Goal: Task Accomplishment & Management: Use online tool/utility

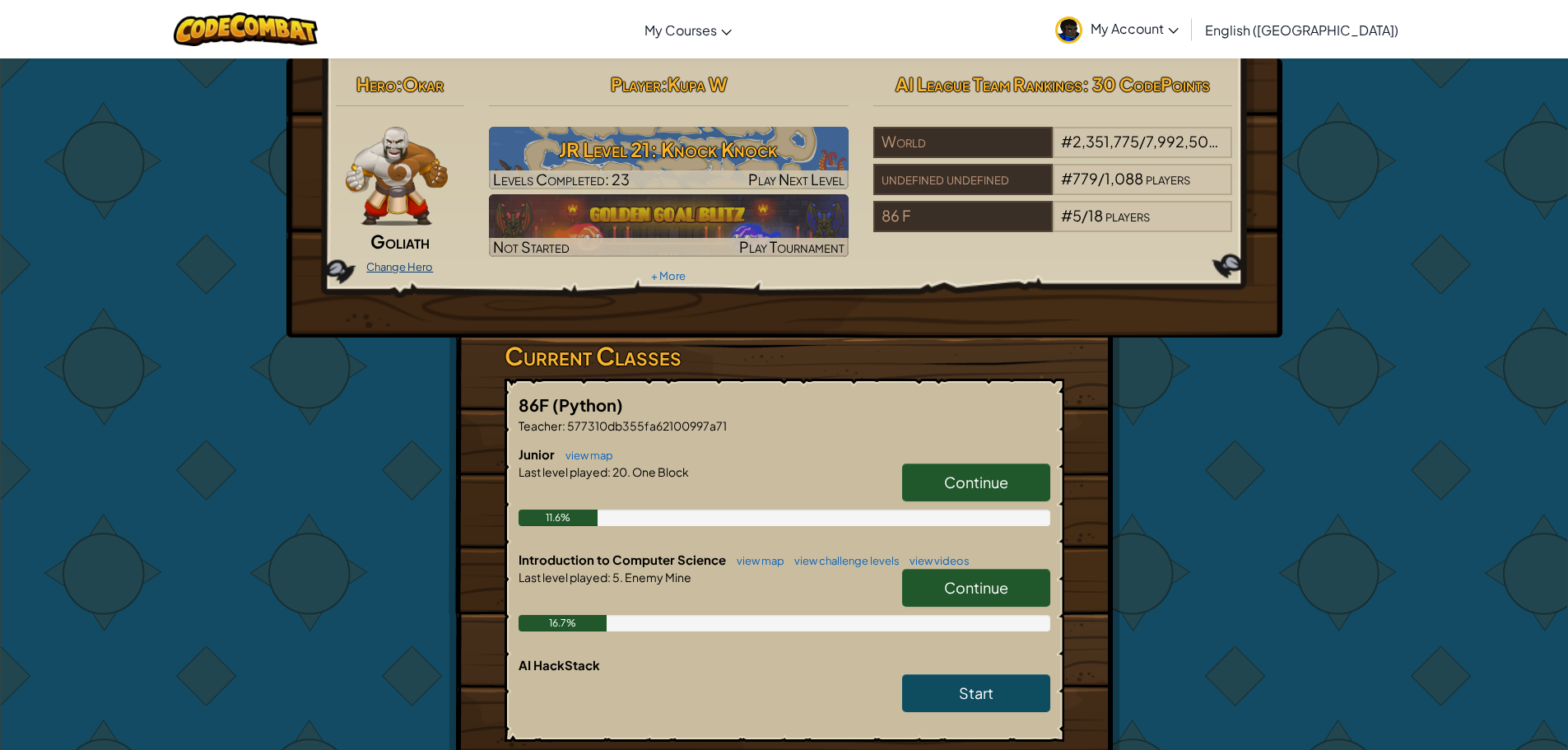
click at [410, 262] on link "Change Hero" at bounding box center [399, 266] width 67 height 13
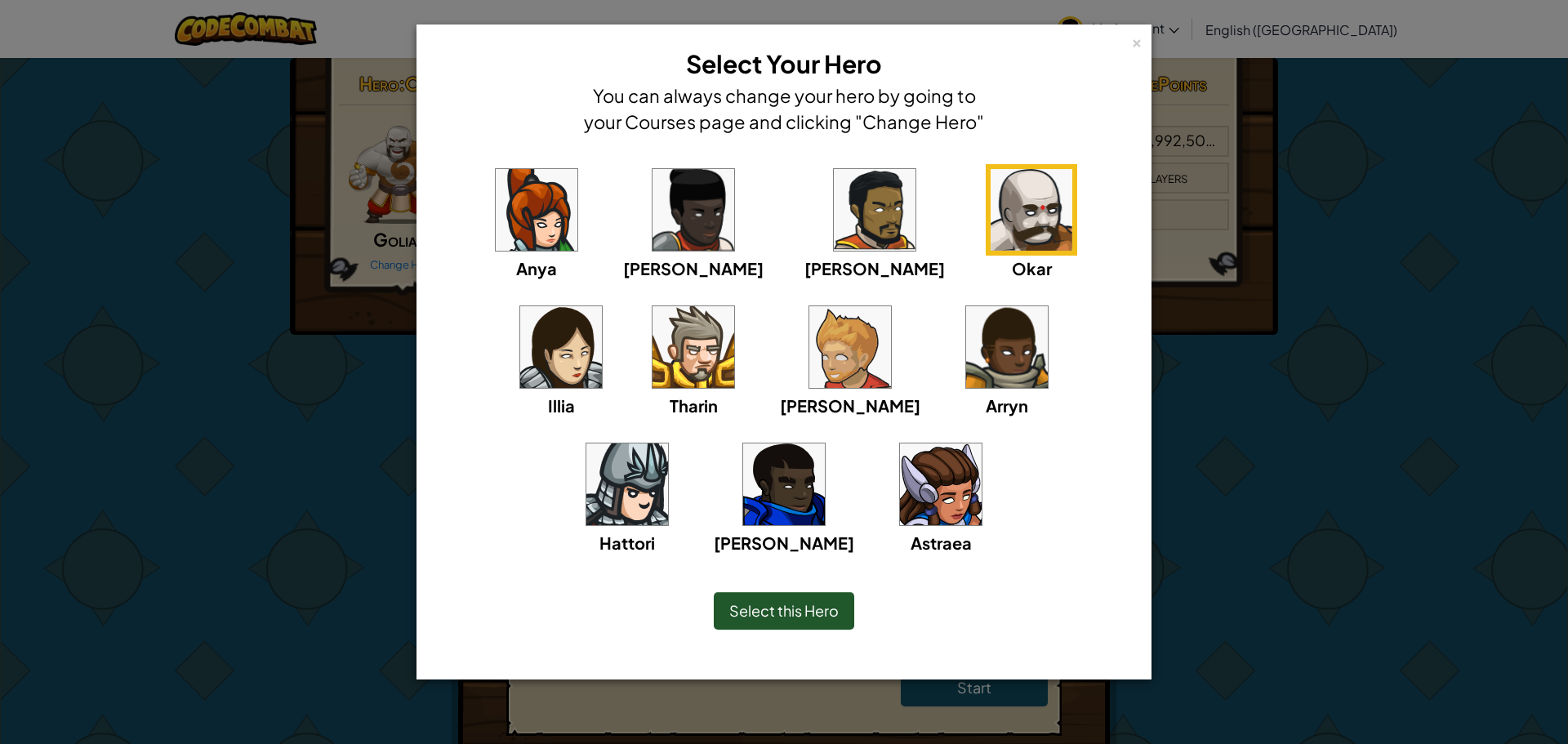
click at [825, 443] on img at bounding box center [784, 484] width 82 height 82
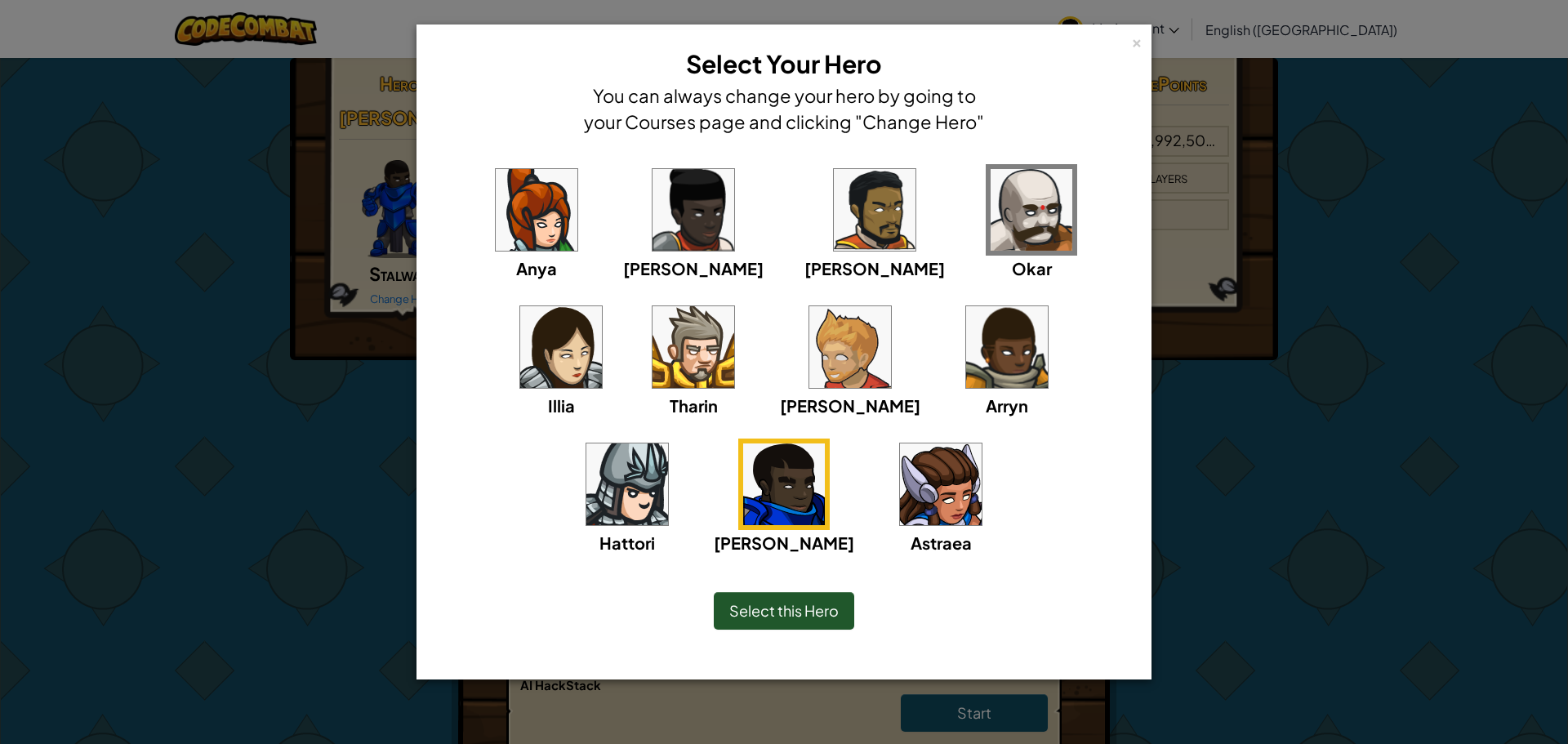
click at [800, 621] on div "Select this Hero" at bounding box center [784, 611] width 140 height 38
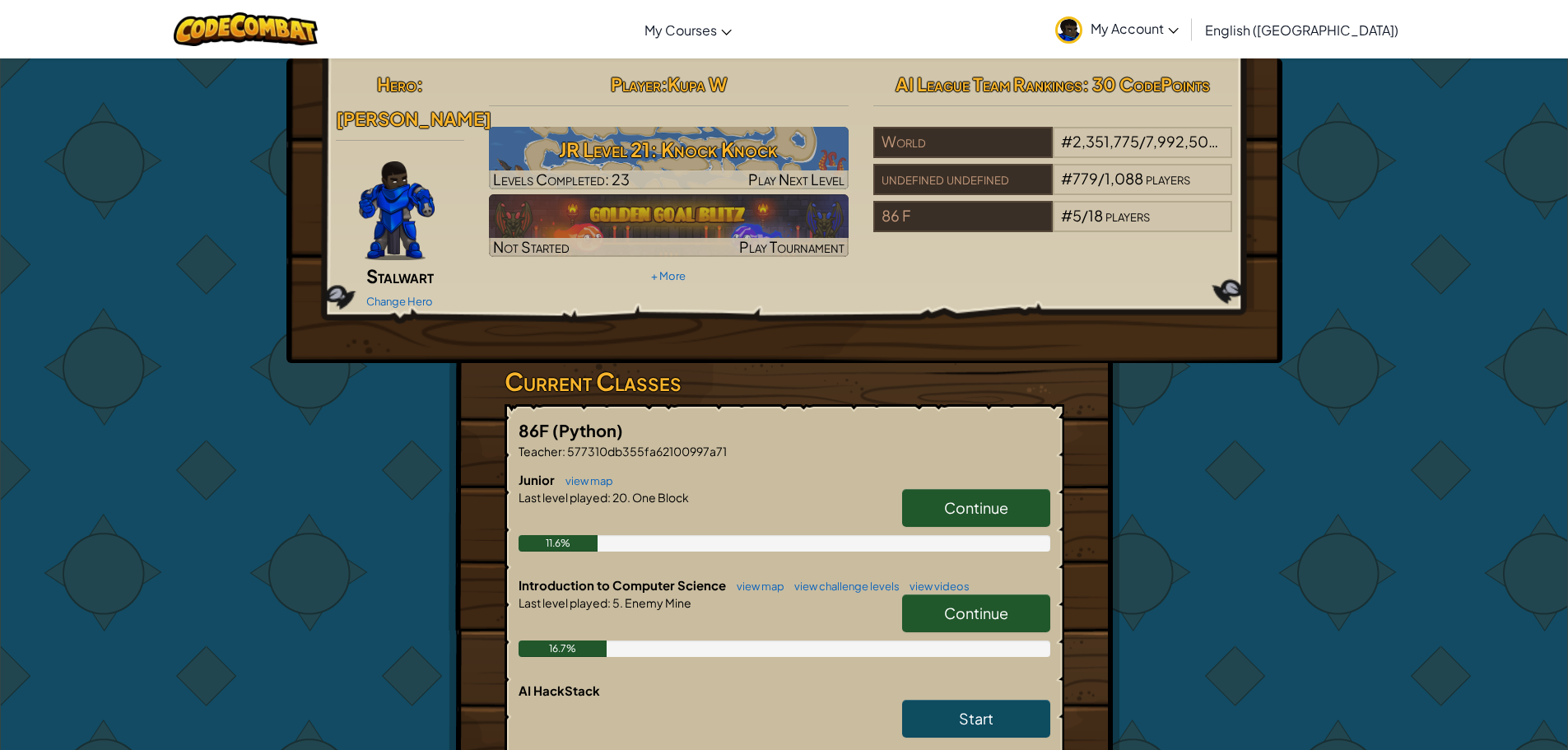
scroll to position [82, 0]
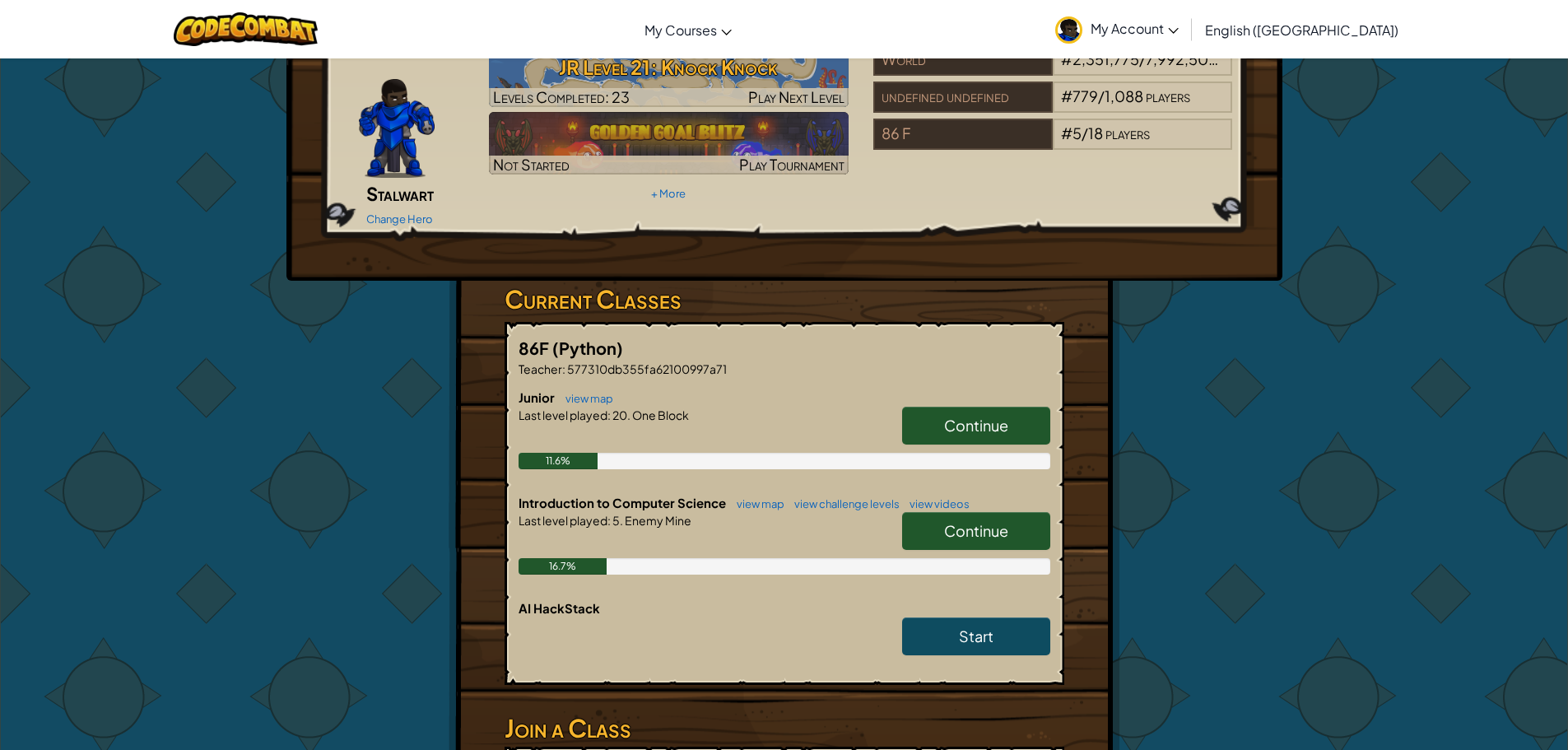
click at [976, 521] on span "Continue" at bounding box center [976, 530] width 64 height 19
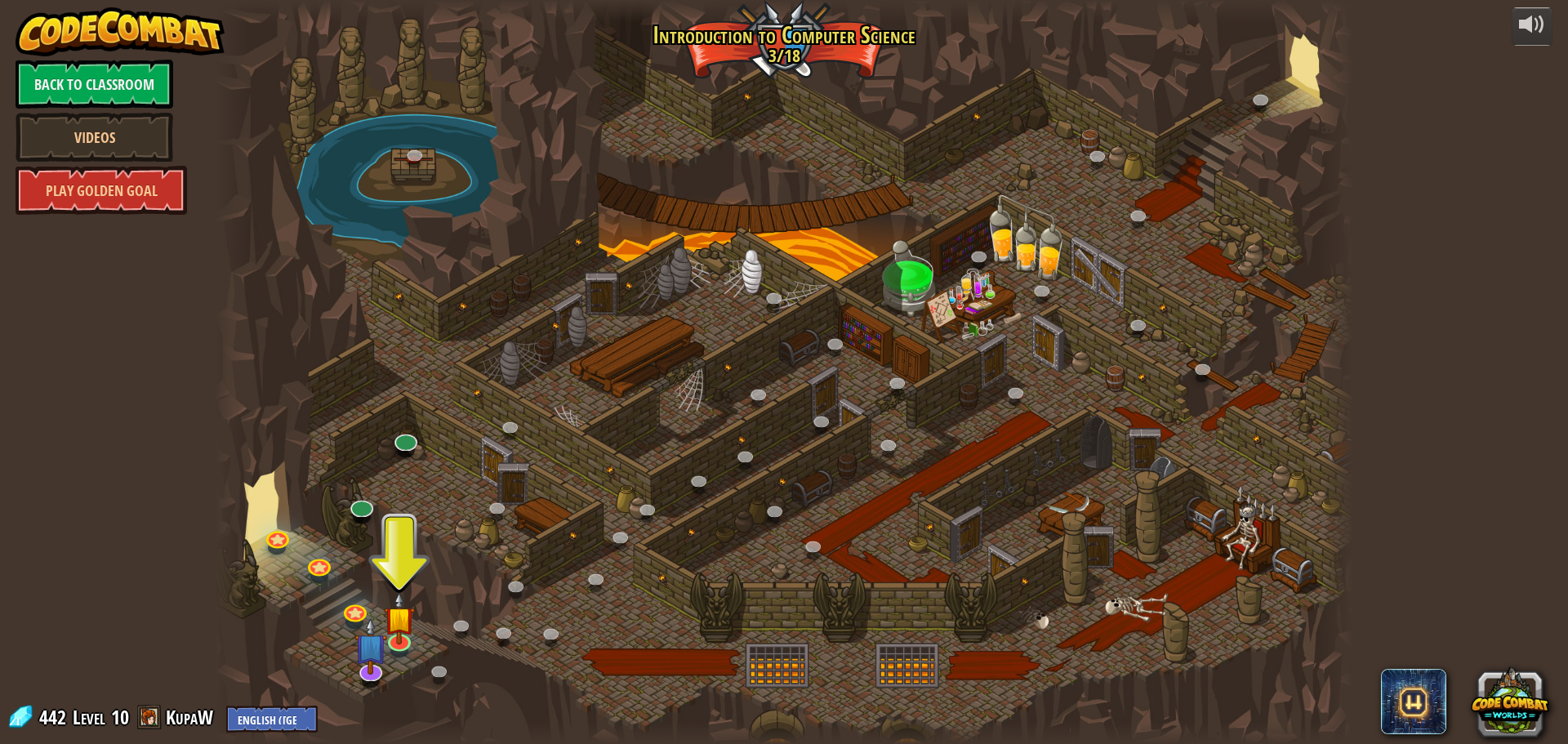
click at [409, 652] on div at bounding box center [784, 372] width 1139 height 744
click at [403, 635] on img at bounding box center [400, 605] width 30 height 70
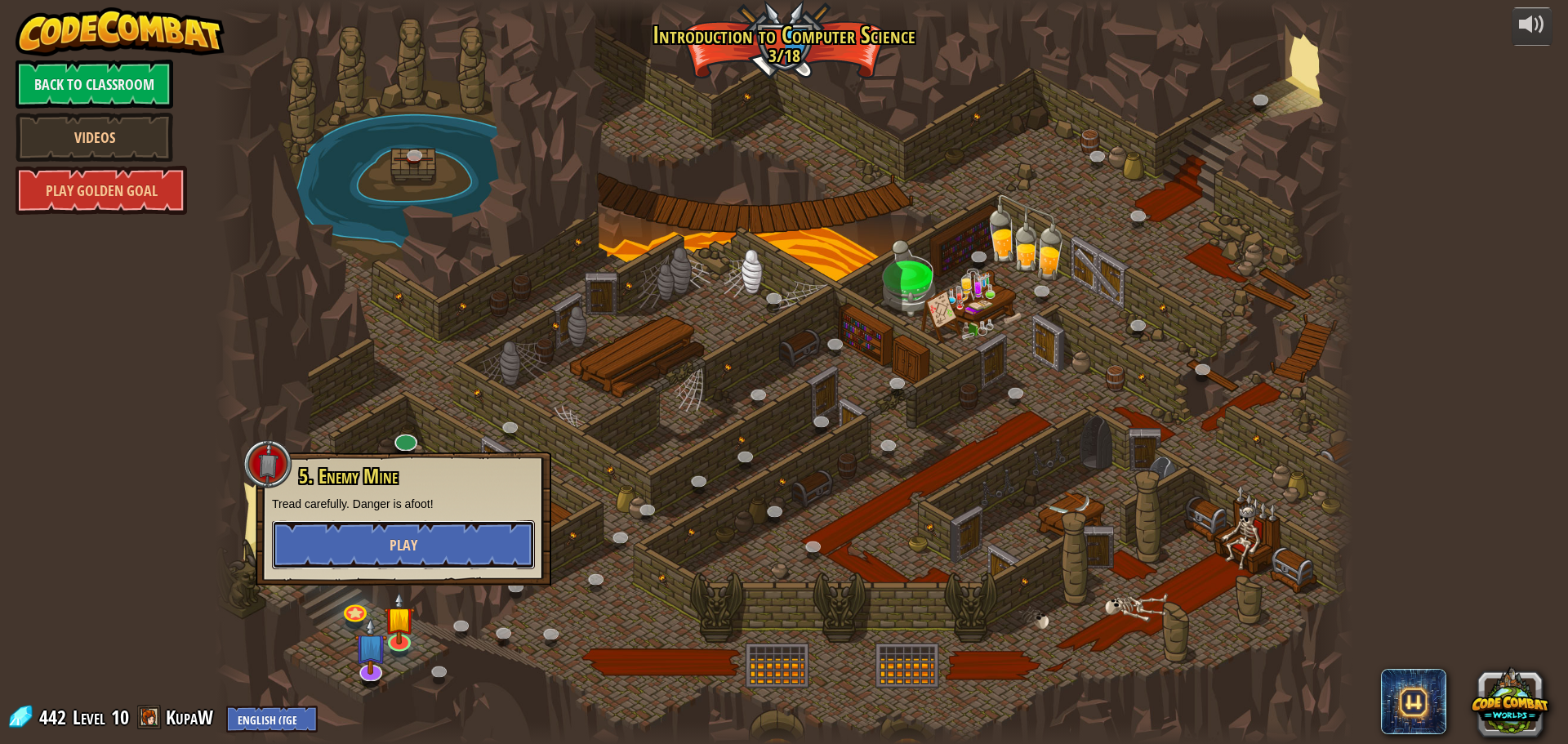
click at [440, 542] on button "Play" at bounding box center [403, 544] width 263 height 49
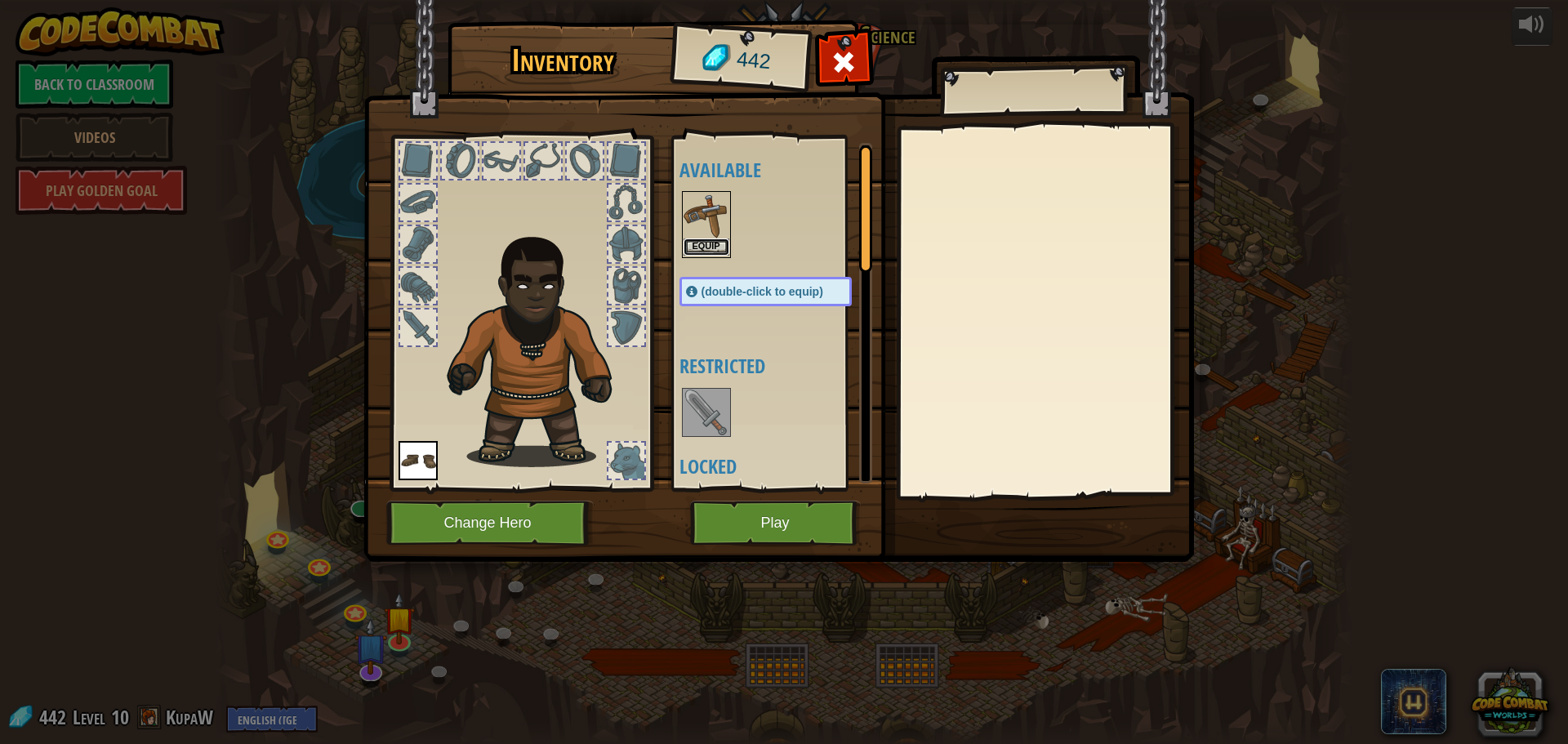
click at [709, 245] on button "Equip" at bounding box center [706, 247] width 46 height 17
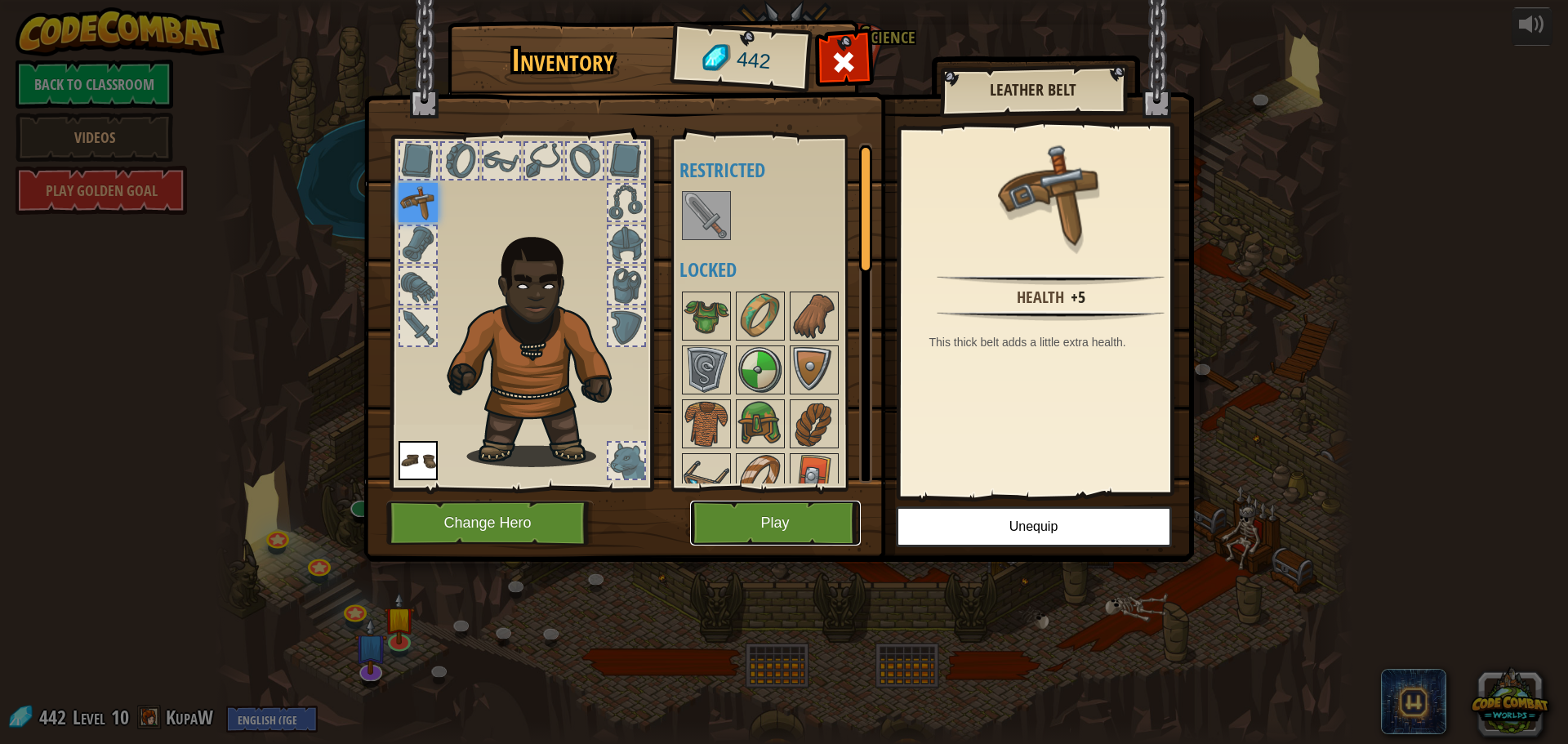
click at [792, 522] on button "Play" at bounding box center [775, 523] width 171 height 45
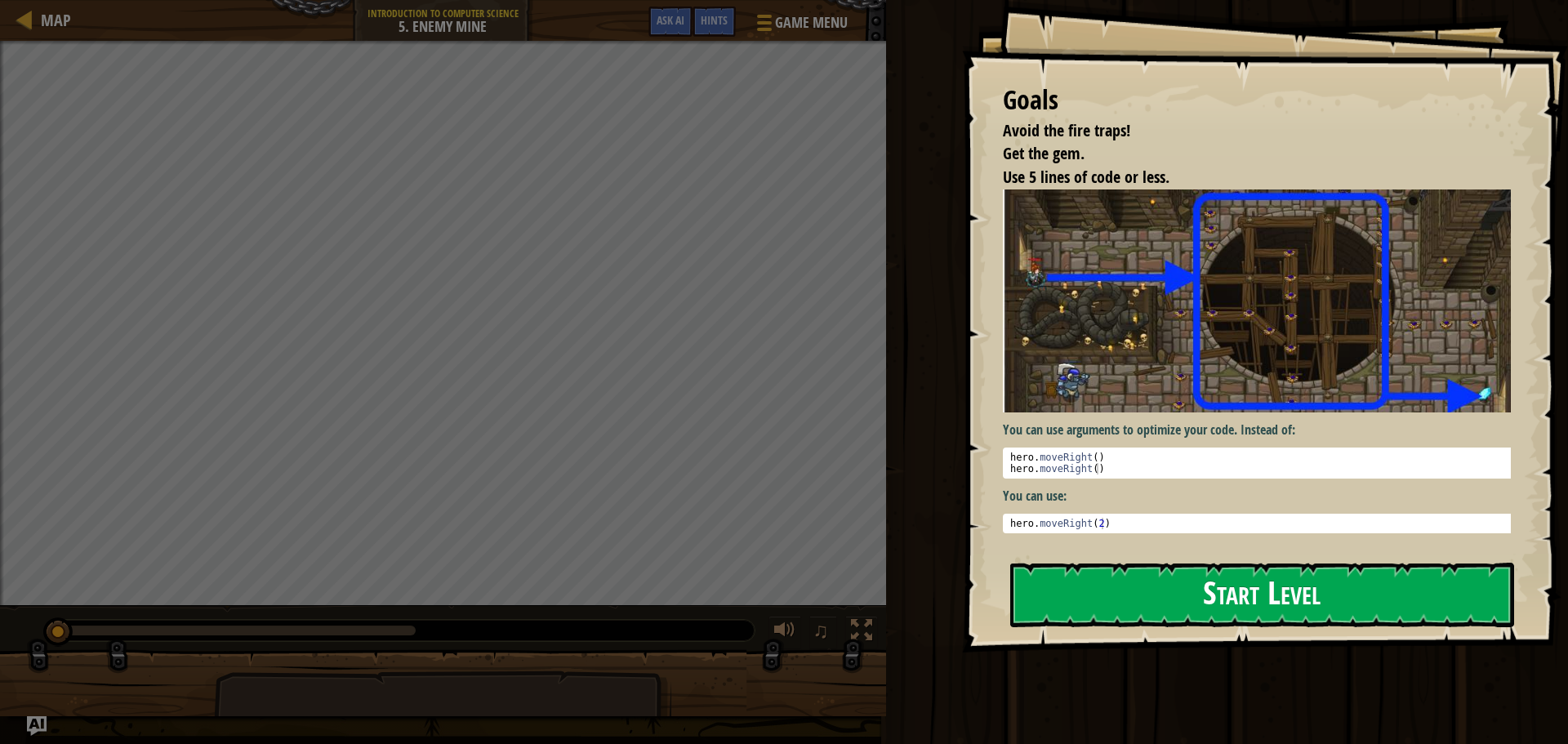
click at [1108, 591] on button "Start Level" at bounding box center [1262, 594] width 504 height 65
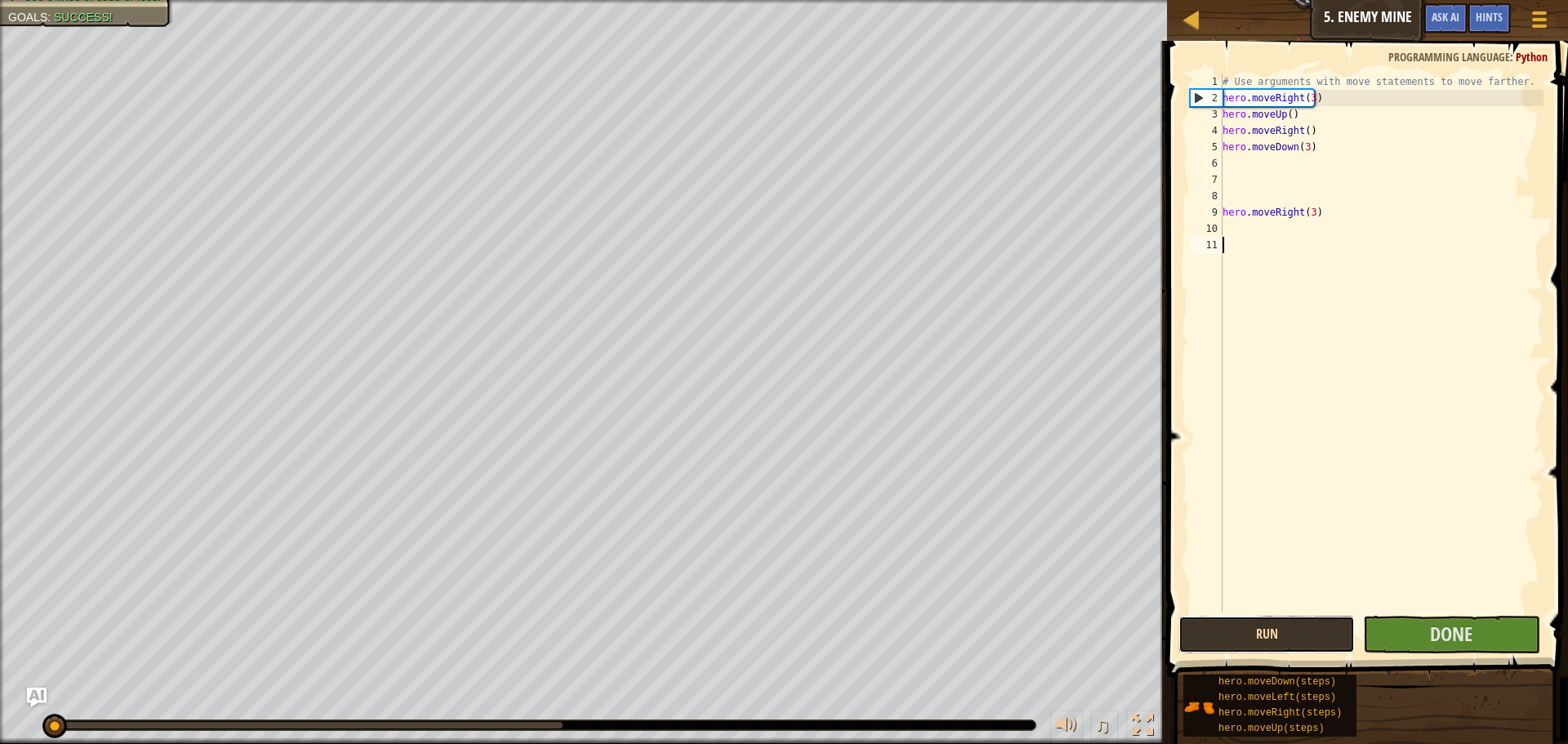
click at [1248, 636] on button "Run" at bounding box center [1266, 635] width 177 height 38
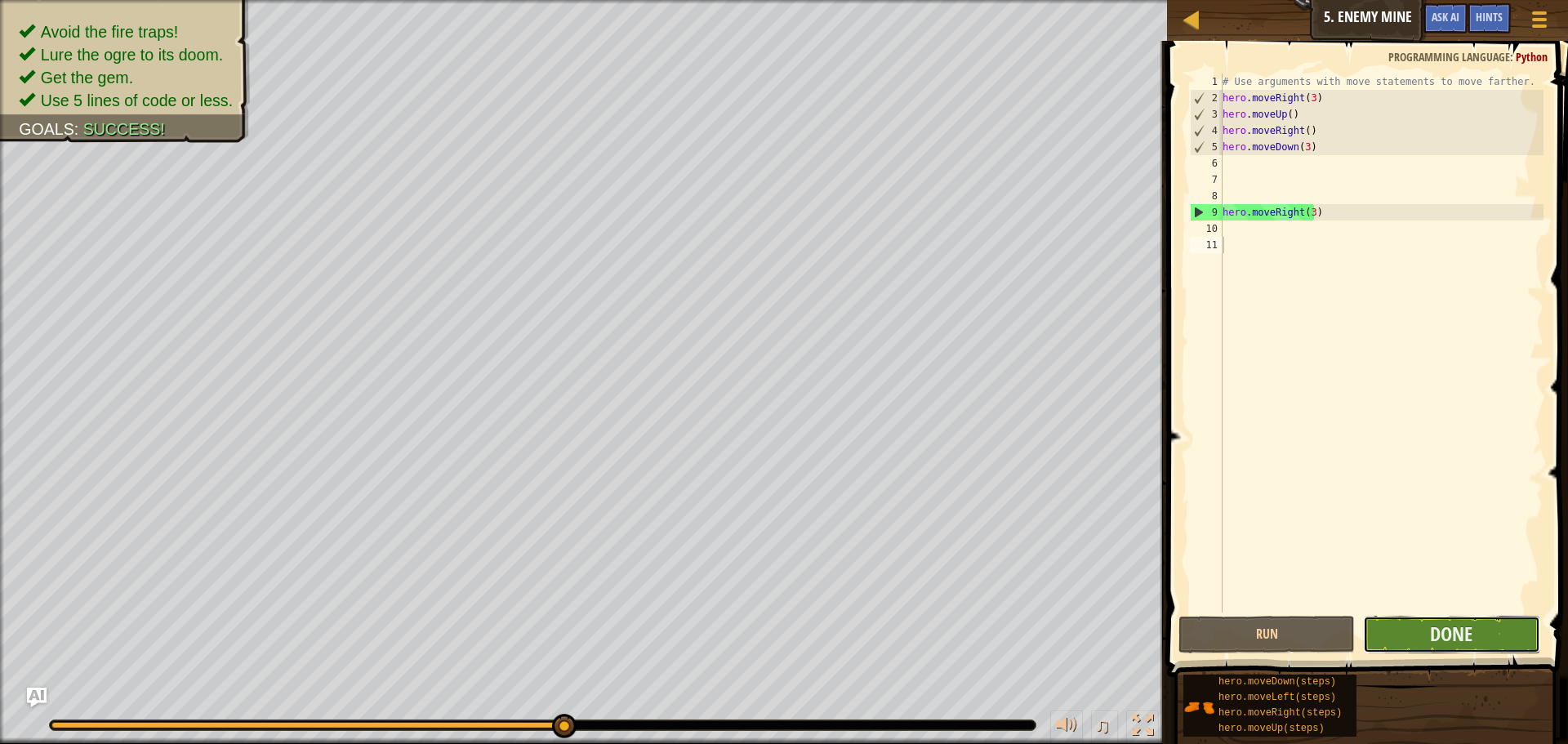
click at [1424, 634] on button "Done" at bounding box center [1451, 635] width 177 height 38
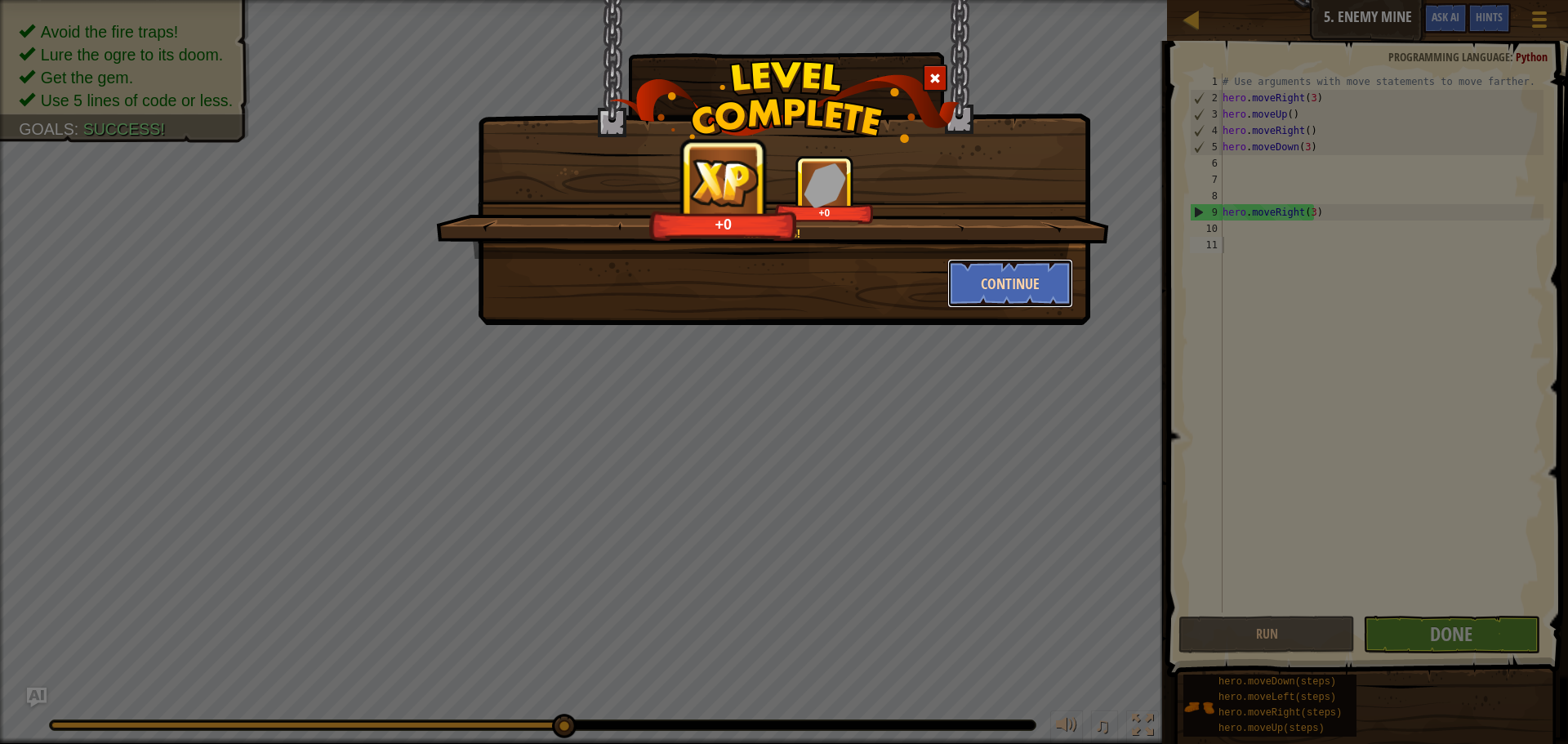
click at [992, 273] on button "Continue" at bounding box center [1011, 283] width 127 height 49
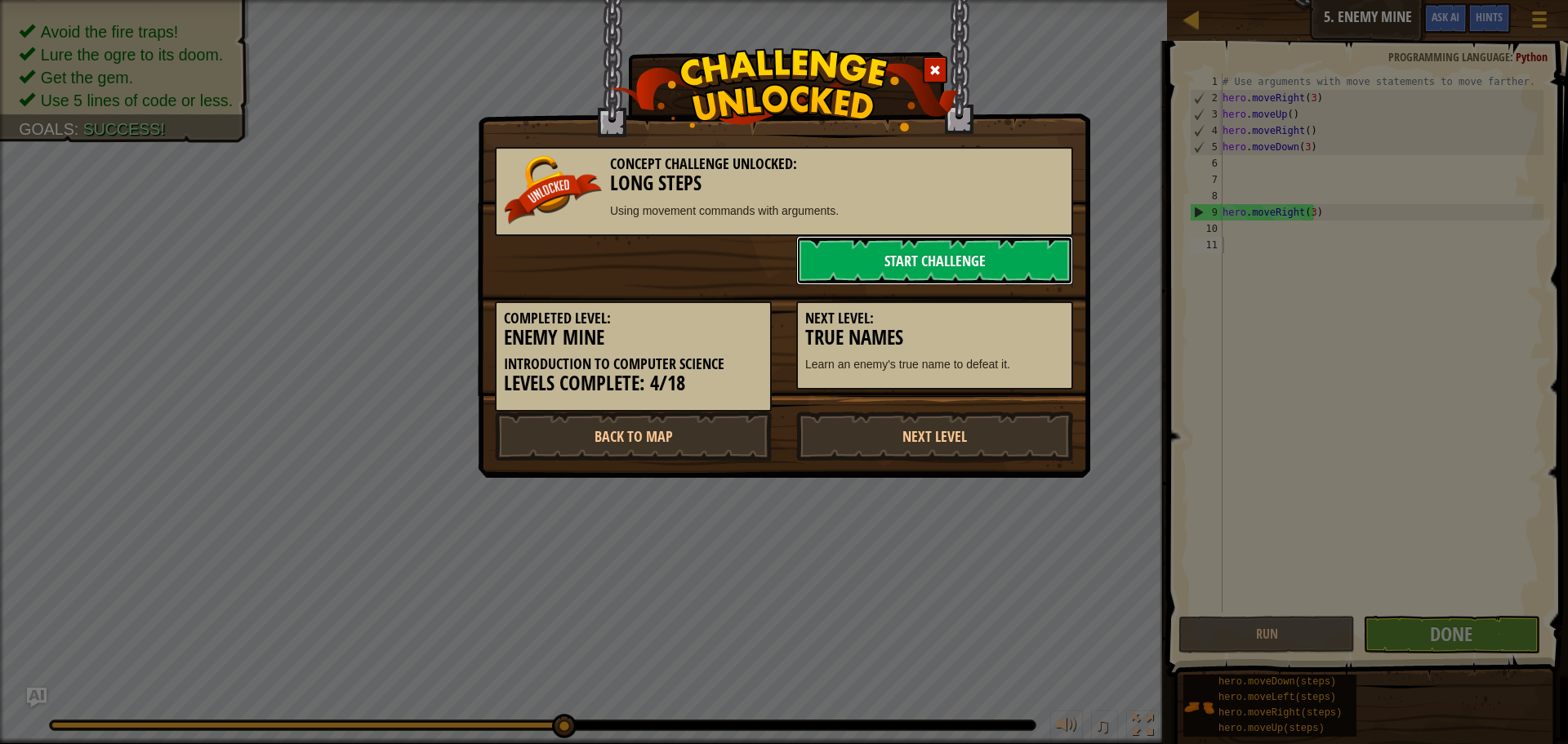
click at [992, 264] on link "Start Challenge" at bounding box center [934, 260] width 277 height 49
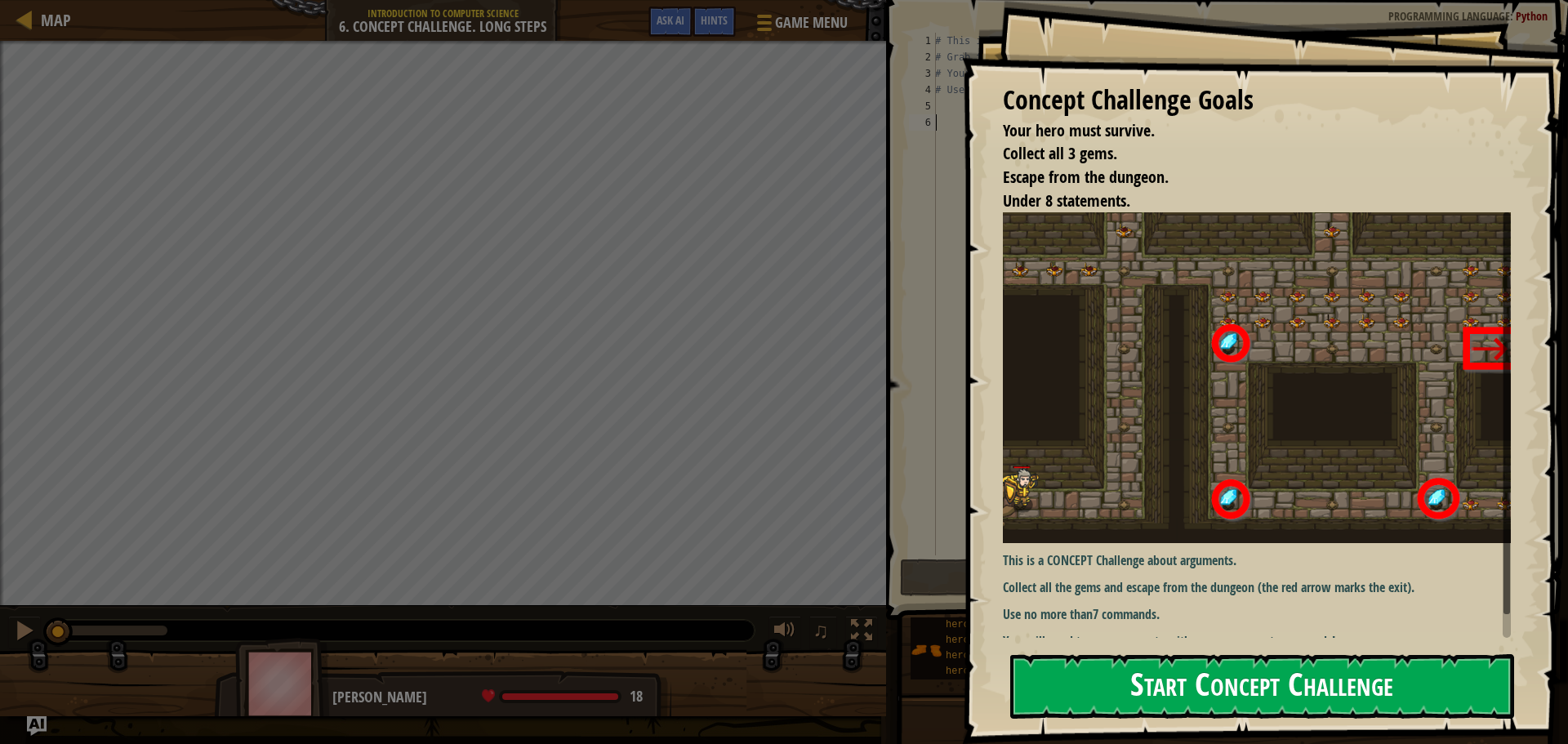
click at [1179, 710] on button "Start Concept Challenge" at bounding box center [1262, 685] width 504 height 65
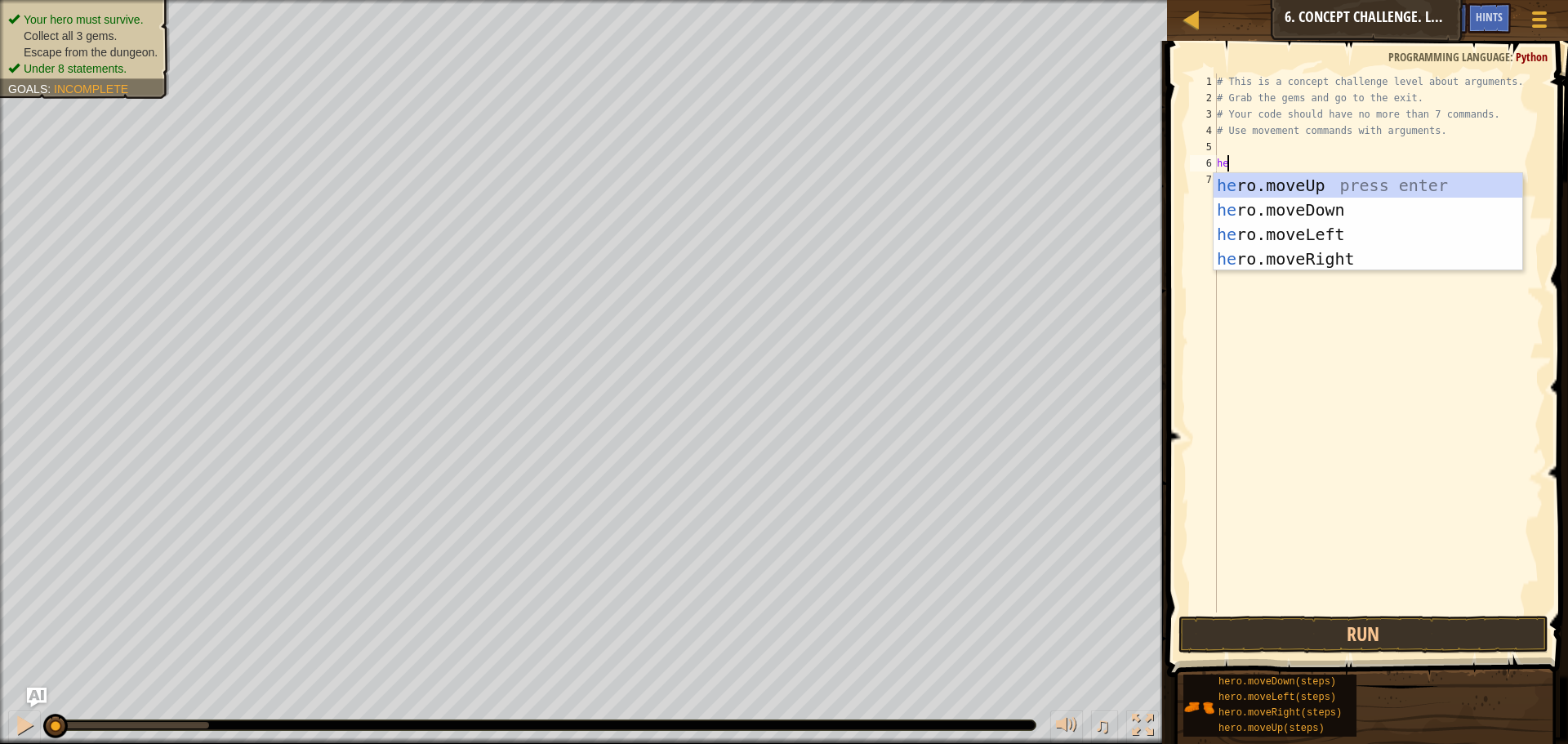
scroll to position [8, 1]
type textarea "hero"
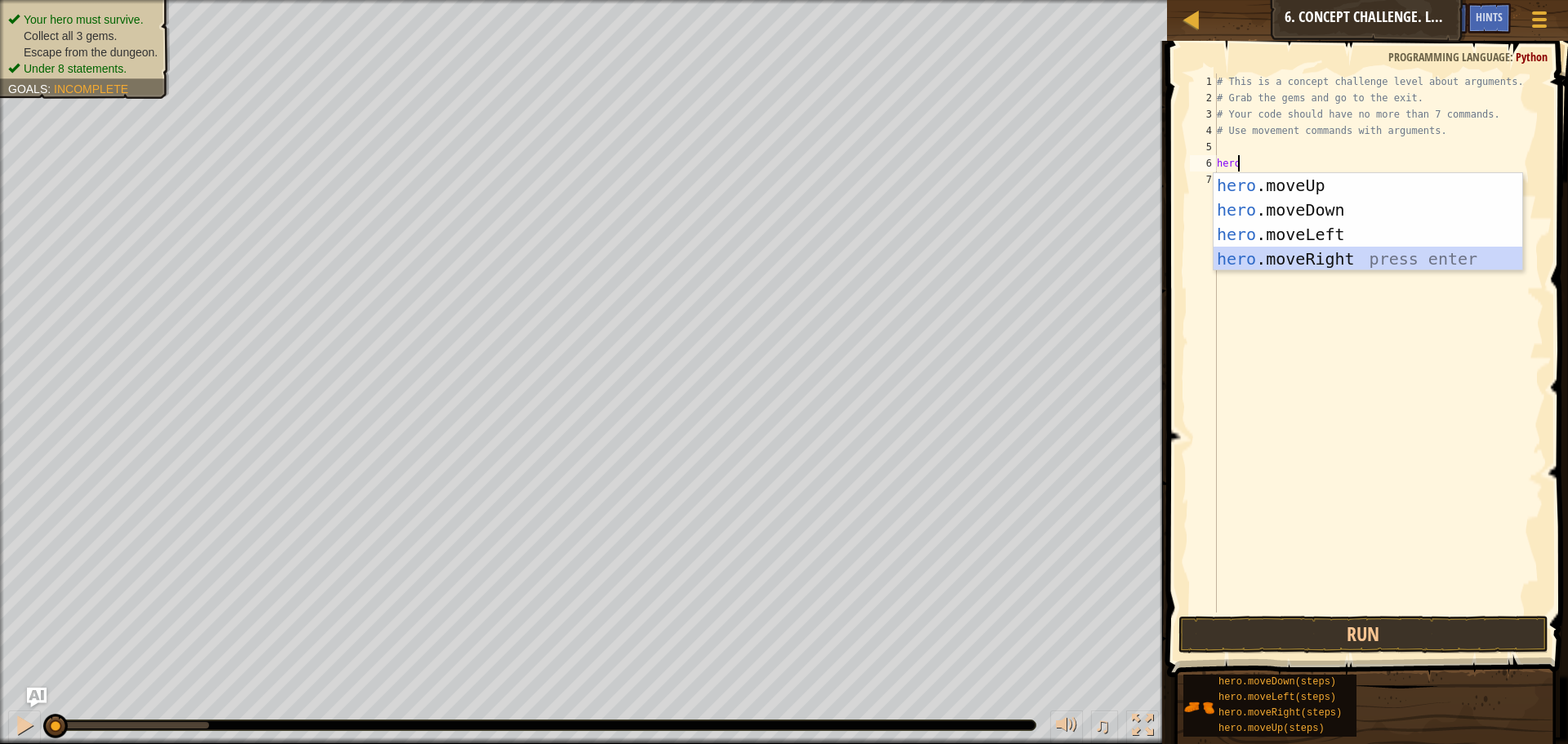
click at [1431, 251] on div "hero .moveUp press enter hero .moveDown press enter hero .moveLeft press enter …" at bounding box center [1368, 246] width 308 height 147
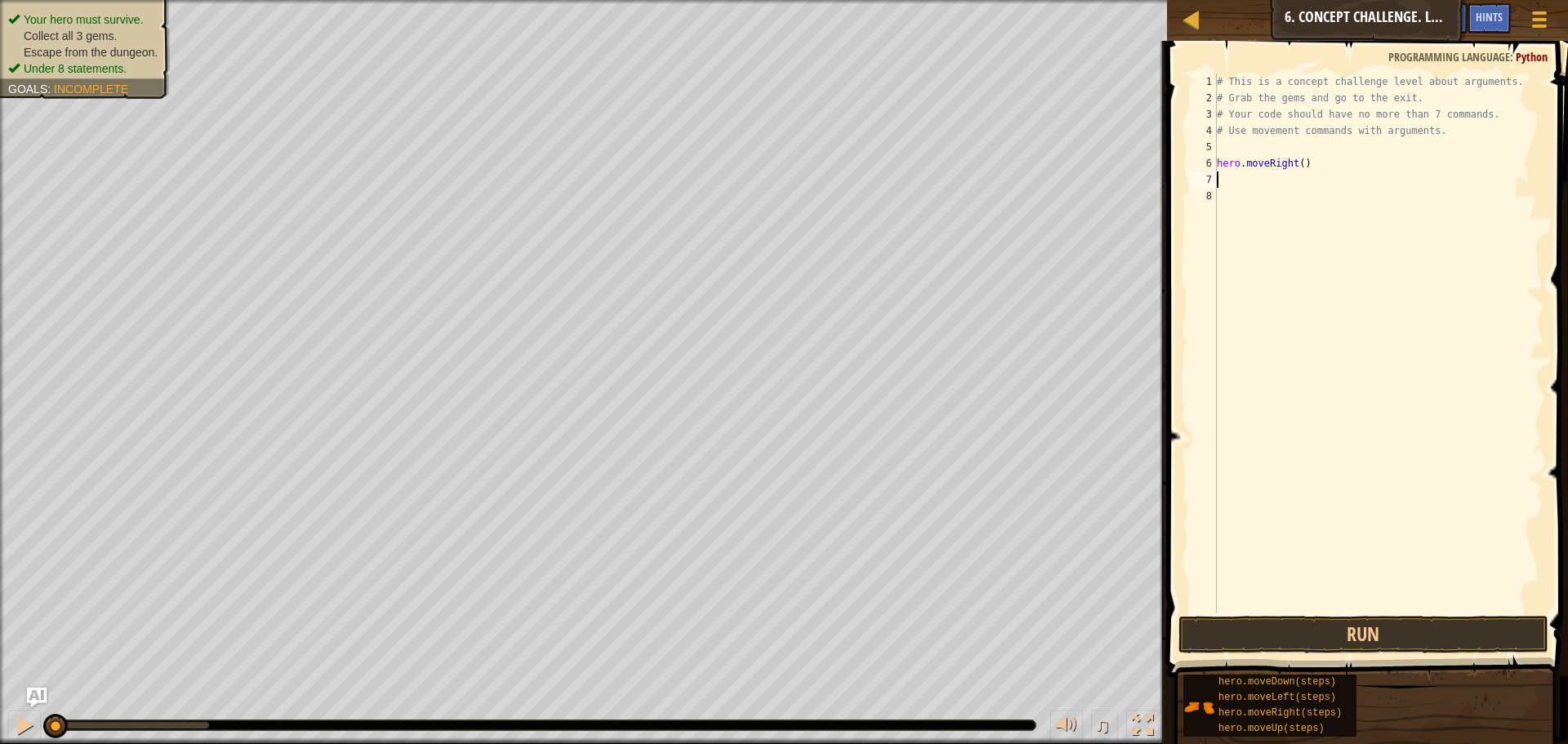
scroll to position [8, 0]
click at [1402, 636] on button "Run" at bounding box center [1363, 635] width 370 height 38
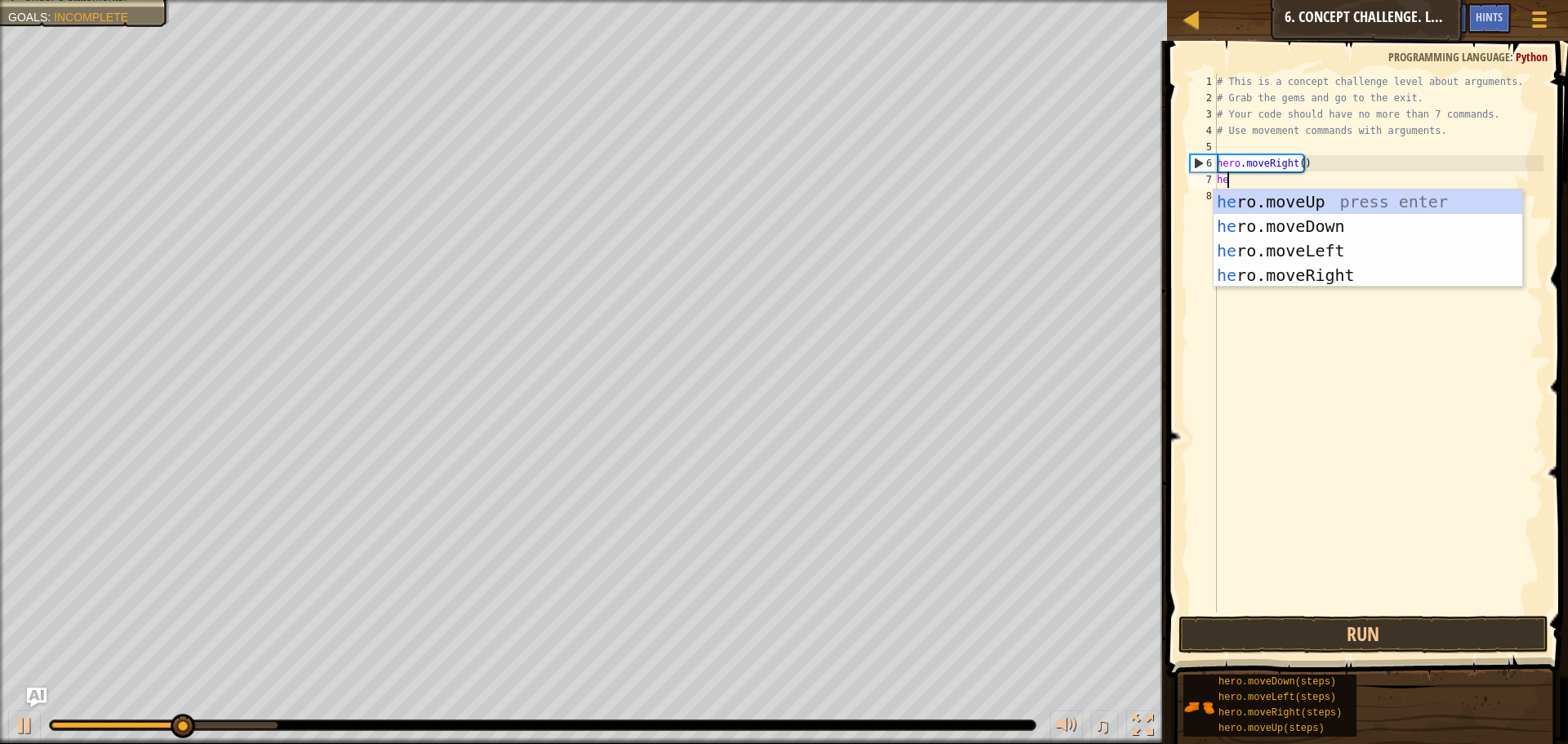
type textarea "heo"
click at [1343, 204] on div "he r o .moveUp press enter he r o .moveDown press enter he r o .moveLeft press …" at bounding box center [1368, 263] width 308 height 147
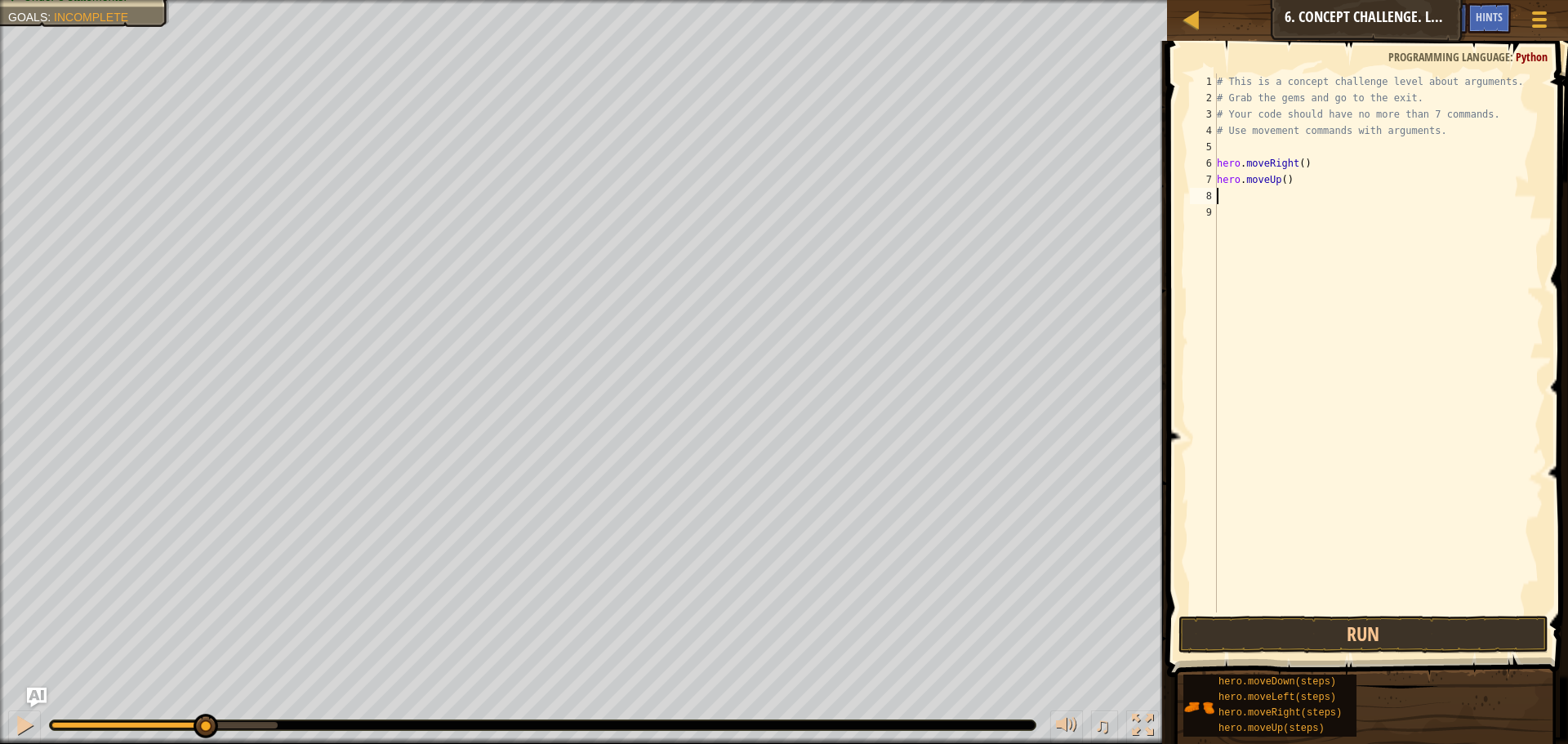
click at [1281, 175] on div "# This is a concept challenge level about arguments. # Grab the gems and go to …" at bounding box center [1378, 359] width 330 height 572
type textarea "hero.moveUp(3)"
drag, startPoint x: 1301, startPoint y: 634, endPoint x: 1293, endPoint y: 630, distance: 8.9
click at [1296, 632] on button "Run" at bounding box center [1363, 635] width 370 height 38
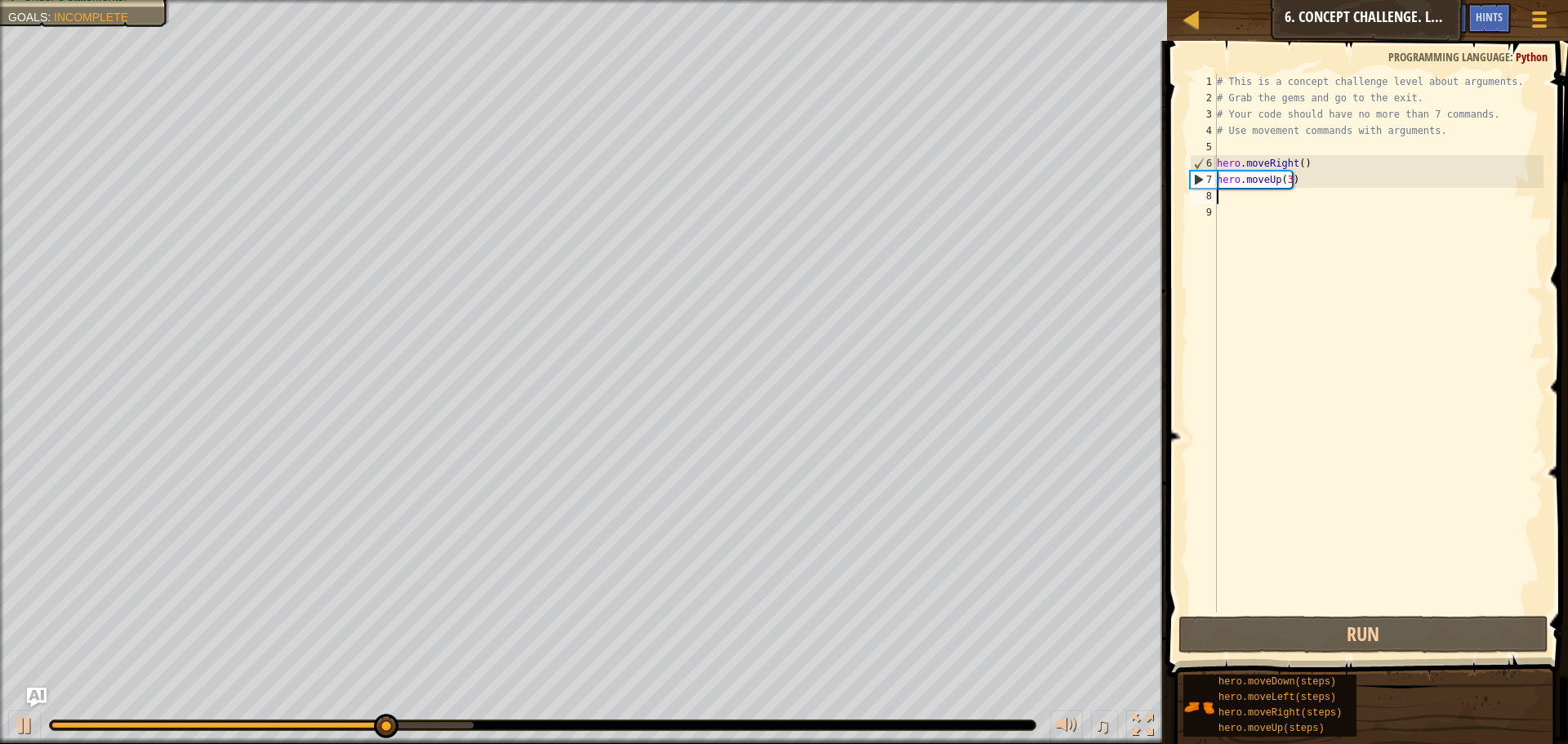
click at [1237, 202] on div "# This is a concept challenge level about arguments. # Grab the gems and go to …" at bounding box center [1378, 359] width 330 height 572
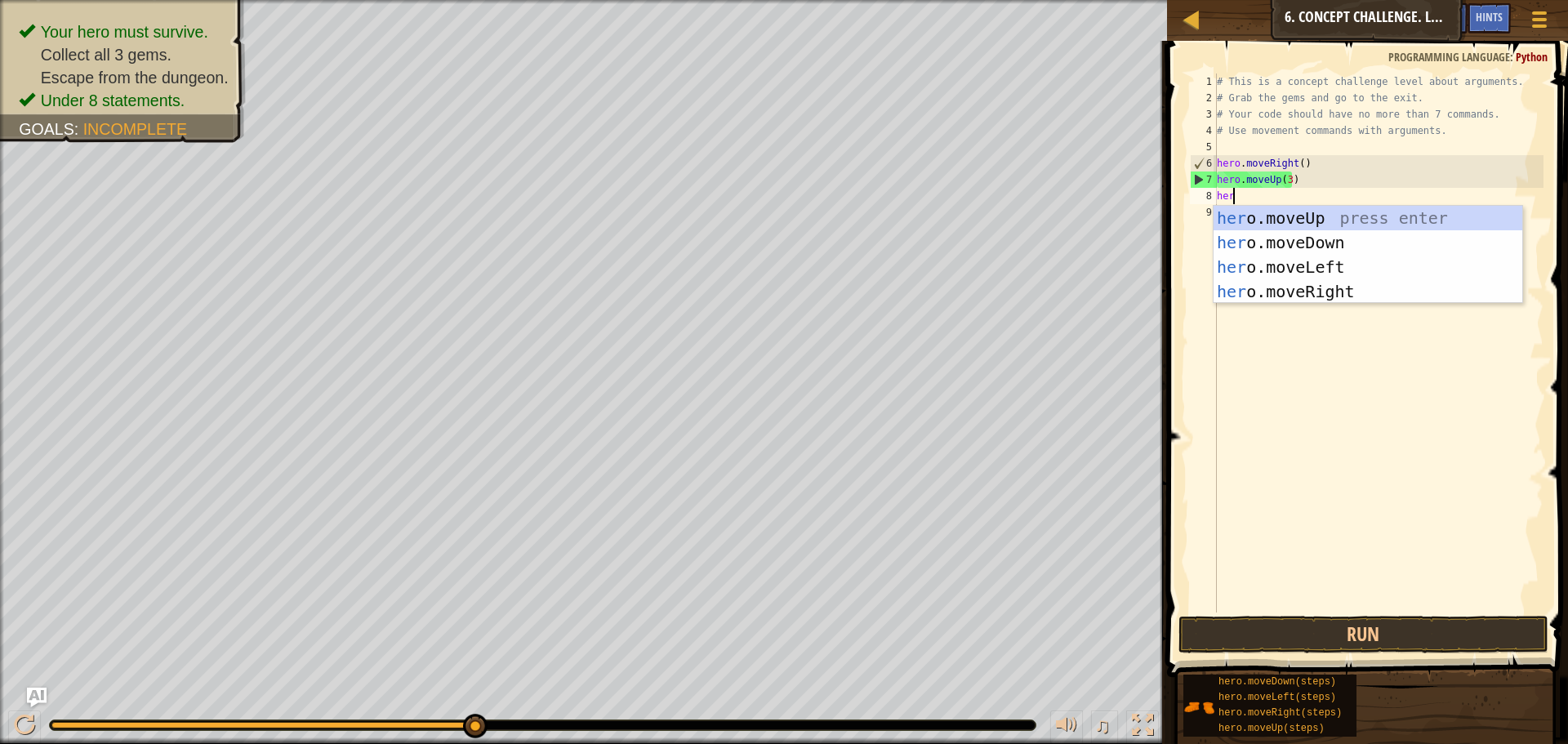
scroll to position [8, 1]
type textarea "hero"
click at [1302, 298] on div "hero .moveUp press enter hero .moveDown press enter hero .moveLeft press enter …" at bounding box center [1368, 279] width 308 height 147
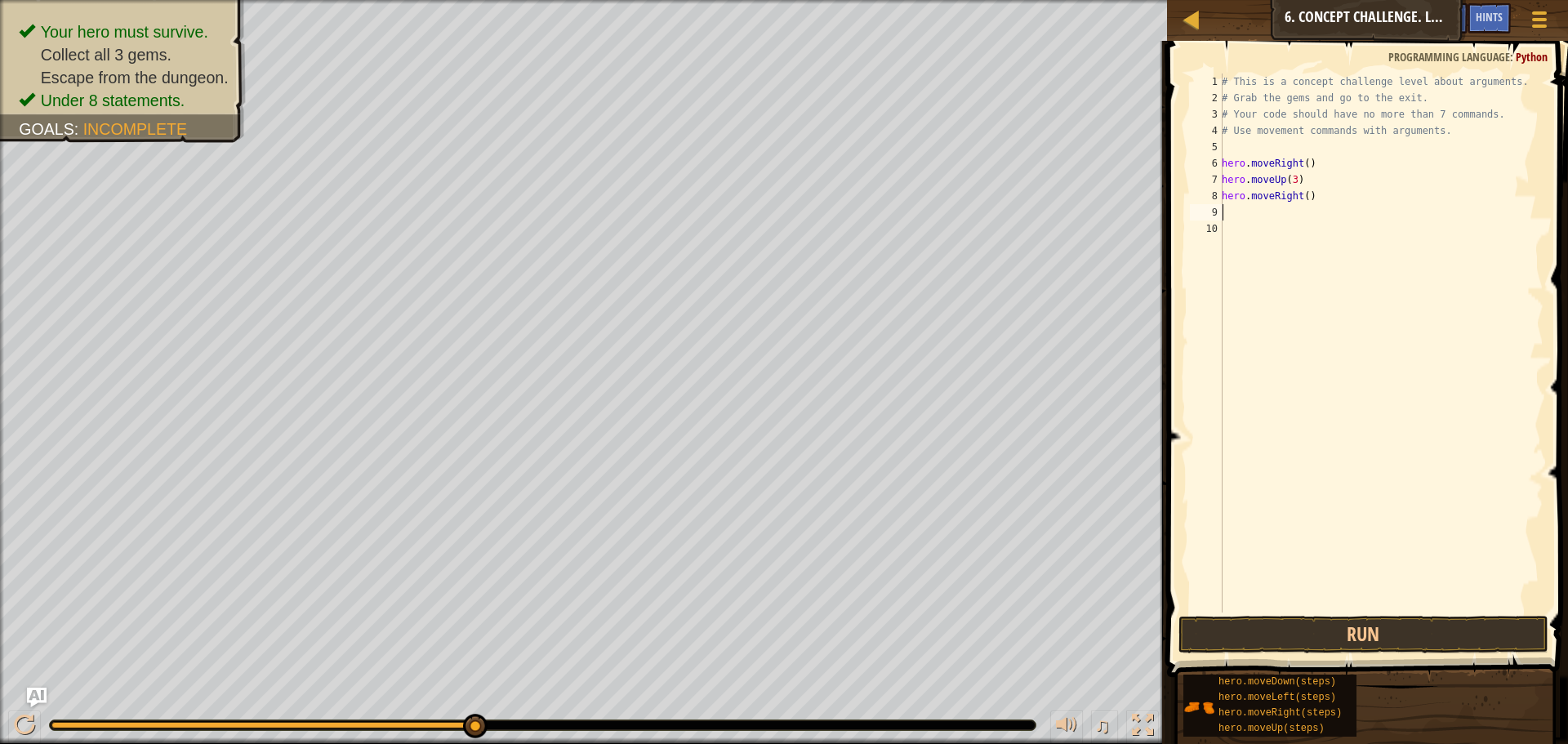
scroll to position [8, 0]
click at [1302, 196] on div "# This is a concept challenge level about arguments. # Grab the gems and go to …" at bounding box center [1381, 359] width 325 height 572
type textarea "hero.moveRight(2)"
click at [1245, 218] on div "# This is a concept challenge level about arguments. # Grab the gems and go to …" at bounding box center [1381, 359] width 325 height 572
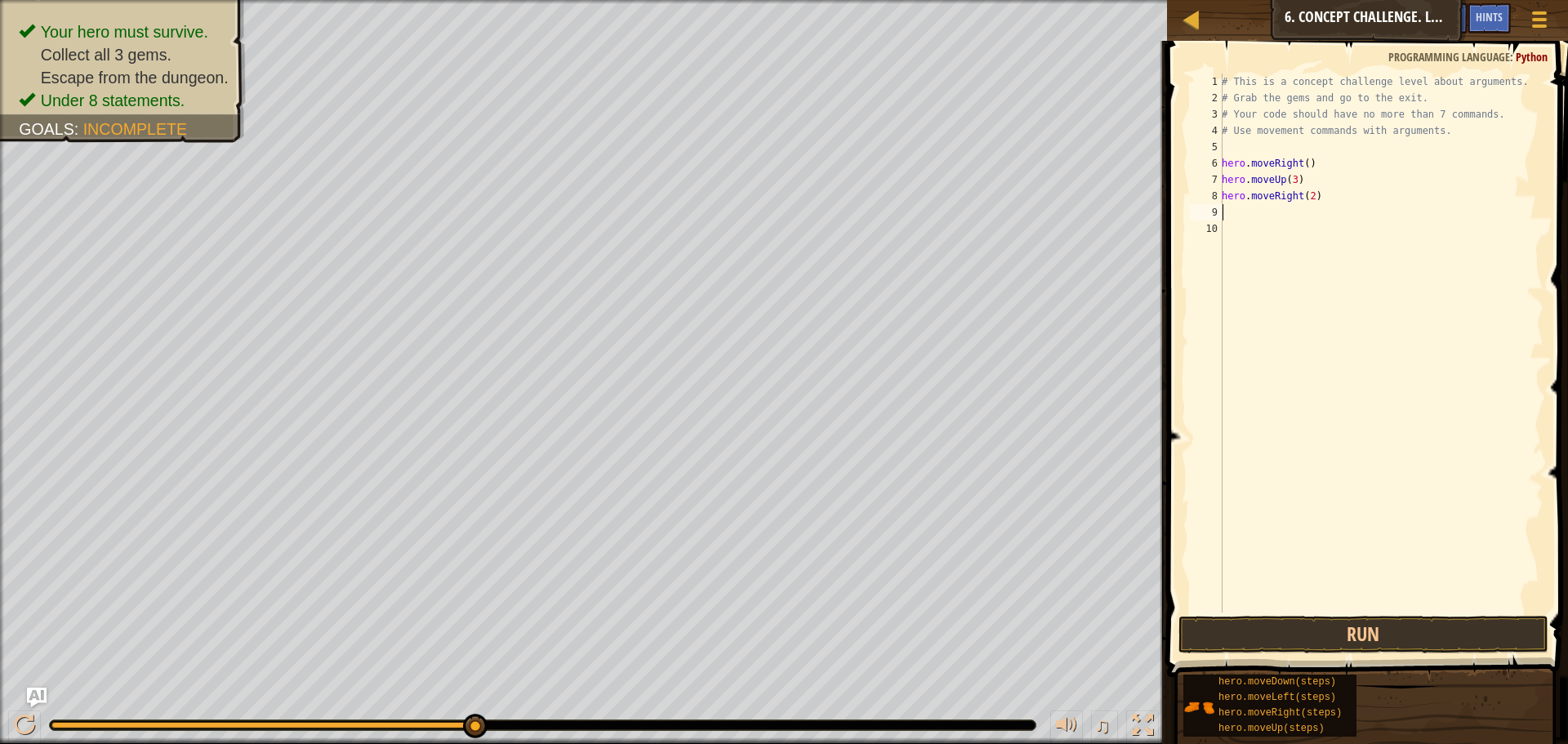
scroll to position [8, 0]
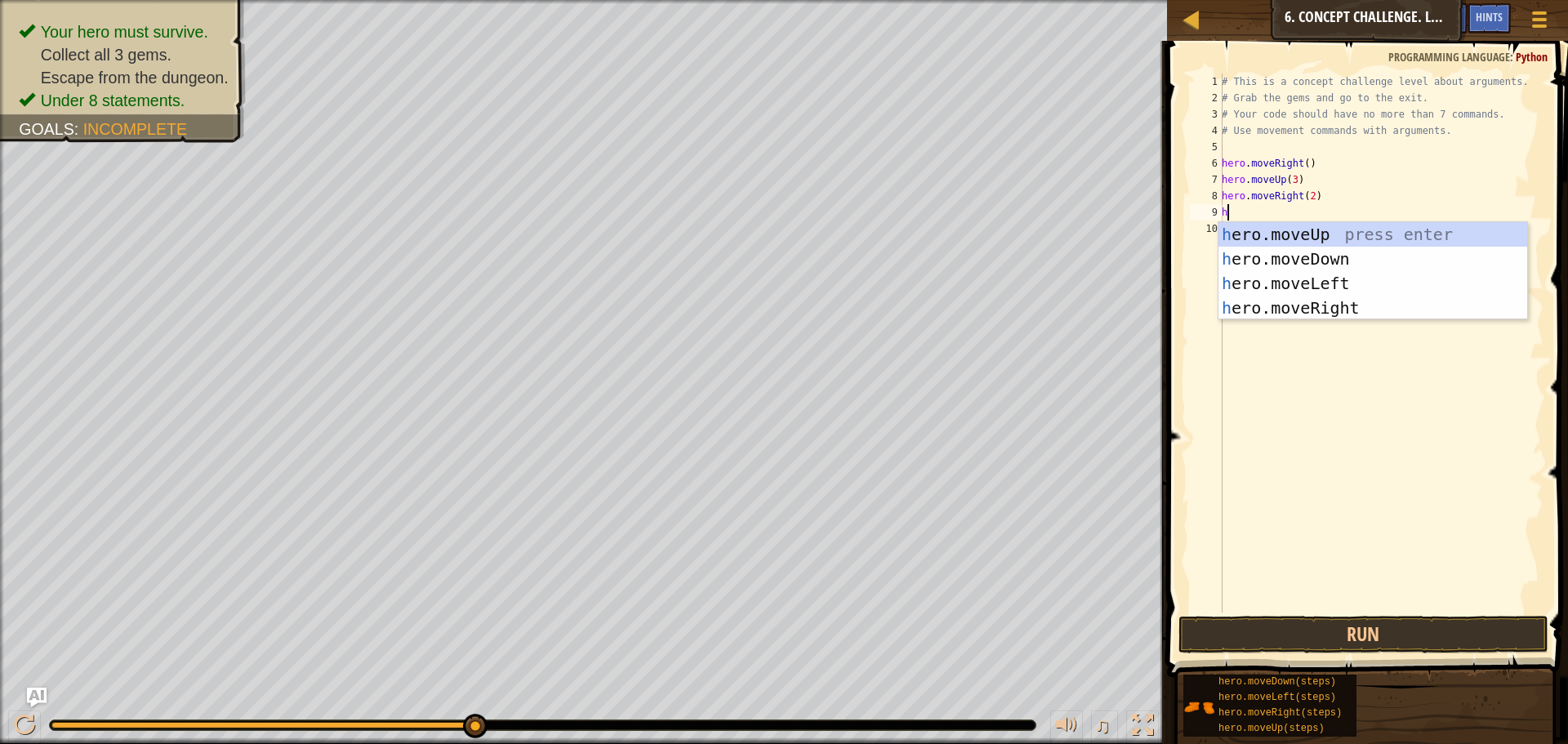
type textarea "he"
click at [1278, 259] on div "he ro.moveUp press enter he ro.moveDown press enter he ro.moveLeft press enter …" at bounding box center [1373, 295] width 308 height 147
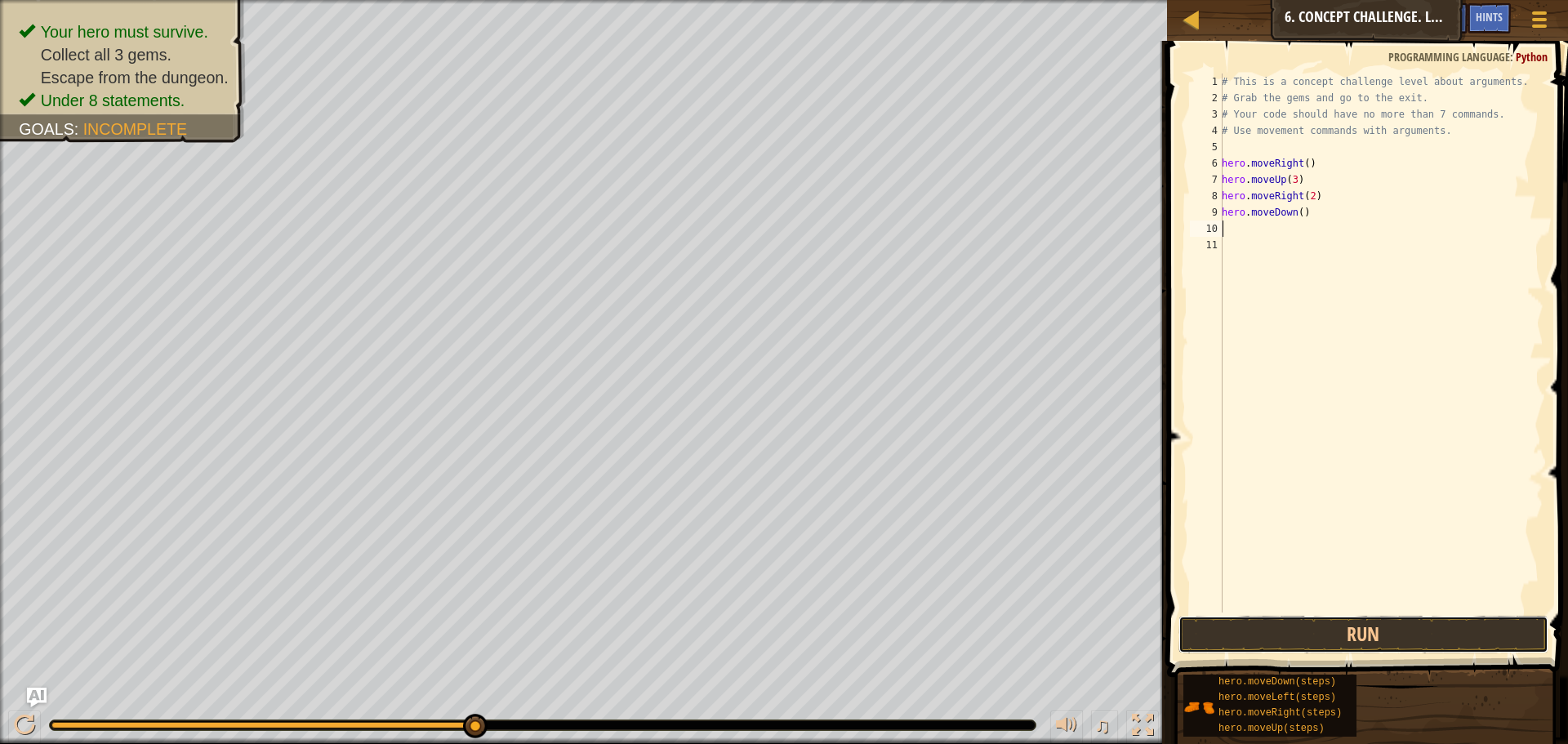
drag, startPoint x: 1314, startPoint y: 636, endPoint x: 1308, endPoint y: 602, distance: 34.5
click at [1313, 634] on button "Run" at bounding box center [1363, 635] width 370 height 38
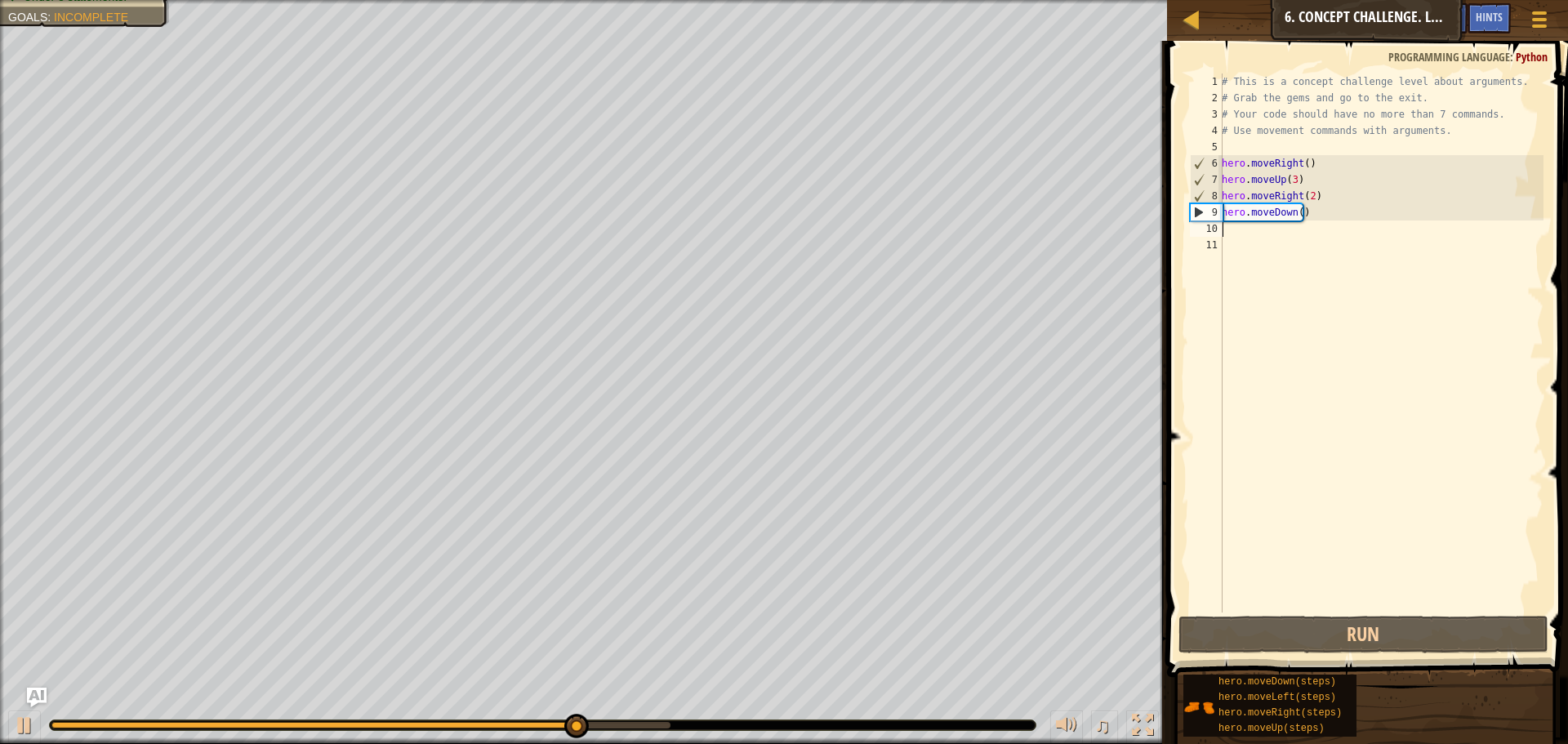
click at [1253, 236] on div "# This is a concept challenge level about arguments. # Grab the gems and go to …" at bounding box center [1381, 359] width 325 height 572
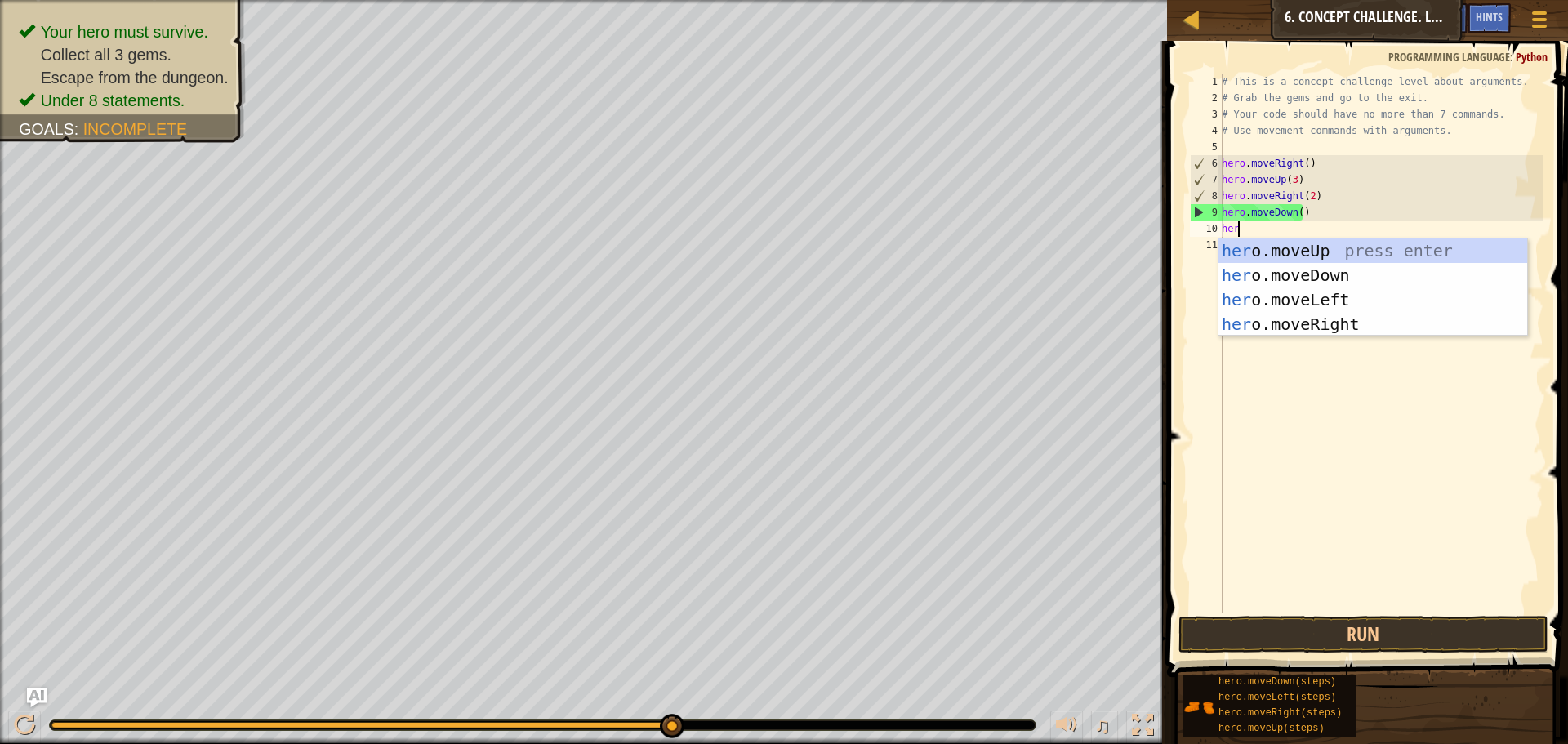
scroll to position [8, 1]
type textarea "hero"
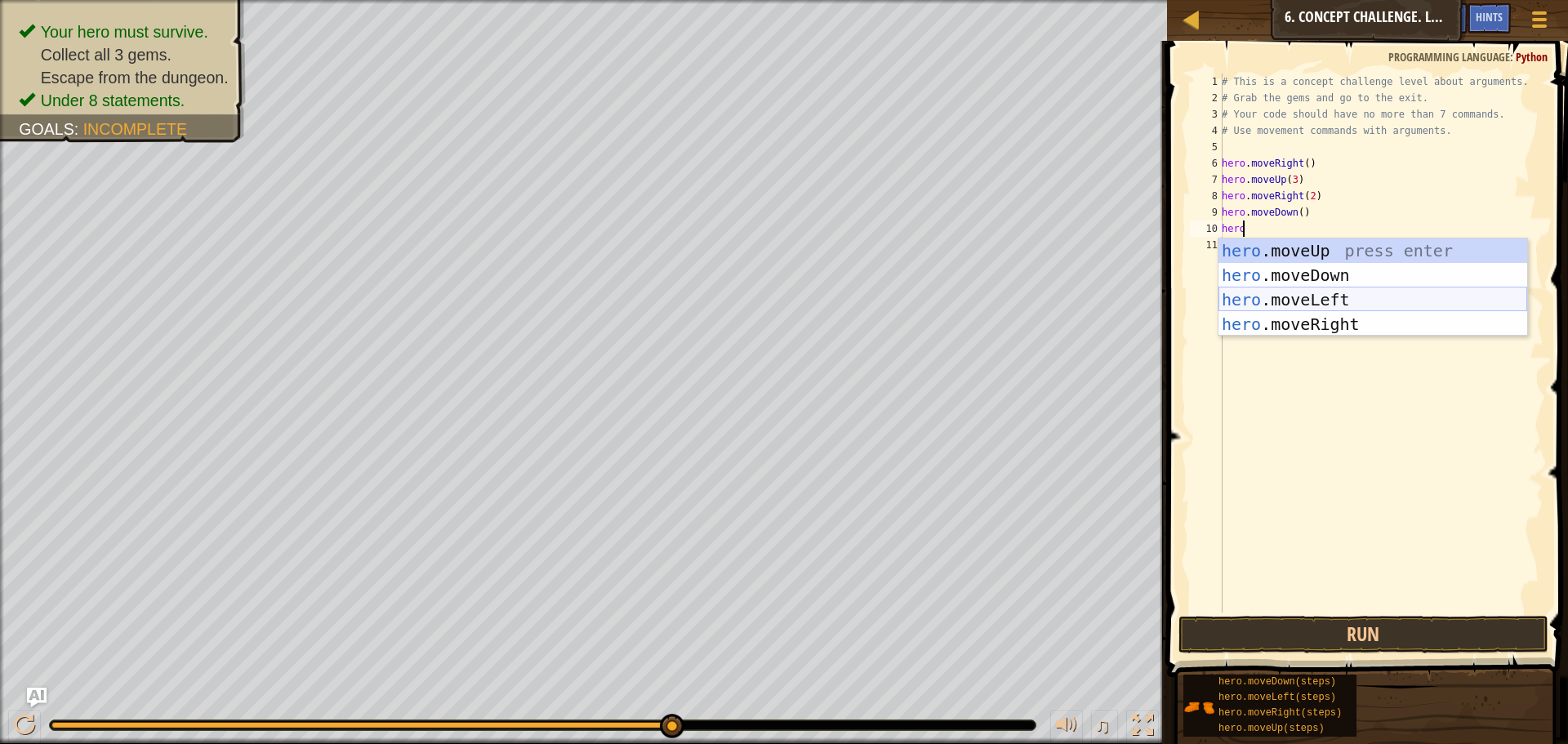
drag, startPoint x: 1259, startPoint y: 307, endPoint x: 1256, endPoint y: 298, distance: 9.5
click at [1259, 306] on div "hero .moveUp press enter hero .moveDown press enter hero .moveLeft press enter …" at bounding box center [1373, 312] width 308 height 147
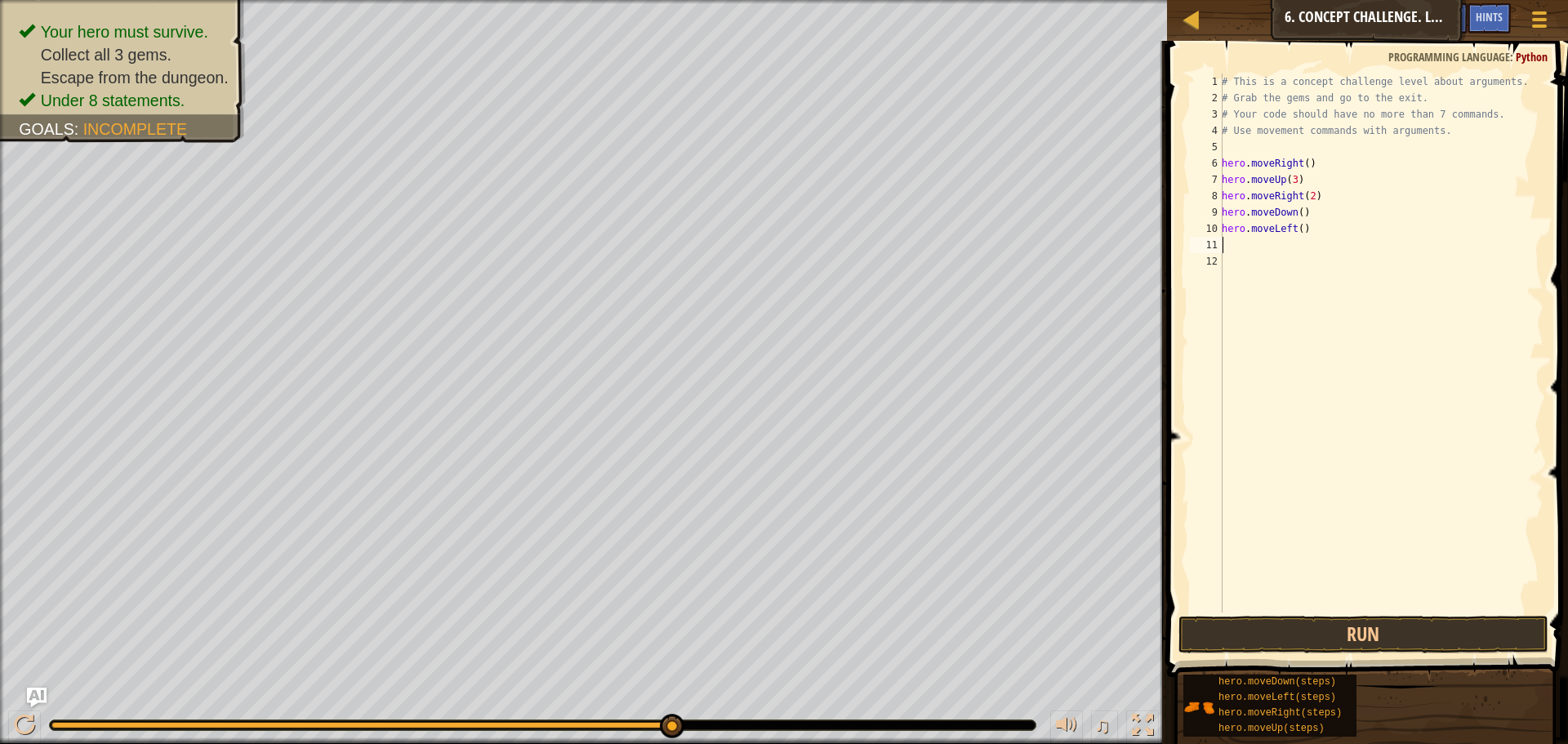
scroll to position [8, 0]
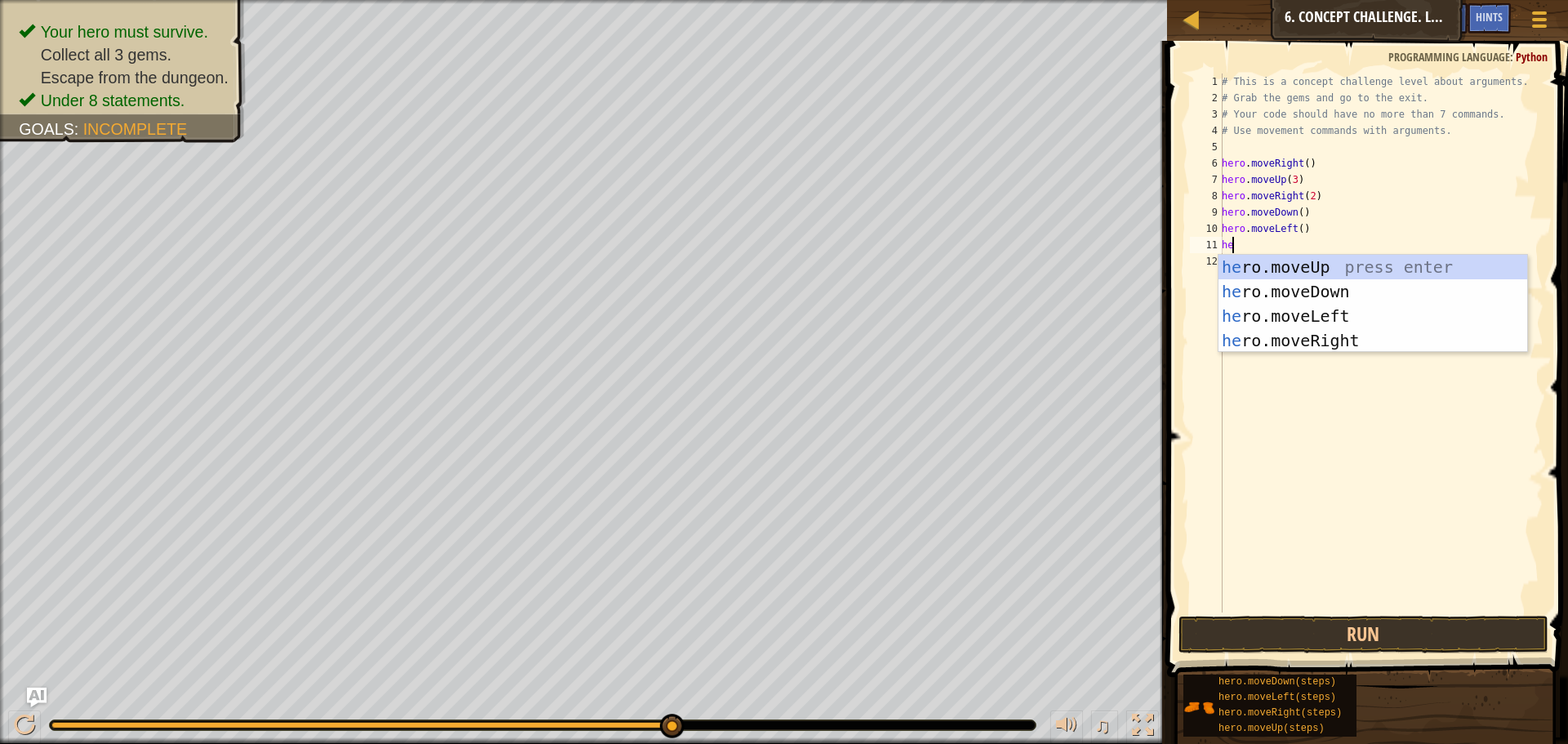
type textarea "hero"
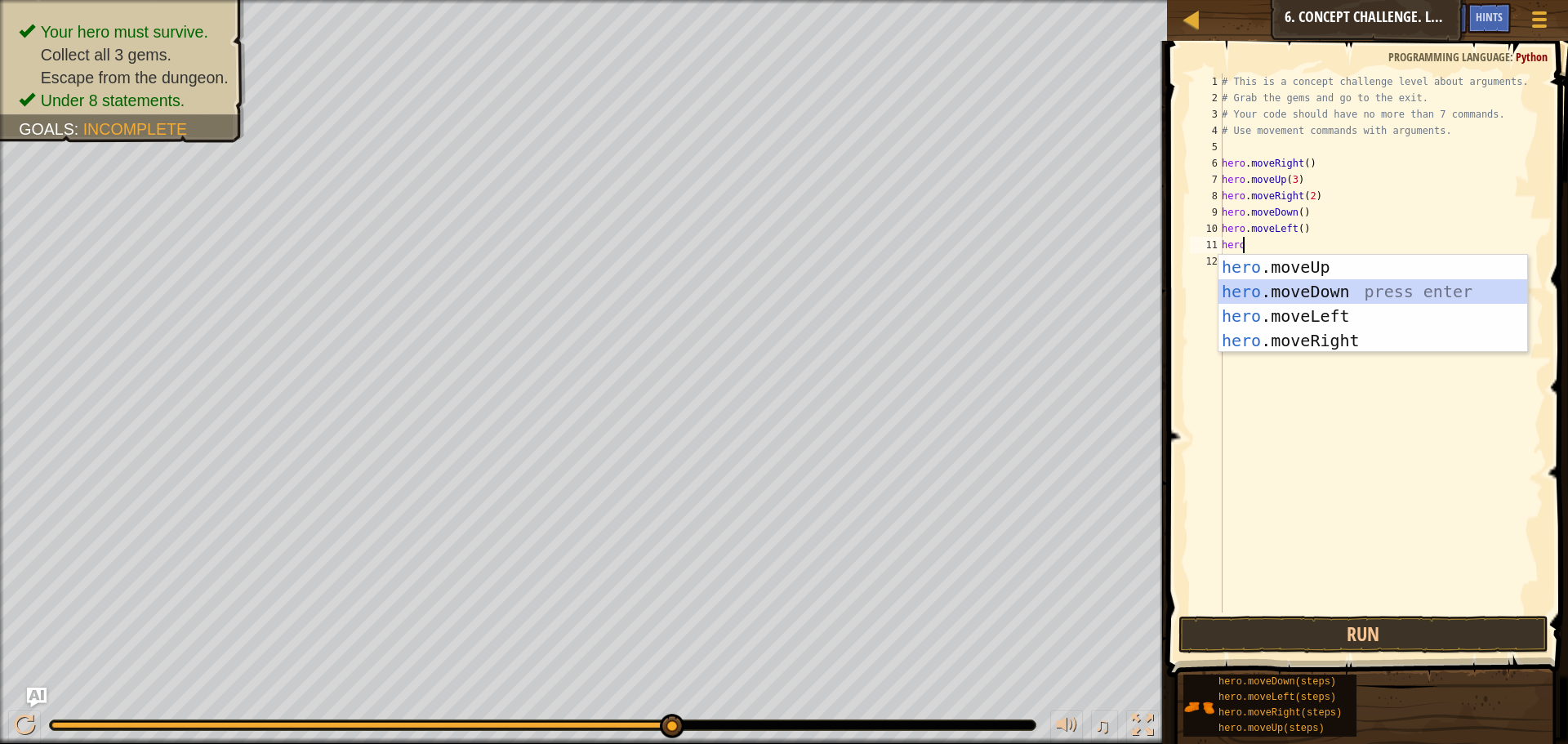
click at [1428, 289] on div "hero .moveUp press enter hero .moveDown press enter hero .moveLeft press enter …" at bounding box center [1373, 328] width 308 height 147
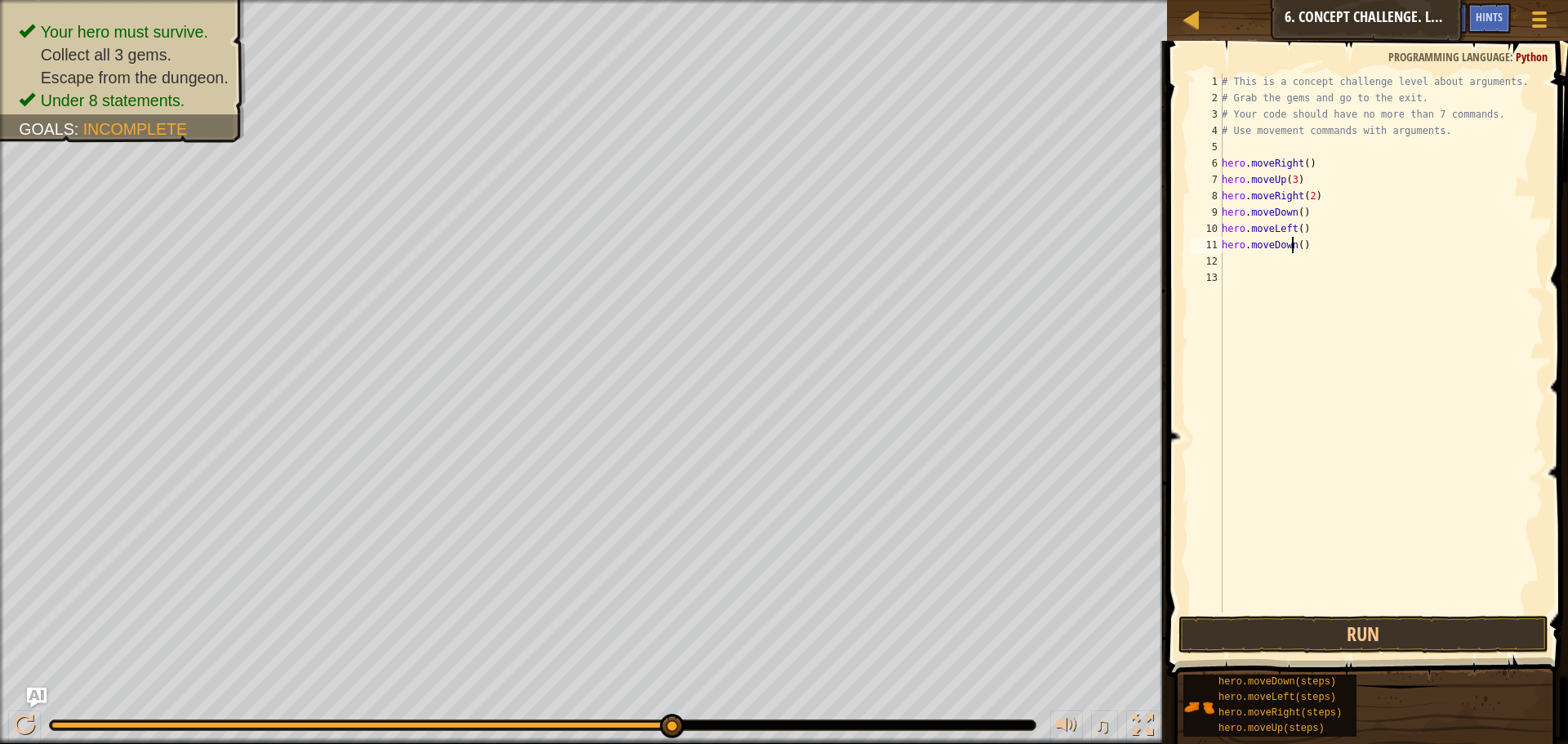
click at [1295, 241] on div "# This is a concept challenge level about arguments. # Grab the gems and go to …" at bounding box center [1381, 359] width 325 height 572
click at [1296, 245] on div "# This is a concept challenge level about arguments. # Grab the gems and go to …" at bounding box center [1381, 359] width 325 height 572
type textarea "hero.moveDown(2)"
click at [1234, 259] on div "# This is a concept challenge level about arguments. # Grab the gems and go to …" at bounding box center [1381, 359] width 325 height 572
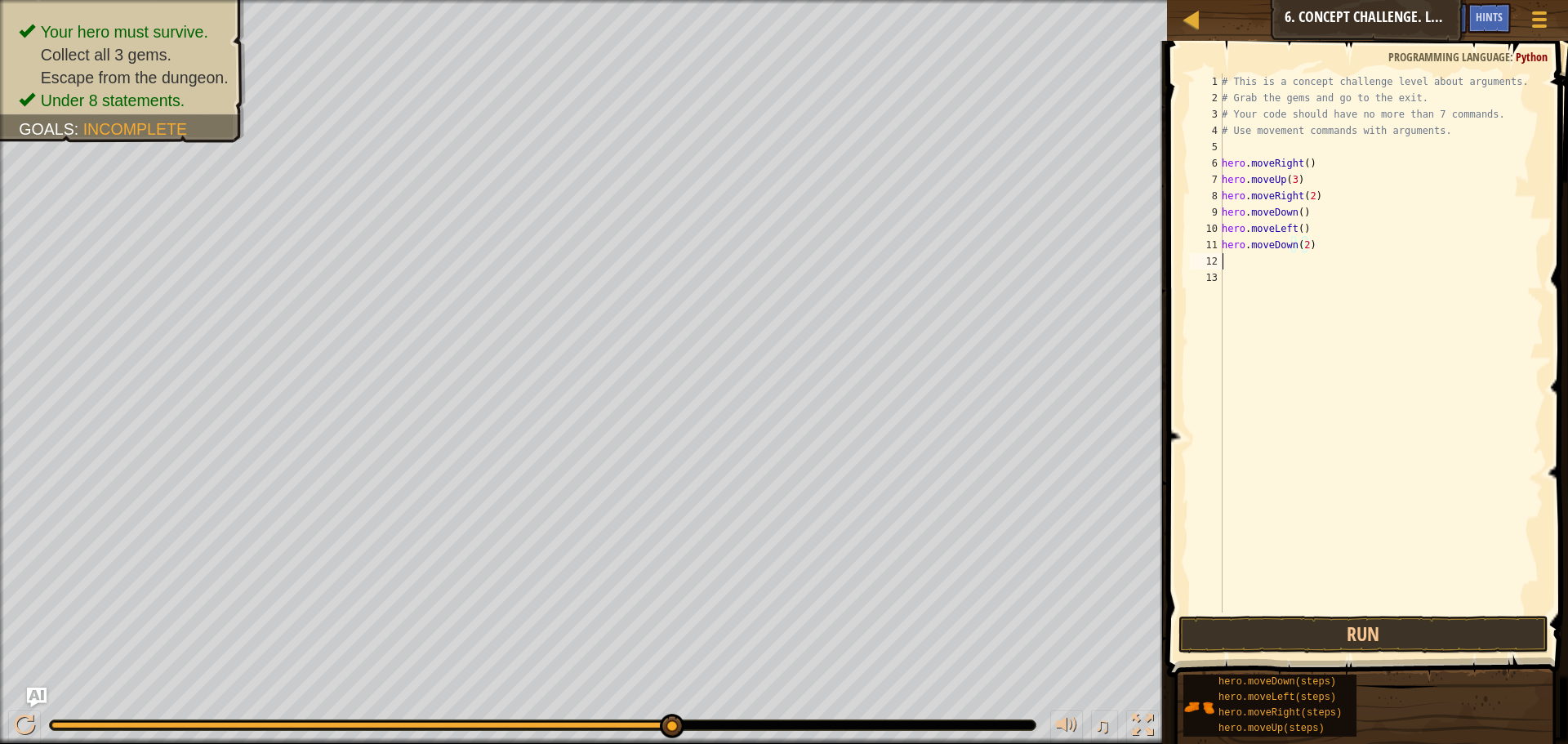
scroll to position [8, 0]
click at [1257, 631] on button "Run" at bounding box center [1363, 635] width 370 height 38
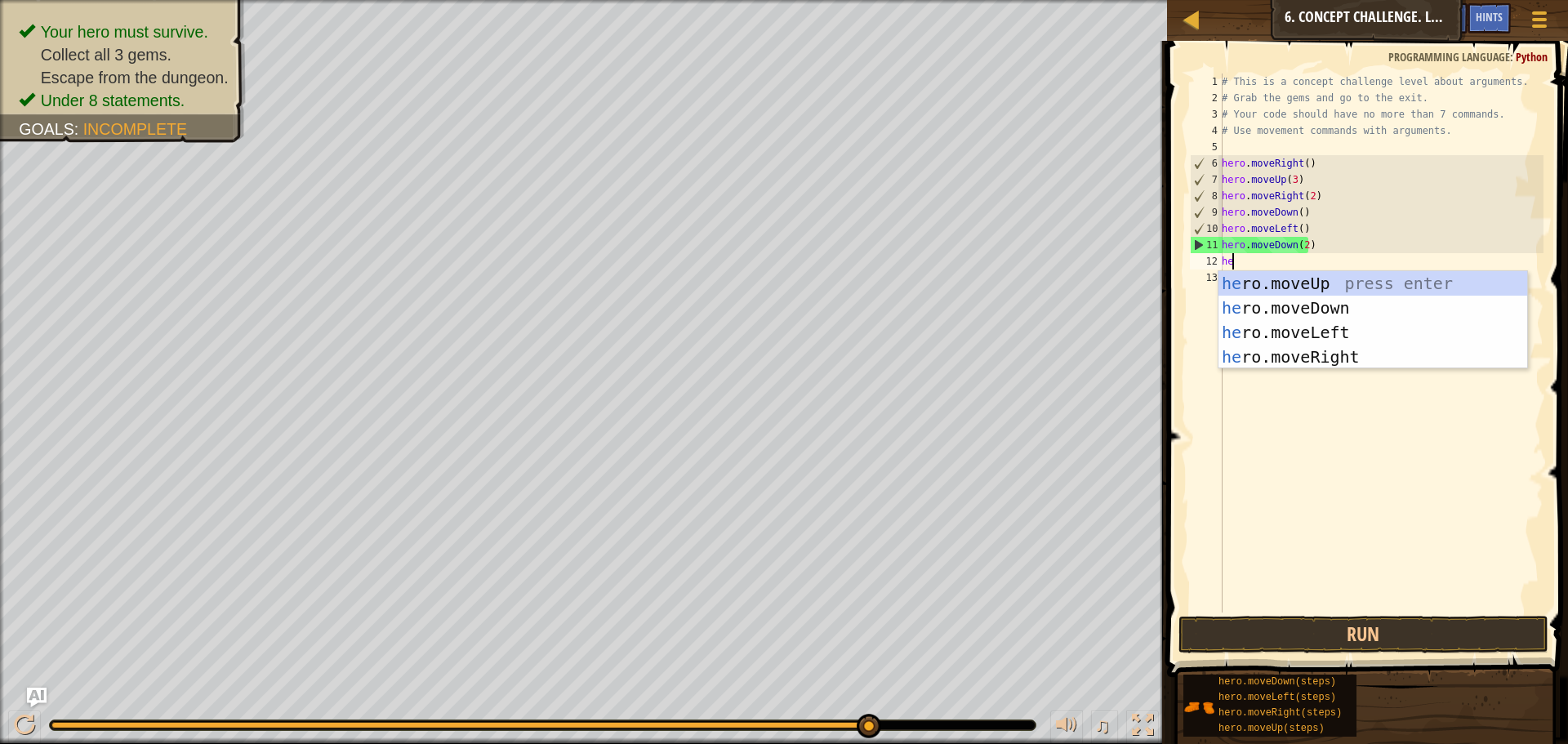
type textarea "heo"
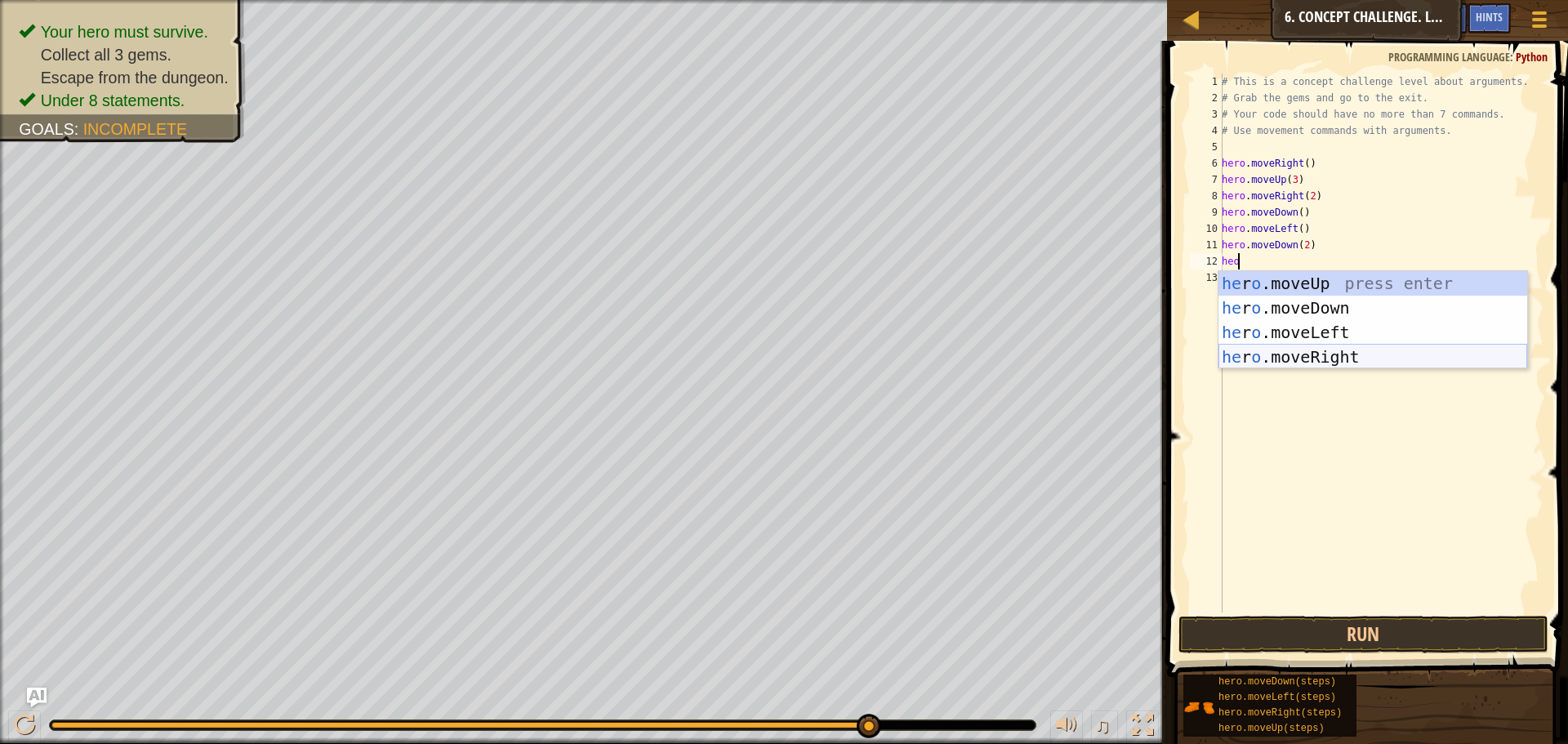
drag, startPoint x: 1387, startPoint y: 363, endPoint x: 1384, endPoint y: 371, distance: 8.5
click at [1384, 0] on body "Map Introduction to Computer Science 6. Concept Challenge. Long Steps Game Menu…" at bounding box center [784, 0] width 1568 height 0
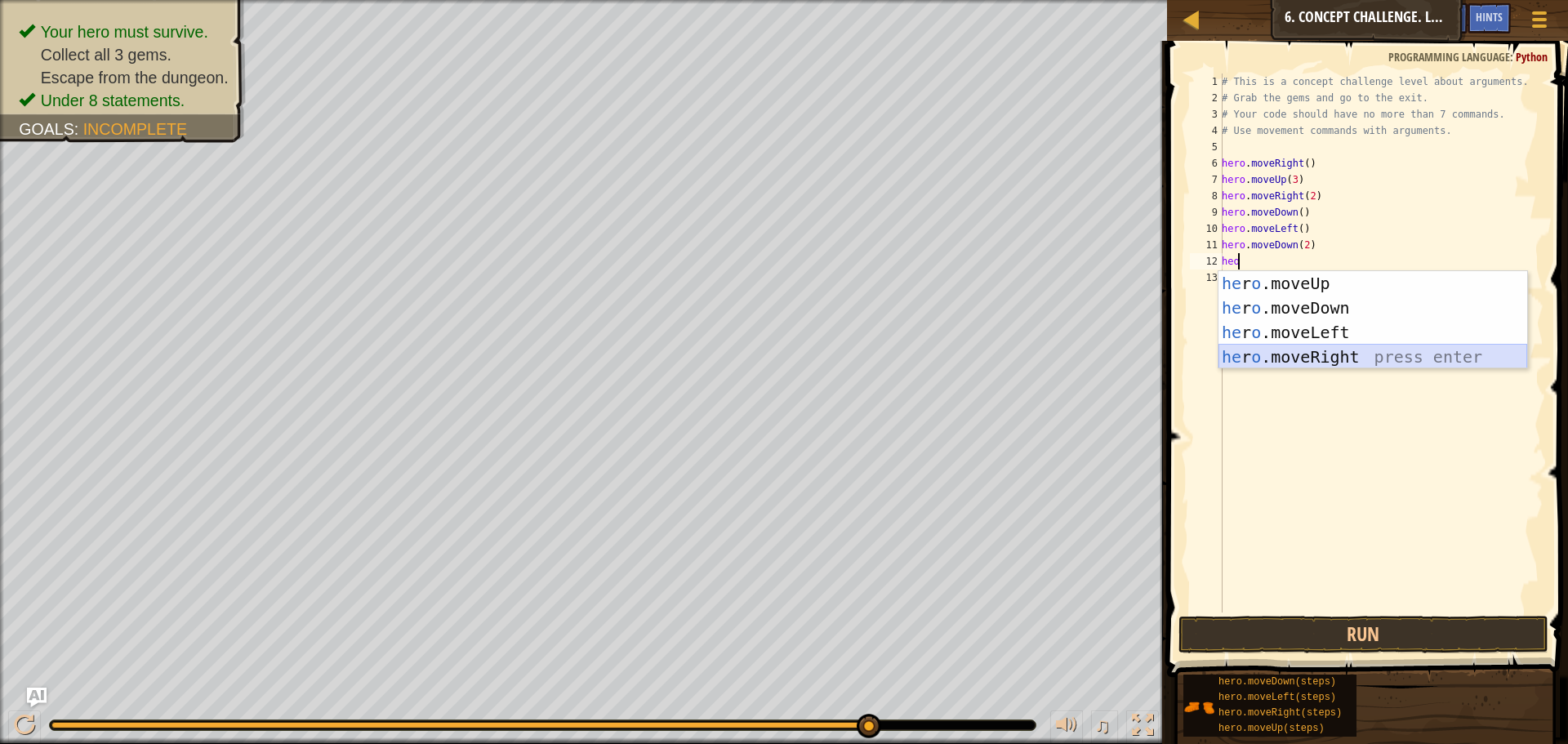
click at [1380, 363] on div "he r o .moveUp press enter he r o .moveDown press enter he r o .moveLeft press …" at bounding box center [1373, 344] width 308 height 147
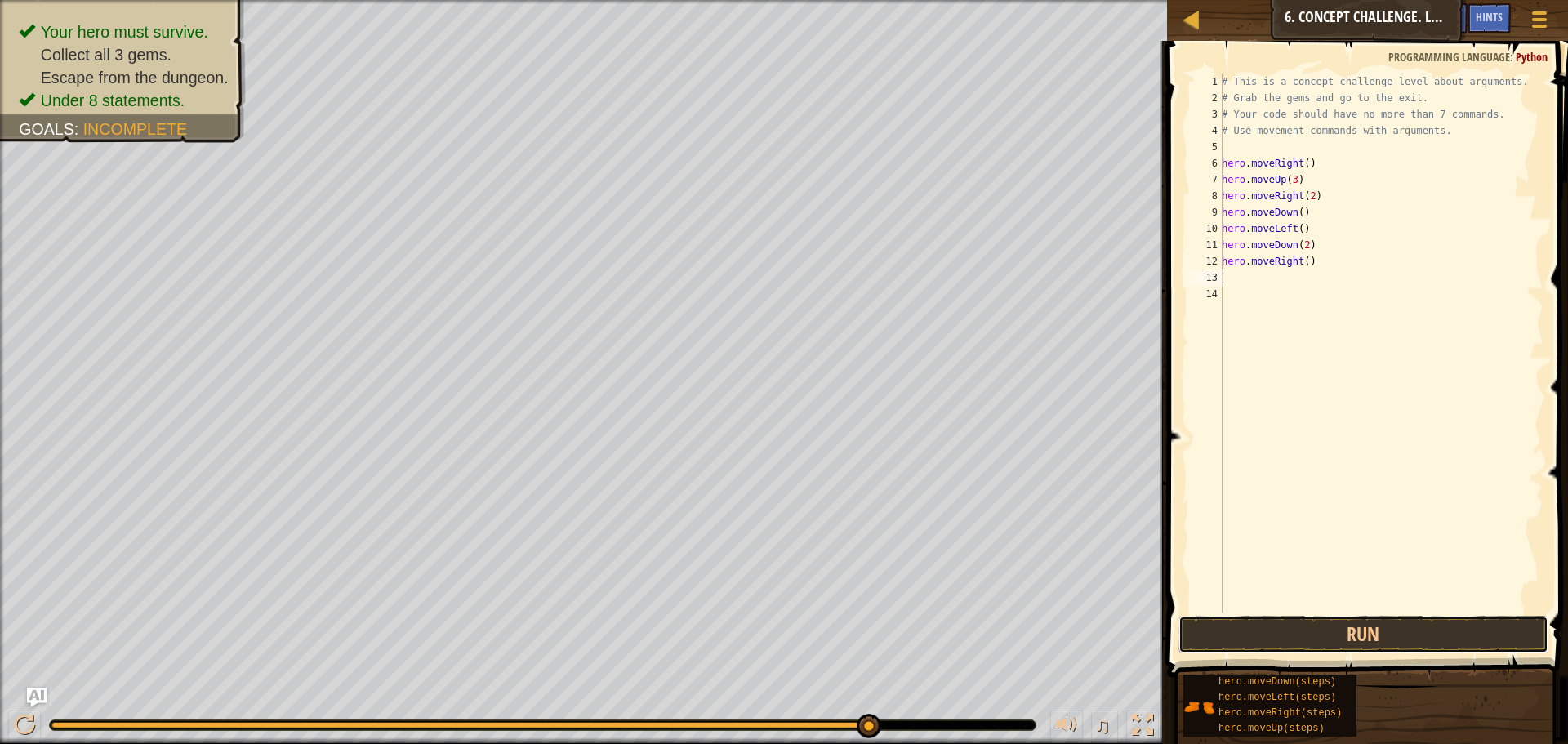
click at [1360, 627] on button "Run" at bounding box center [1363, 635] width 370 height 38
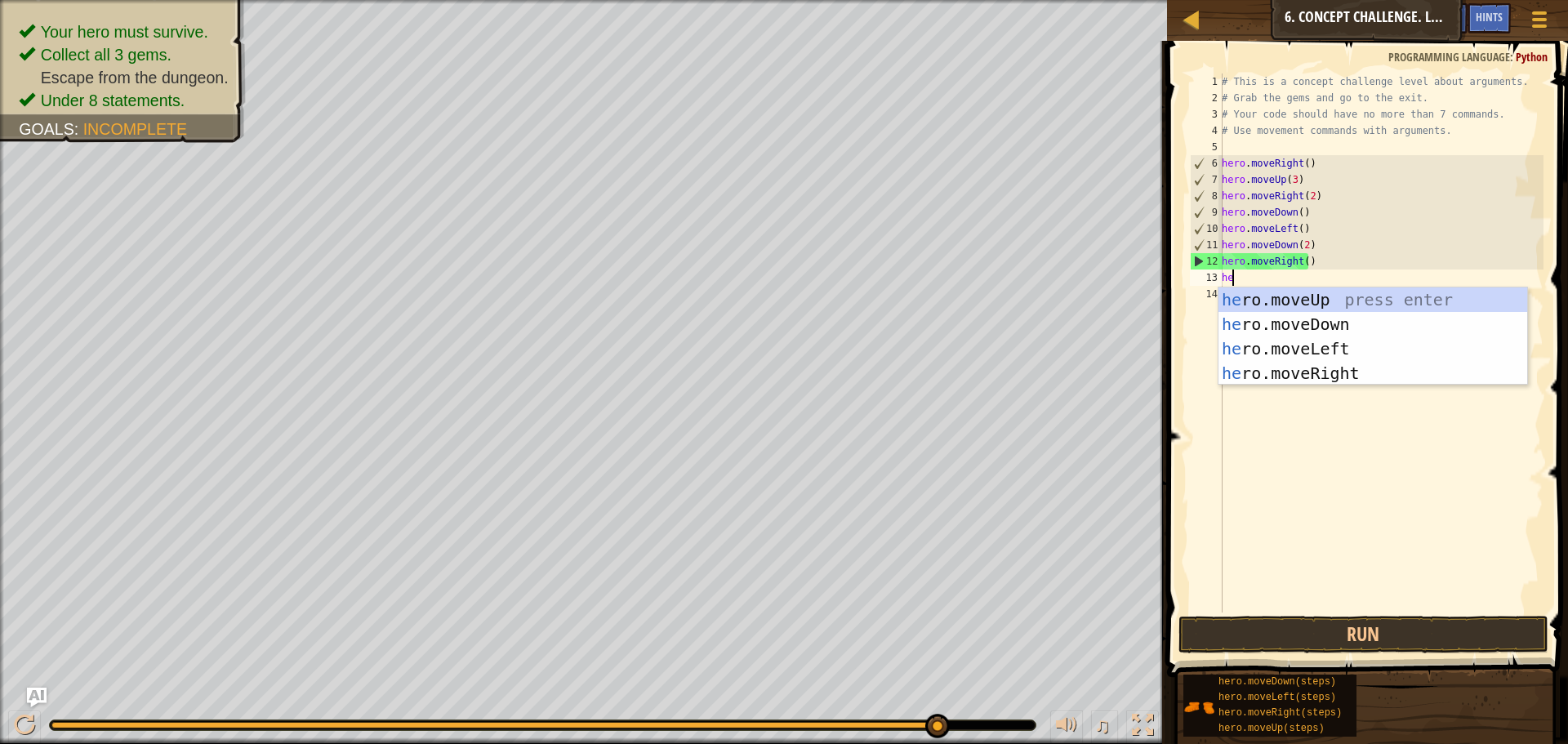
scroll to position [8, 1]
type textarea "hero"
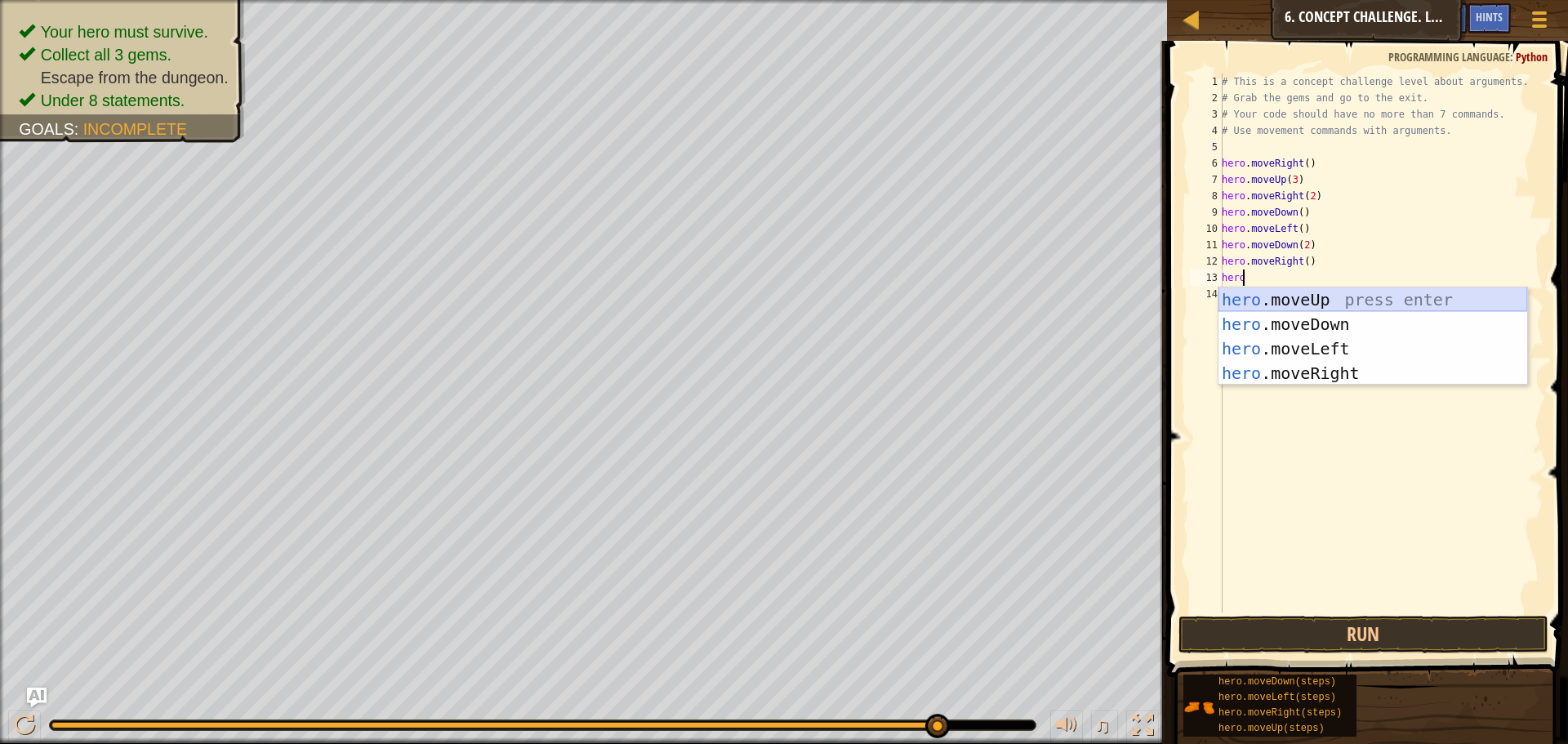
click at [1479, 310] on div "hero .moveUp press enter hero .moveDown press enter hero .moveLeft press enter …" at bounding box center [1373, 361] width 308 height 147
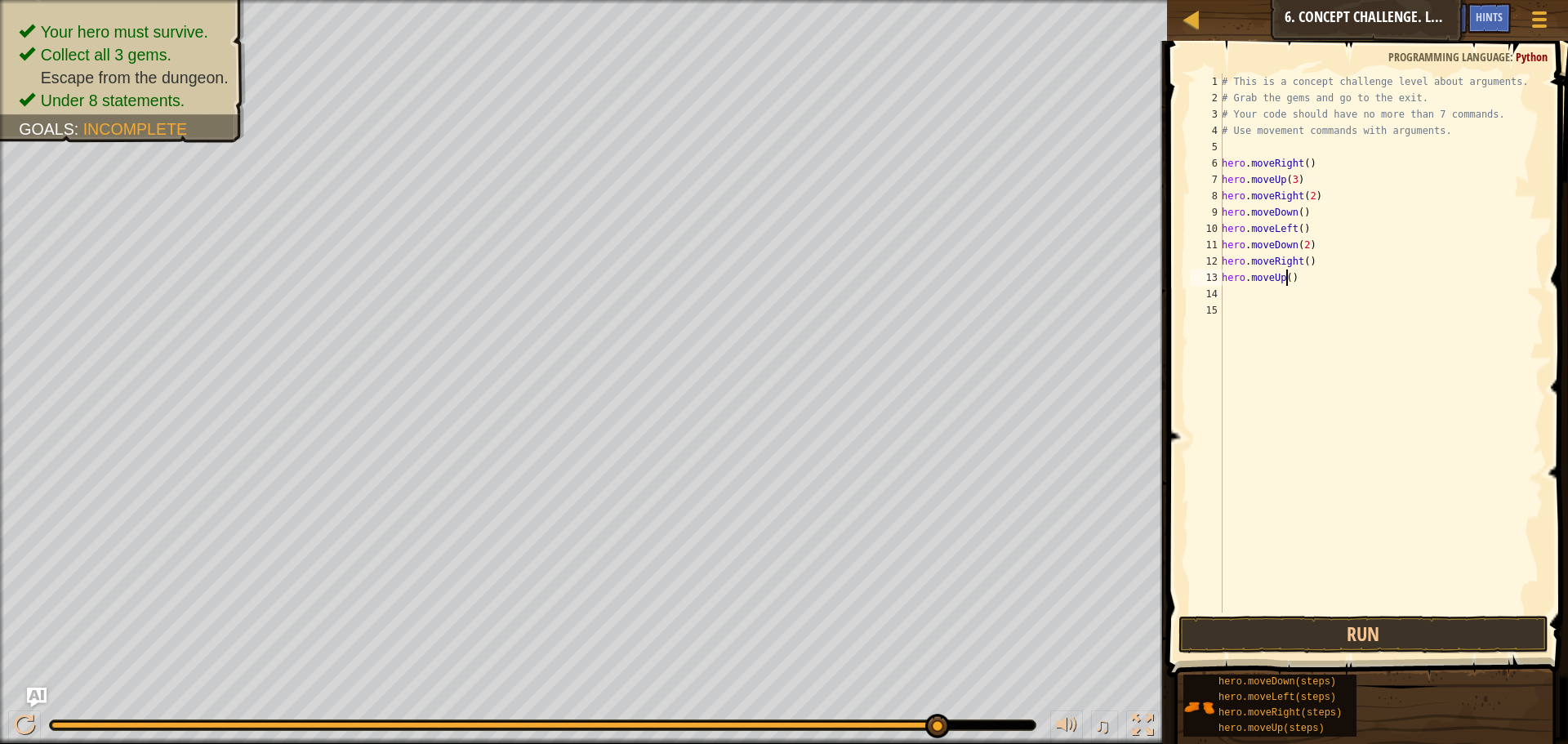
click at [1287, 278] on div "# This is a concept challenge level about arguments. # Grab the gems and go to …" at bounding box center [1381, 359] width 325 height 572
type textarea "hero.moveUp(2)"
click at [1302, 313] on div "# This is a concept challenge level about arguments. # Grab the gems and go to …" at bounding box center [1381, 359] width 325 height 572
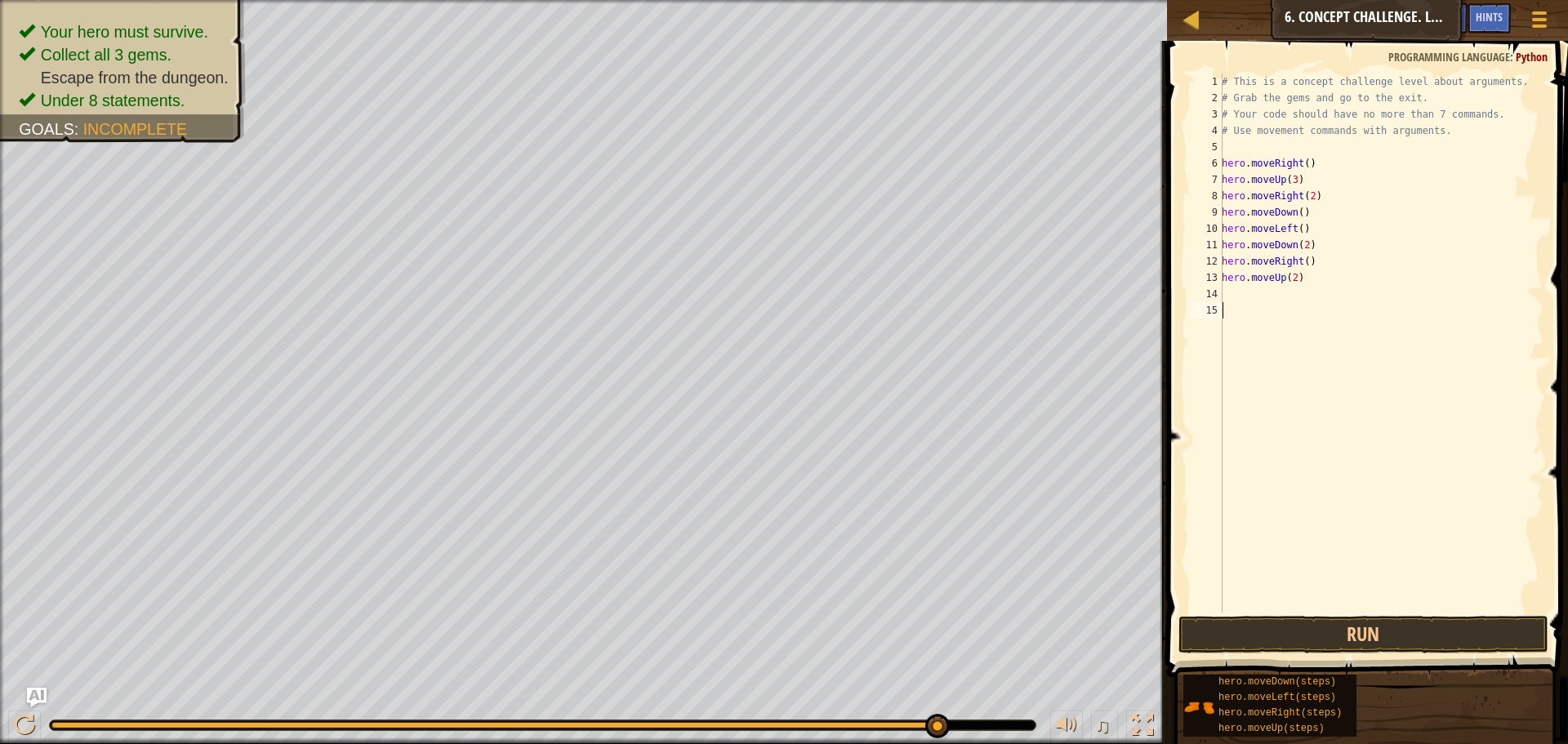
click at [1299, 306] on div "# This is a concept challenge level about arguments. # Grab the gems and go to …" at bounding box center [1381, 359] width 325 height 572
click at [1296, 289] on div "# This is a concept challenge level about arguments. # Grab the gems and go to …" at bounding box center [1381, 359] width 325 height 572
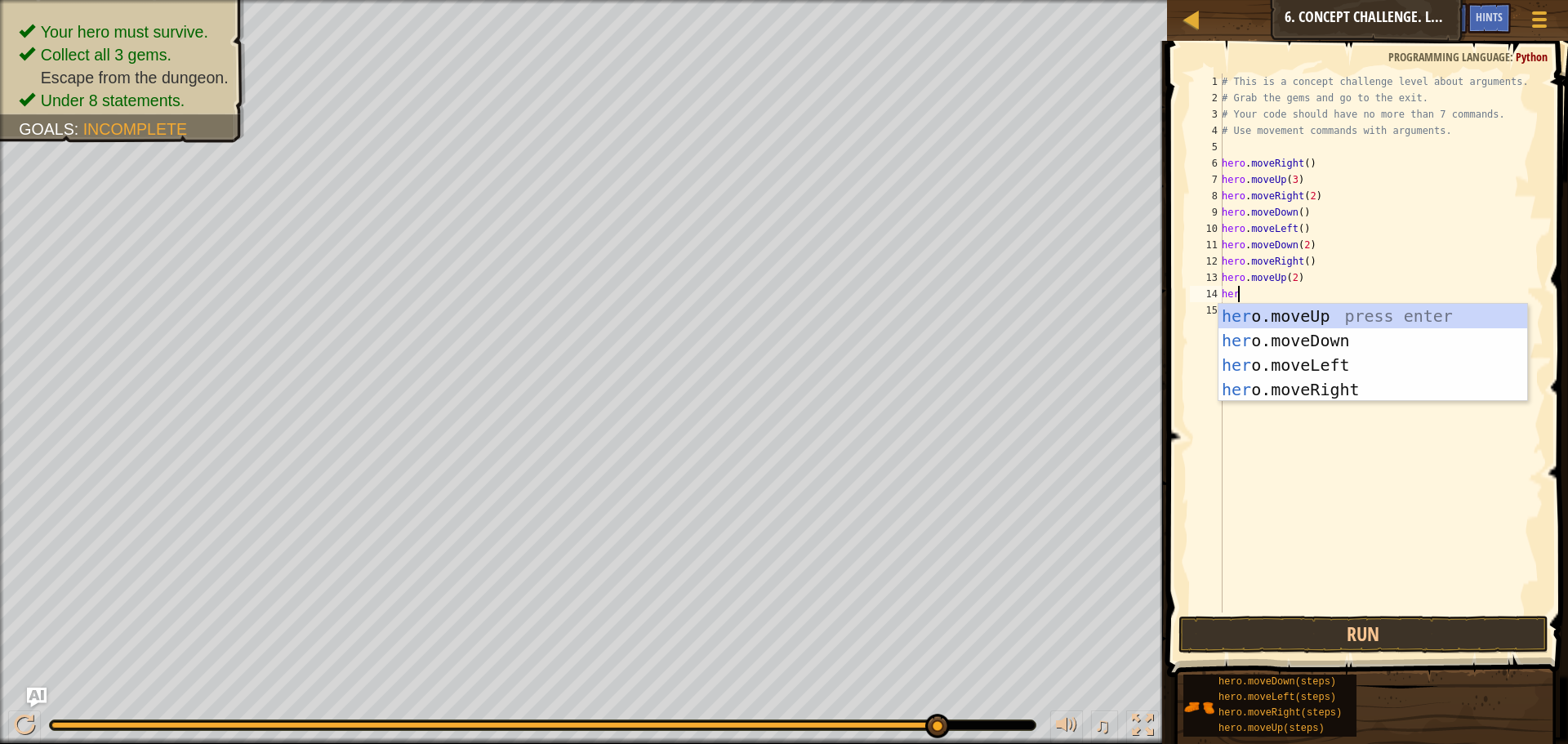
scroll to position [8, 1]
type textarea "hero"
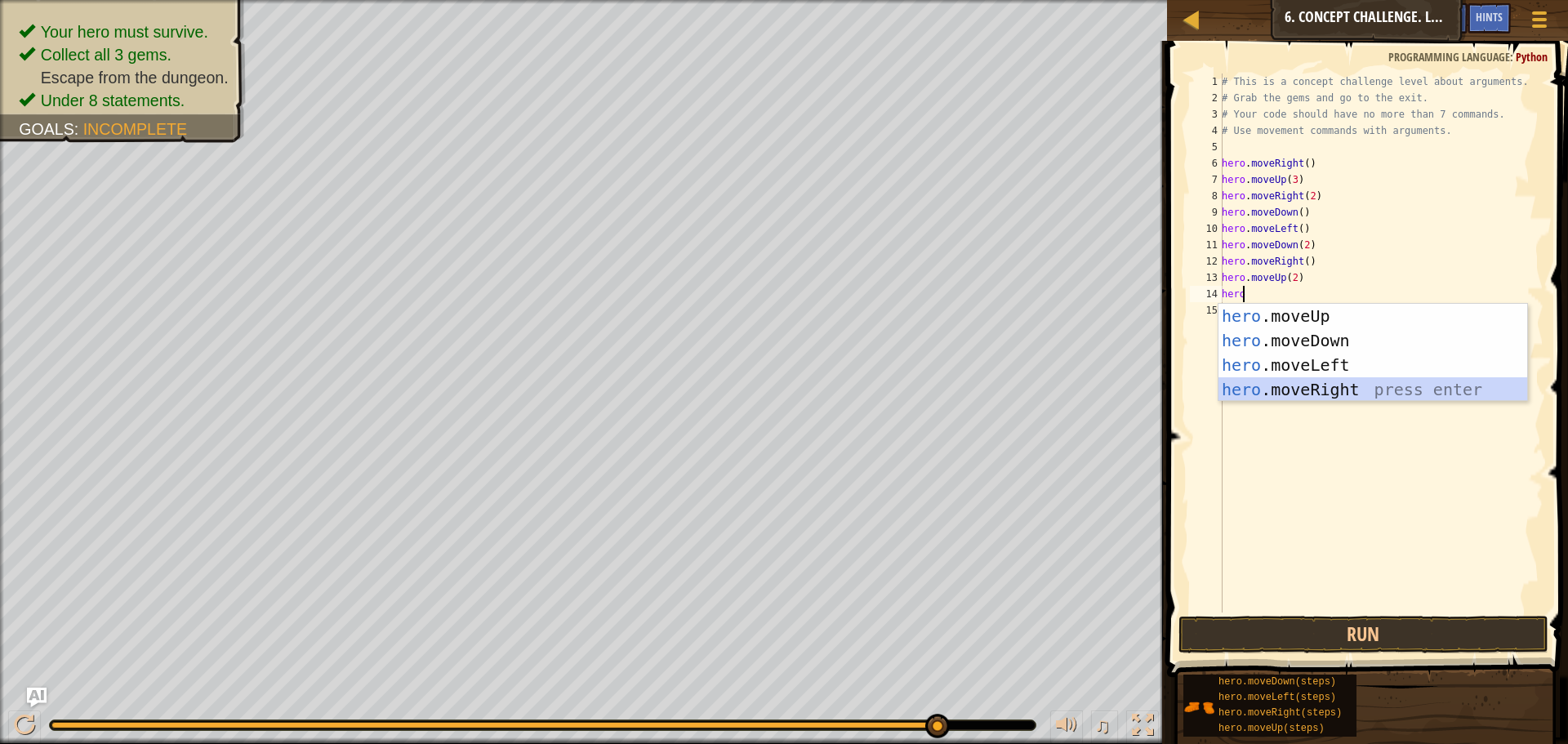
click at [1403, 385] on div "hero .moveUp press enter hero .moveDown press enter hero .moveLeft press enter …" at bounding box center [1373, 377] width 308 height 147
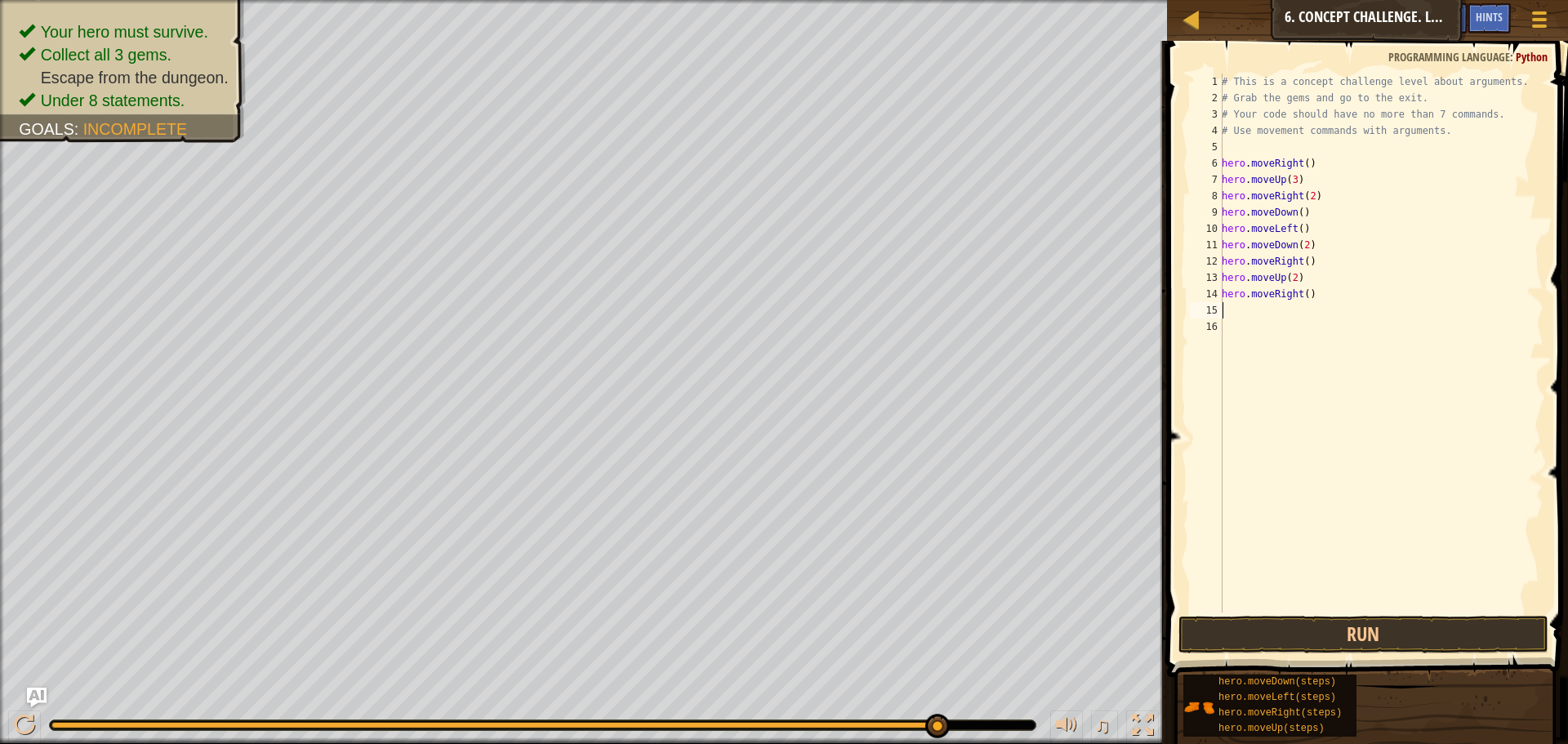
click at [1303, 294] on div "# This is a concept challenge level about arguments. # Grab the gems and go to …" at bounding box center [1381, 359] width 325 height 572
click at [1438, 625] on button "Run" at bounding box center [1363, 635] width 370 height 38
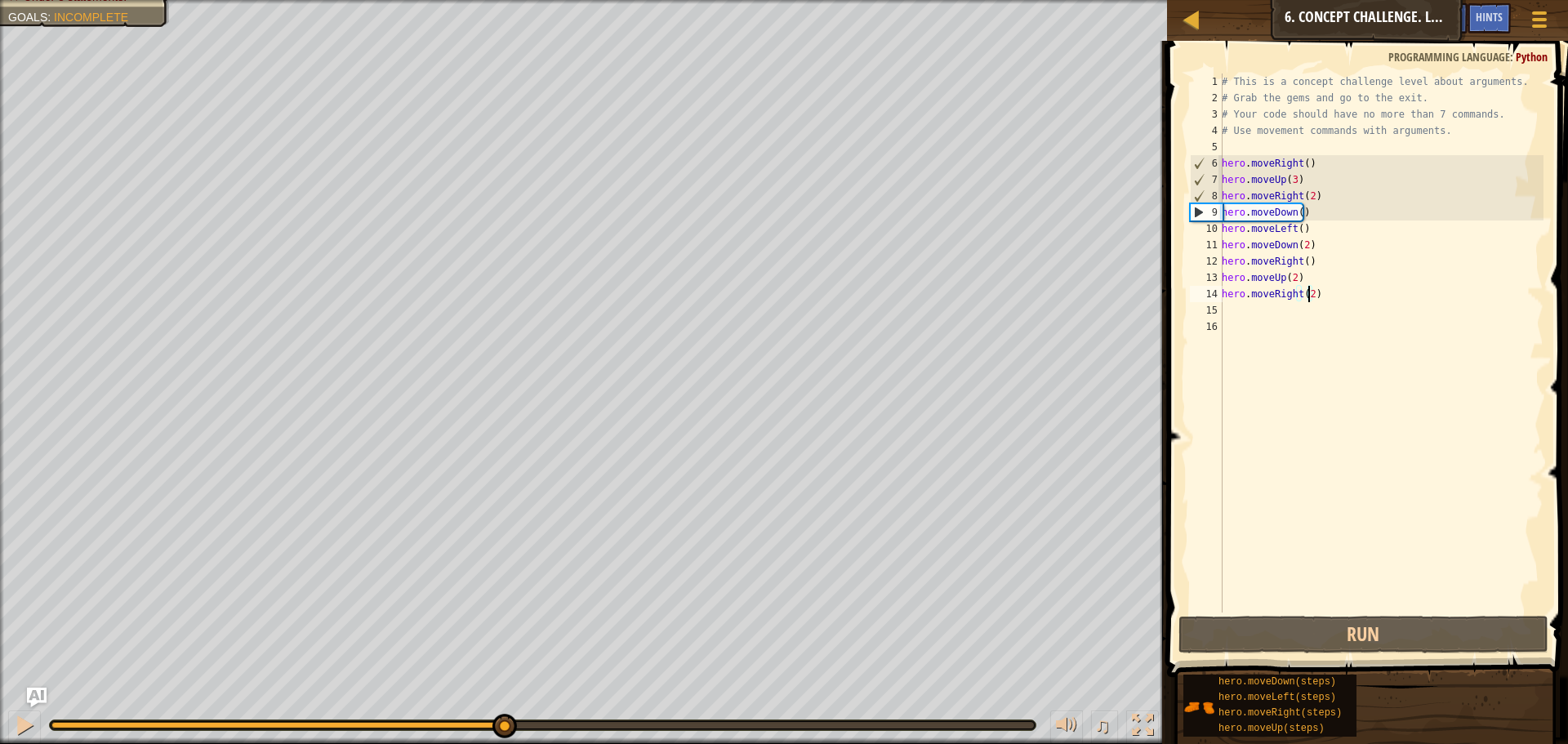
drag, startPoint x: 1035, startPoint y: 726, endPoint x: 503, endPoint y: 755, distance: 532.8
click at [503, 0] on html "Map Introduction to Computer Science 6. Concept Challenge. Long Steps Game Menu…" at bounding box center [784, 0] width 1568 height 0
click at [1316, 195] on div "# This is a concept challenge level about arguments. # Grab the gems and go to …" at bounding box center [1381, 359] width 325 height 572
click at [1297, 215] on div "# This is a concept challenge level about arguments. # Grab the gems and go to …" at bounding box center [1381, 359] width 325 height 572
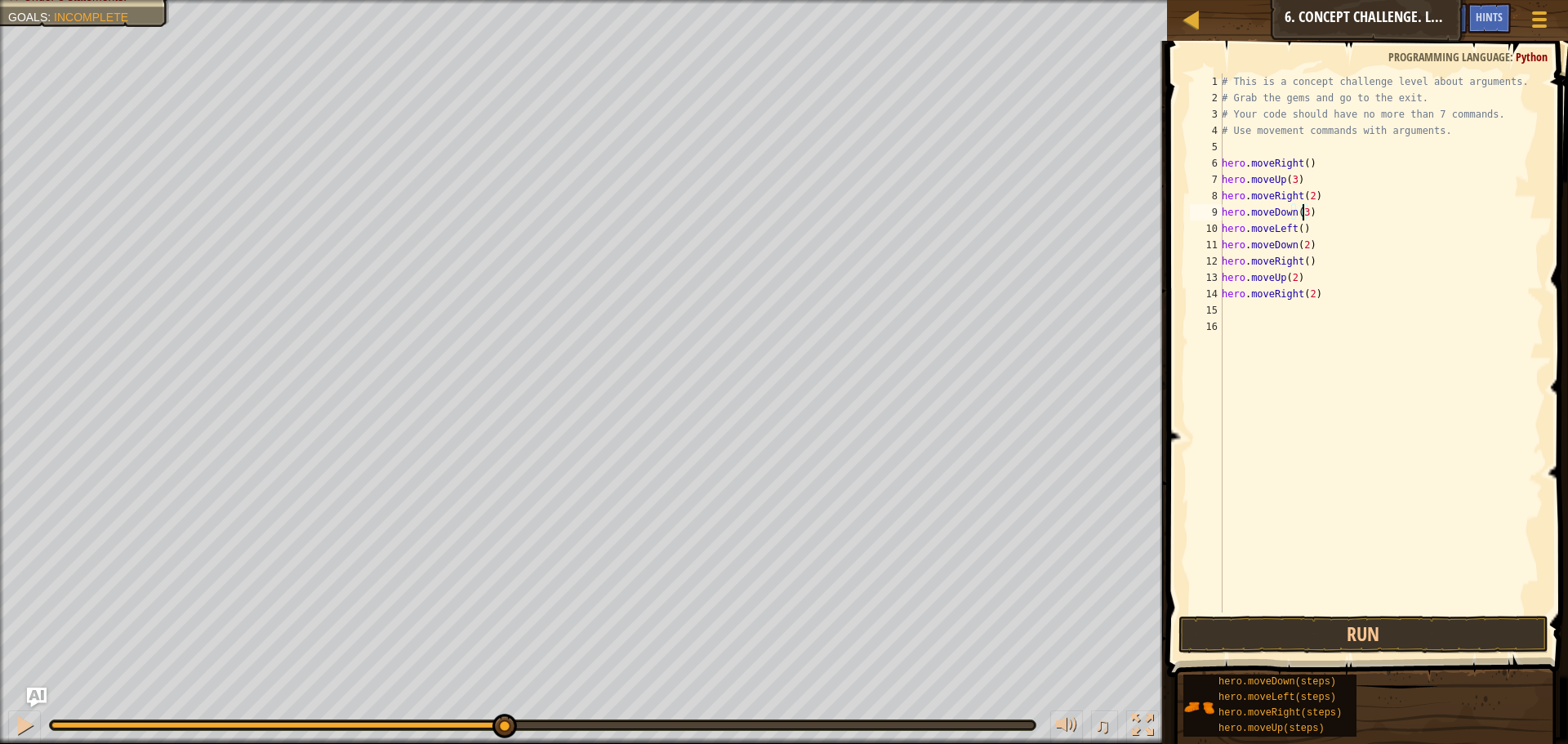
click at [1316, 232] on div "# This is a concept challenge level about arguments. # Grab the gems and go to …" at bounding box center [1381, 359] width 325 height 572
type textarea "h"
click at [1372, 259] on div "# This is a concept challenge level about arguments. # Grab the gems and go to …" at bounding box center [1381, 359] width 325 height 572
type textarea "h"
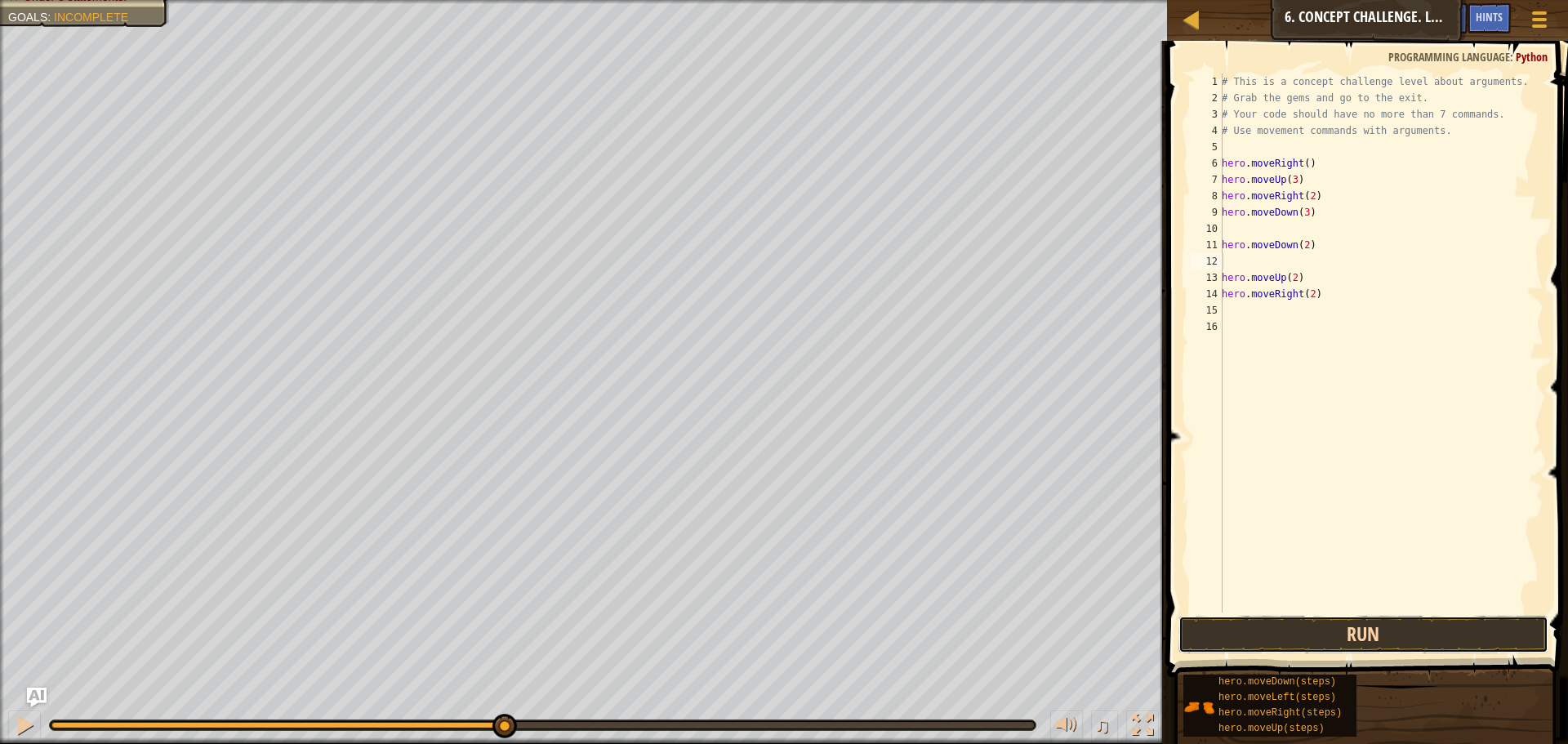
drag, startPoint x: 1334, startPoint y: 623, endPoint x: 1371, endPoint y: 621, distance: 37.1
click at [1336, 622] on button "Run" at bounding box center [1363, 635] width 370 height 38
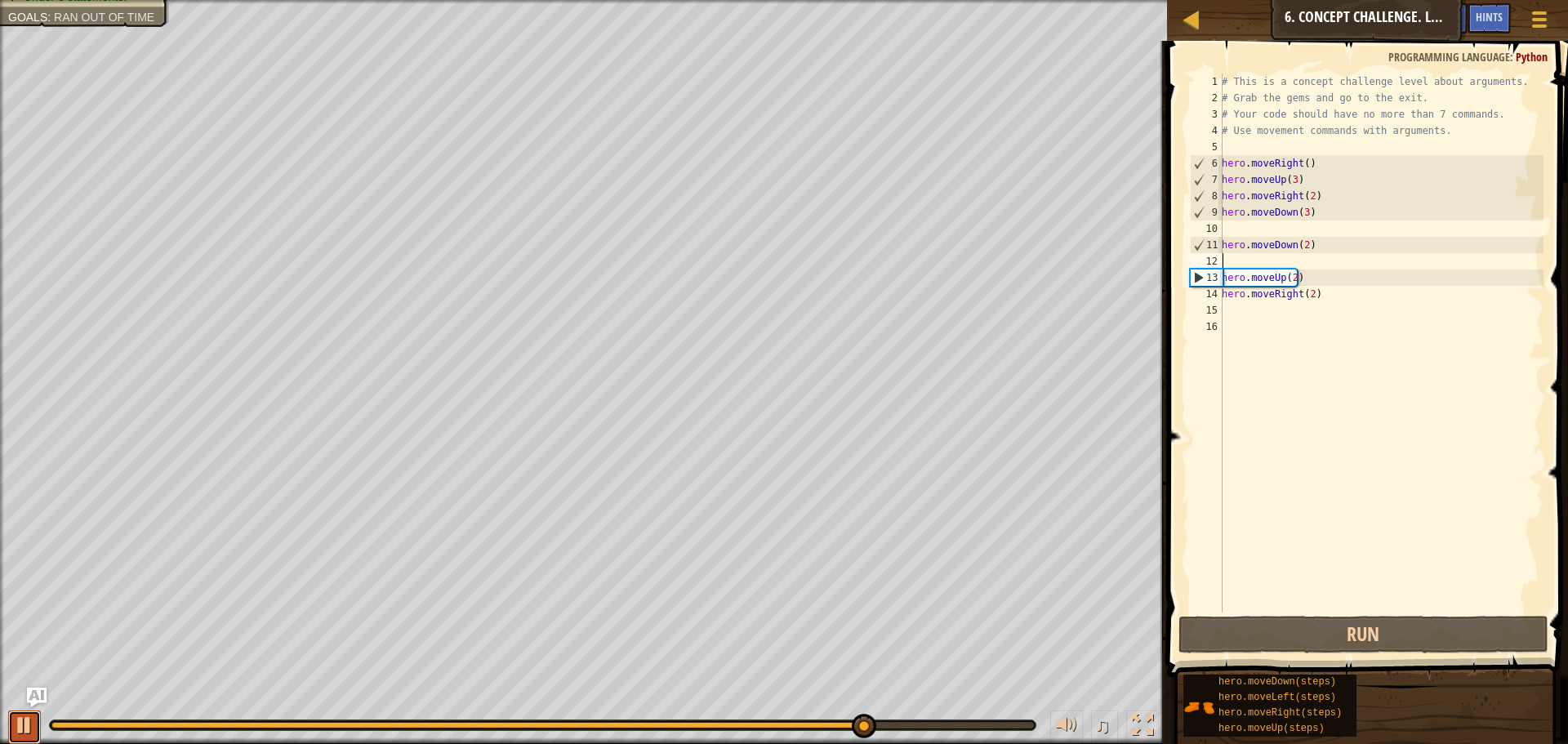
click at [33, 727] on div at bounding box center [24, 725] width 22 height 22
drag, startPoint x: 1320, startPoint y: 250, endPoint x: 1318, endPoint y: 259, distance: 9.2
click at [1318, 253] on div "# This is a concept challenge level about arguments. # Grab the gems and go to …" at bounding box center [1381, 359] width 325 height 572
click at [1323, 244] on div "# This is a concept challenge level about arguments. # Grab the gems and go to …" at bounding box center [1381, 343] width 325 height 539
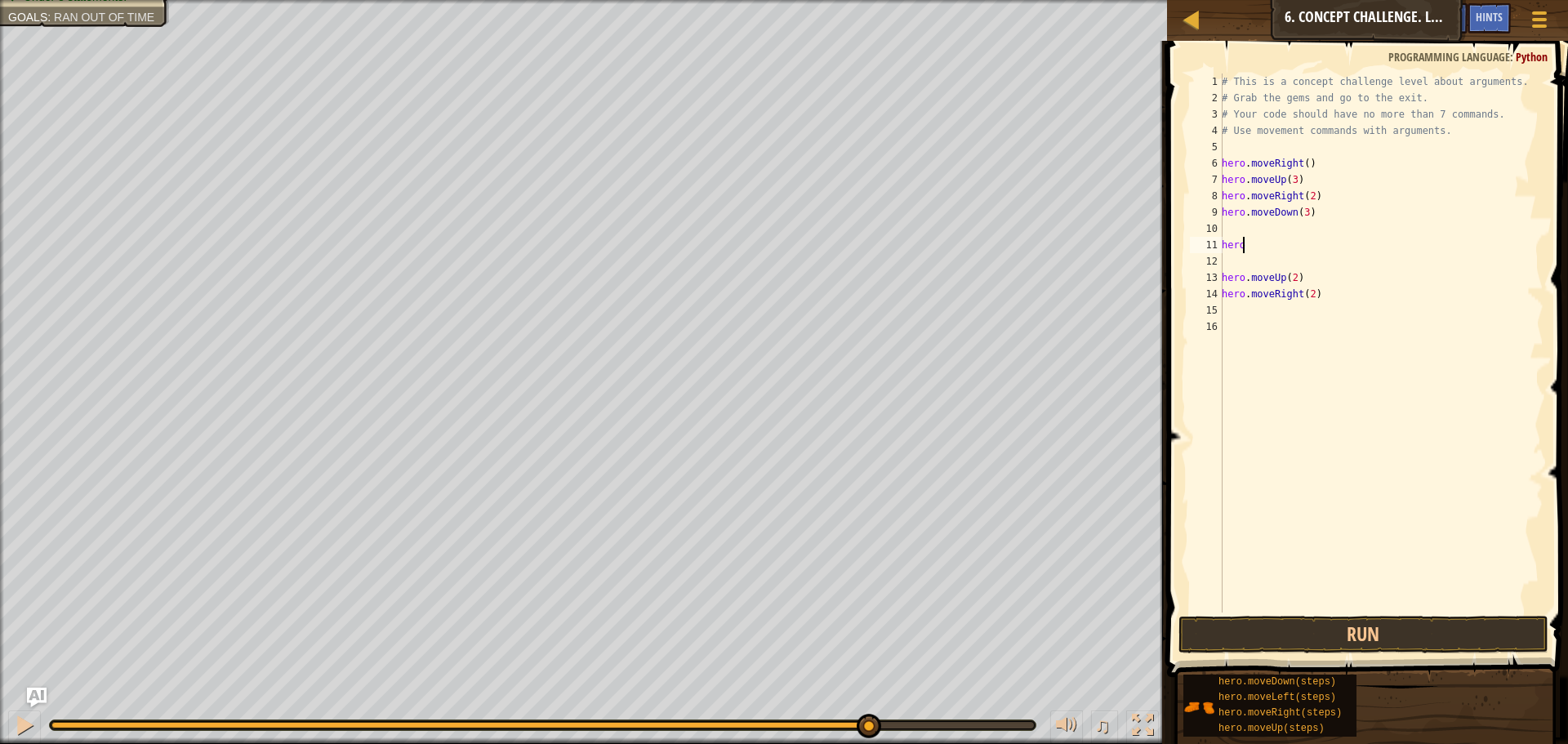
type textarea "hero."
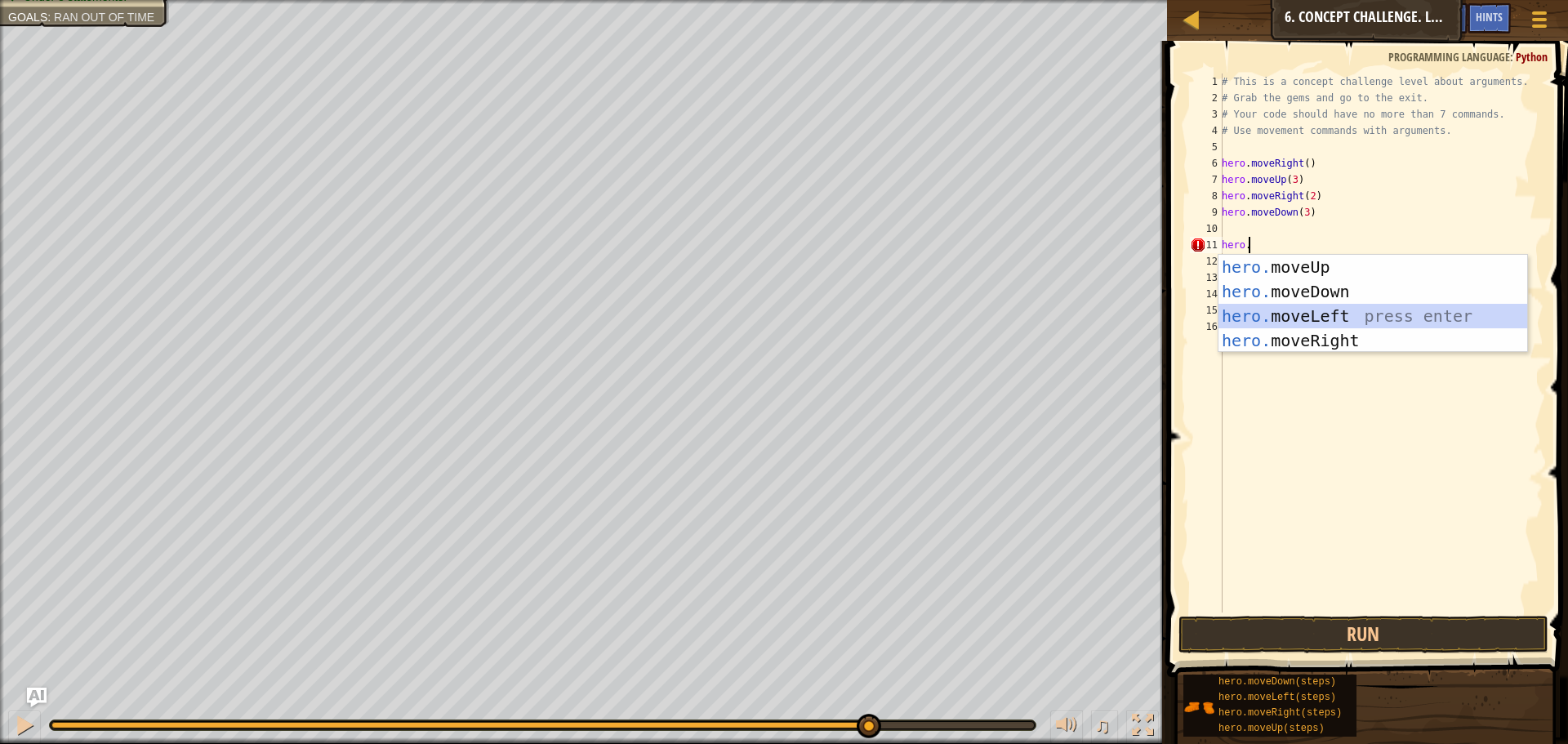
click at [1349, 317] on div "hero. moveUp press enter hero. moveDown press enter hero. moveLeft press enter …" at bounding box center [1373, 328] width 308 height 147
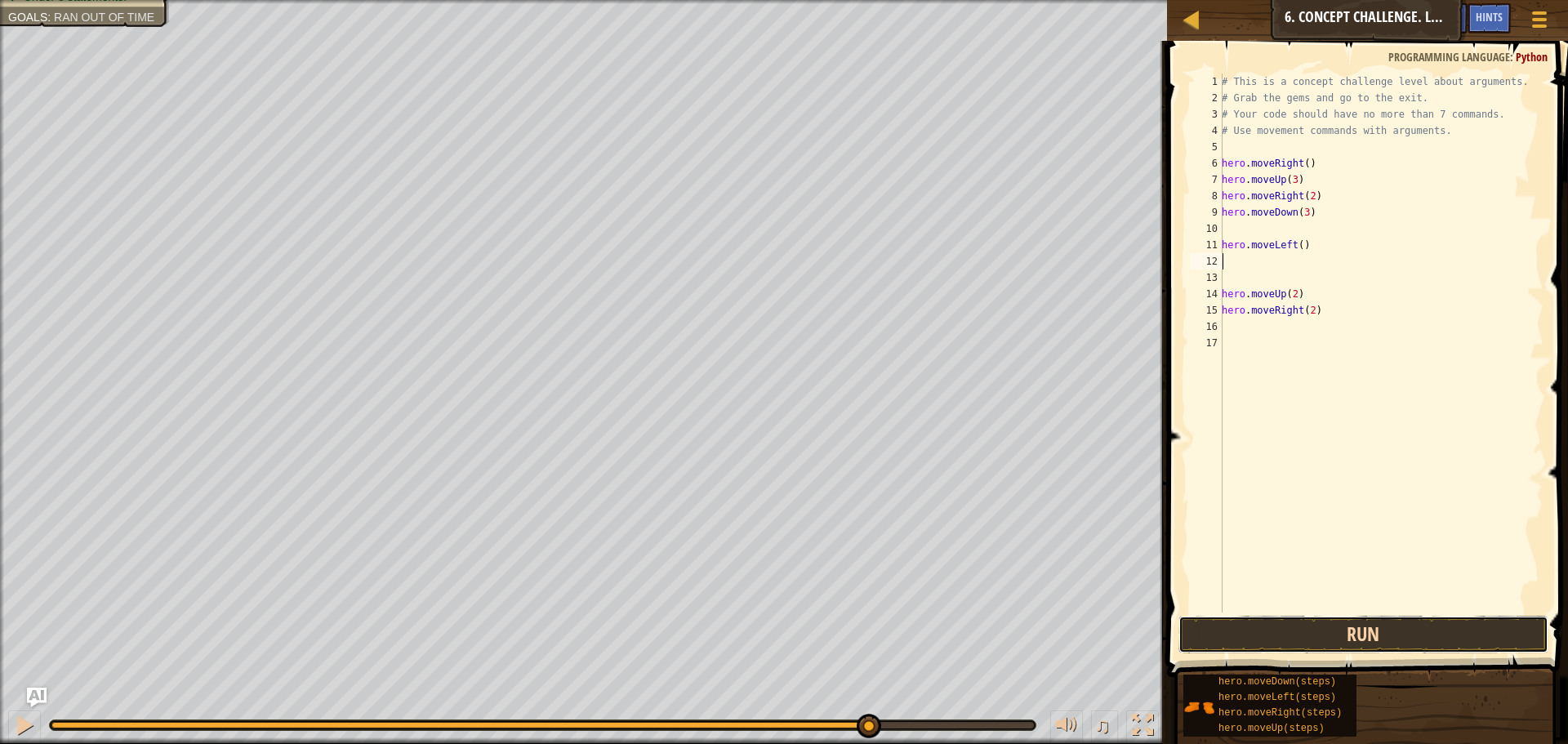
click at [1377, 623] on button "Run" at bounding box center [1363, 635] width 370 height 38
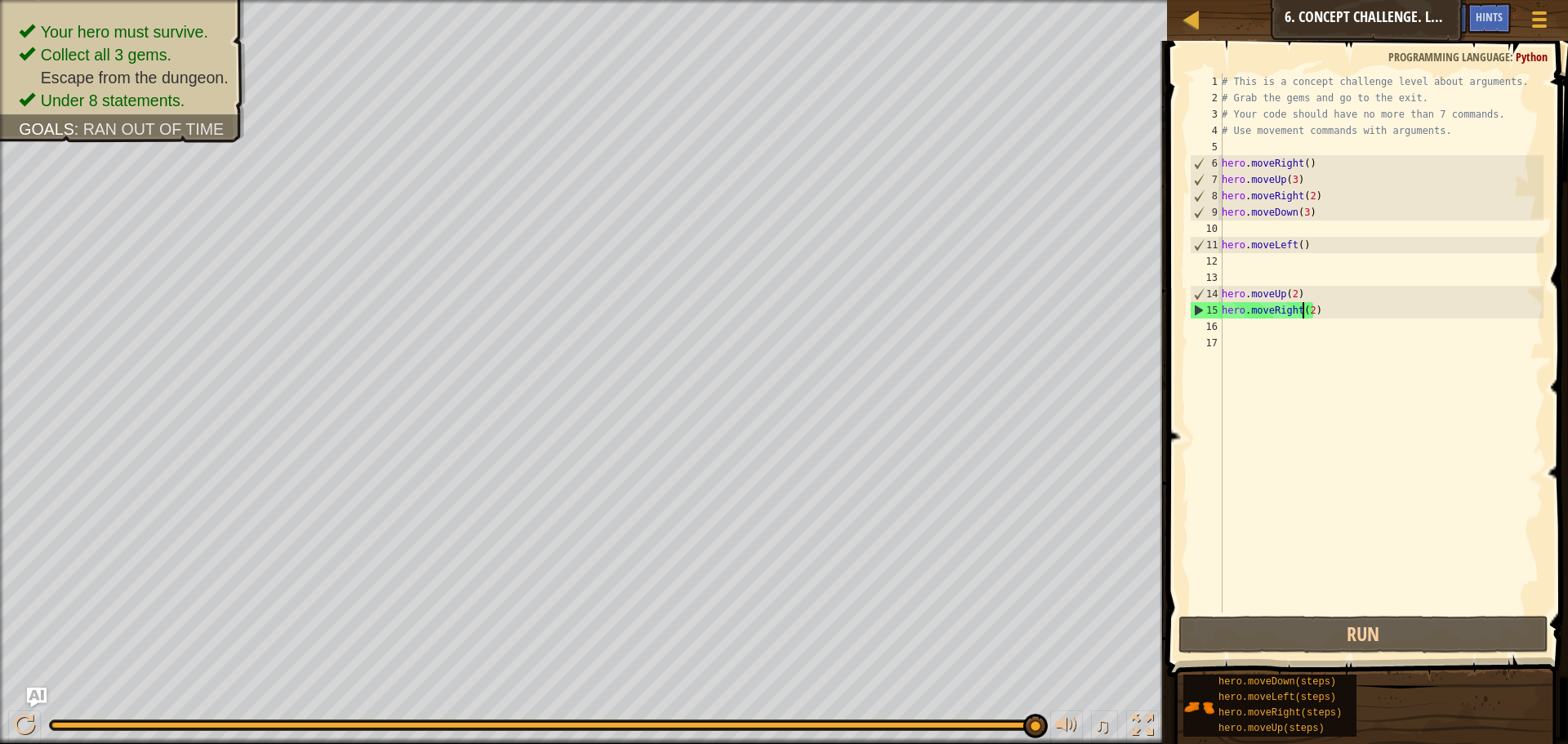
click at [1305, 309] on div "# This is a concept challenge level about arguments. # Grab the gems and go to …" at bounding box center [1381, 359] width 325 height 572
click at [1308, 309] on div "# This is a concept challenge level about arguments. # Grab the gems and go to …" at bounding box center [1381, 359] width 325 height 572
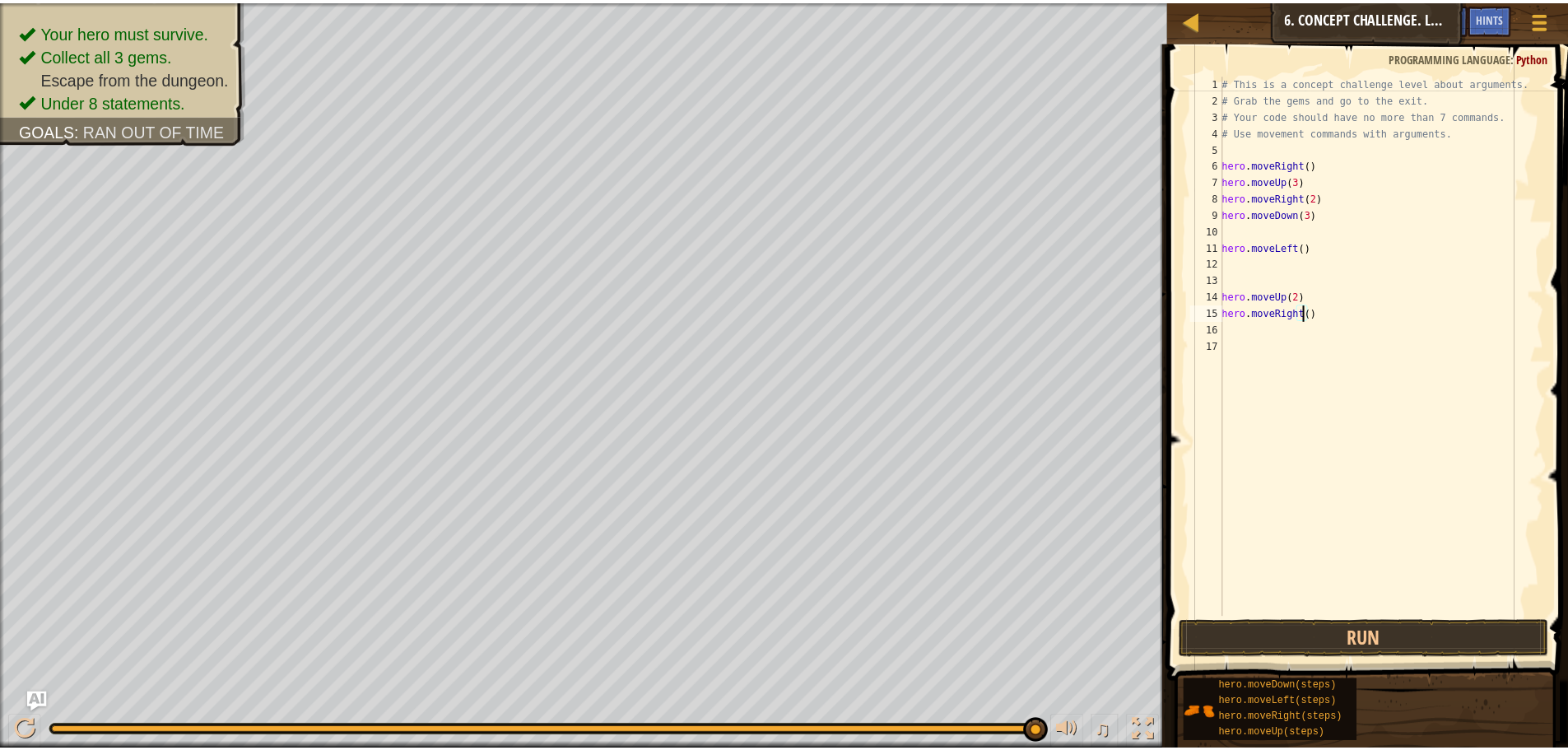
scroll to position [8, 7]
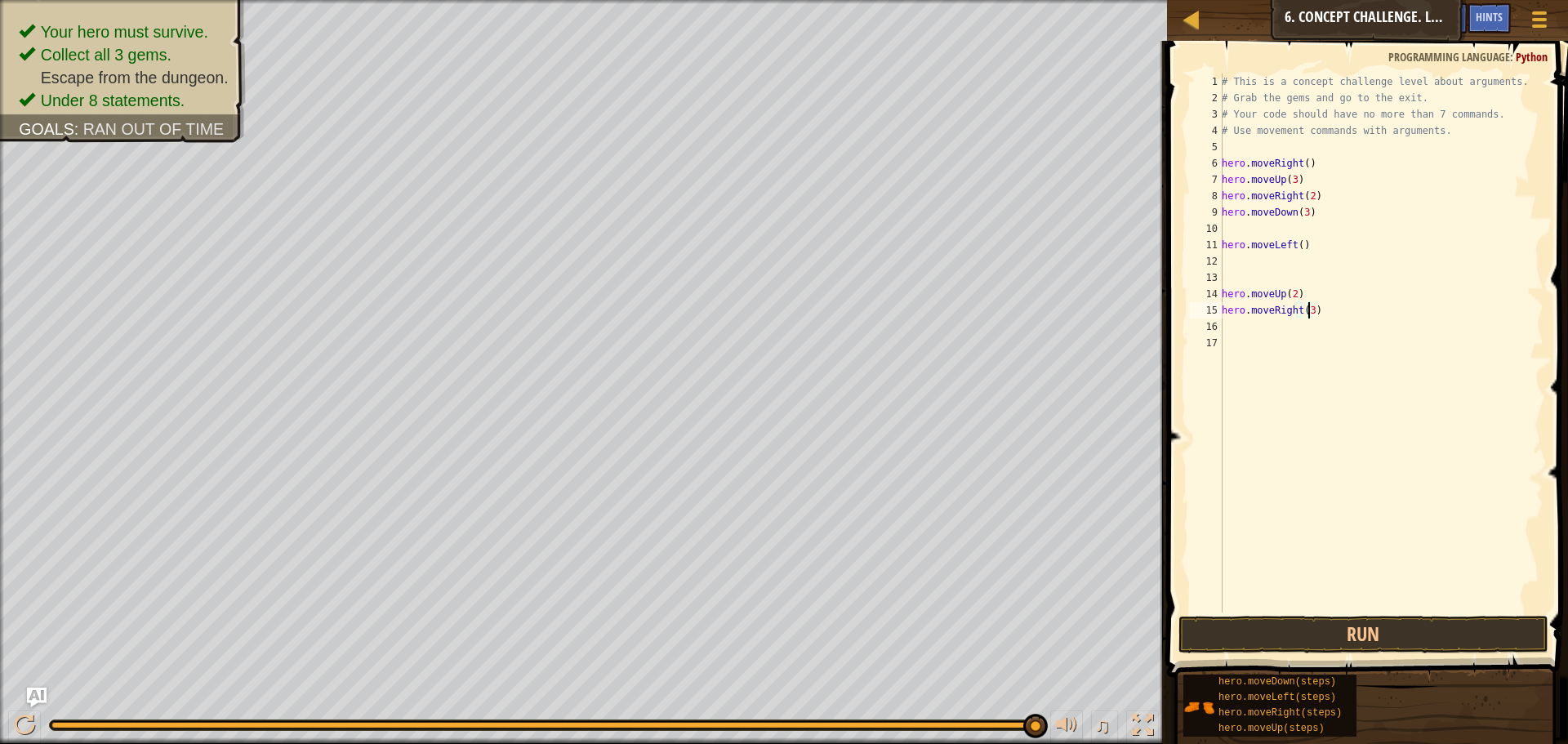
type textarea "hero.moveRight(3)"
click at [1358, 614] on span at bounding box center [1369, 335] width 414 height 684
click at [1363, 627] on button "Run" at bounding box center [1363, 635] width 370 height 38
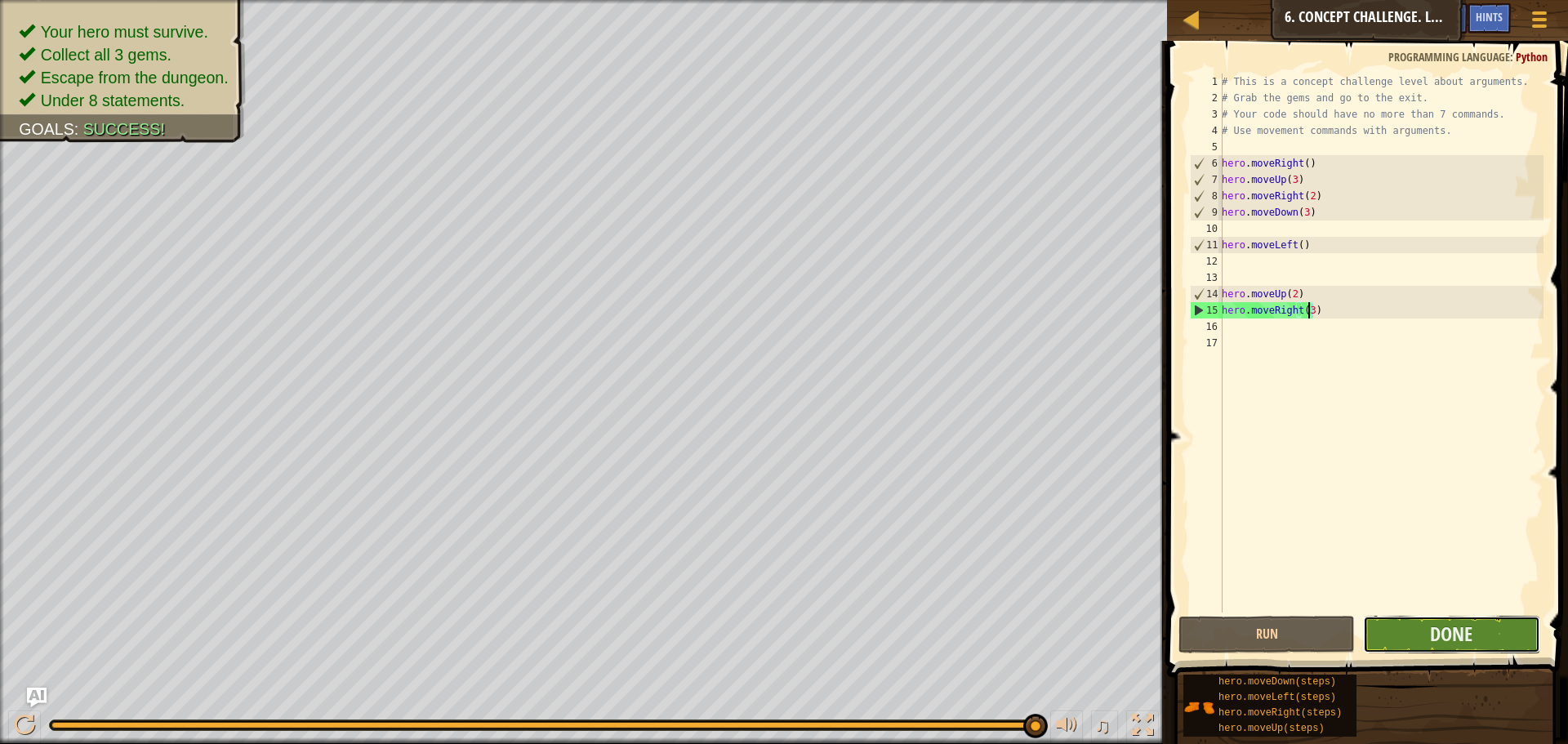
click at [1423, 622] on button "Done" at bounding box center [1451, 635] width 177 height 38
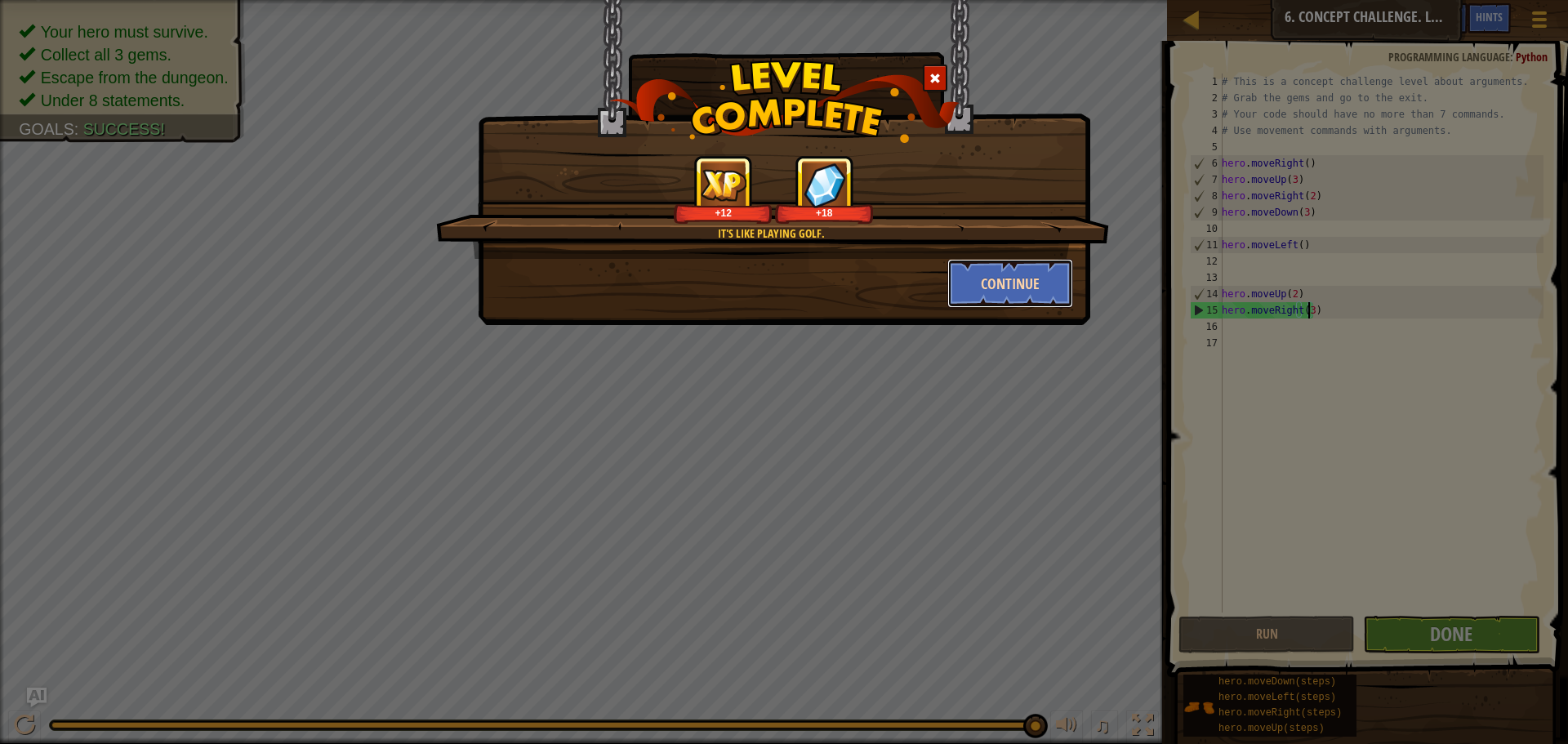
click at [1025, 300] on button "Continue" at bounding box center [1011, 283] width 127 height 49
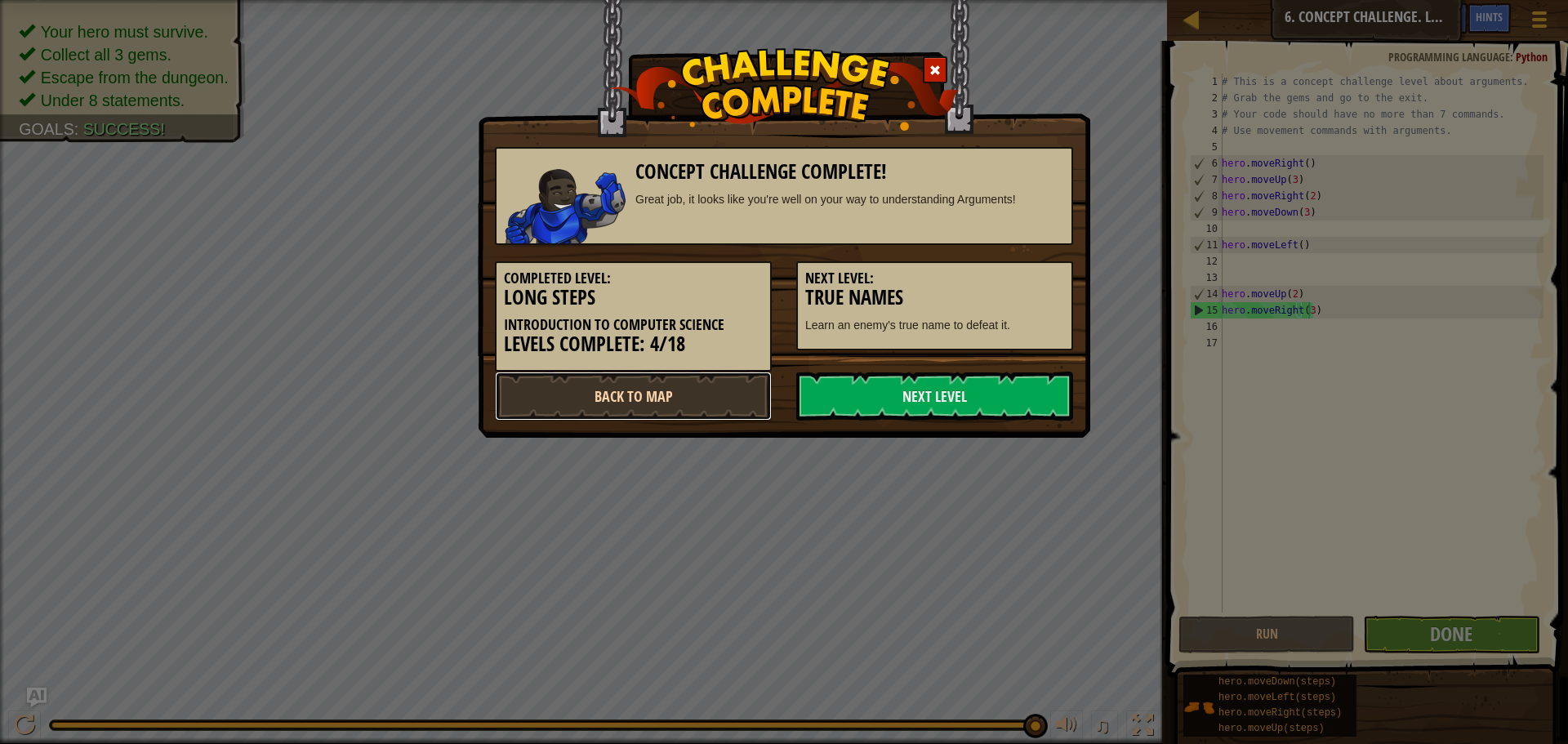
click at [678, 399] on link "Back to Map" at bounding box center [633, 395] width 277 height 49
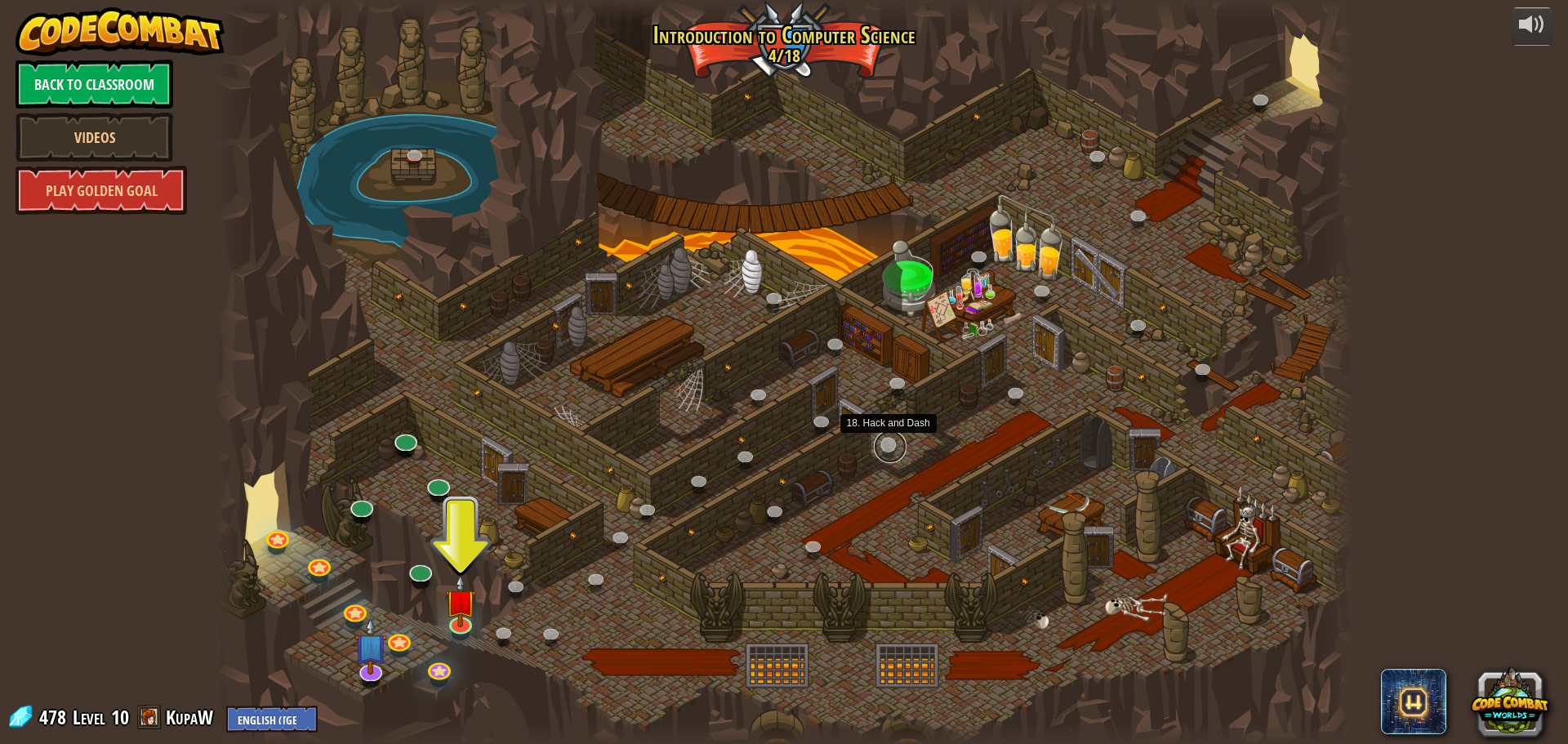
click at [889, 440] on link at bounding box center [890, 447] width 33 height 33
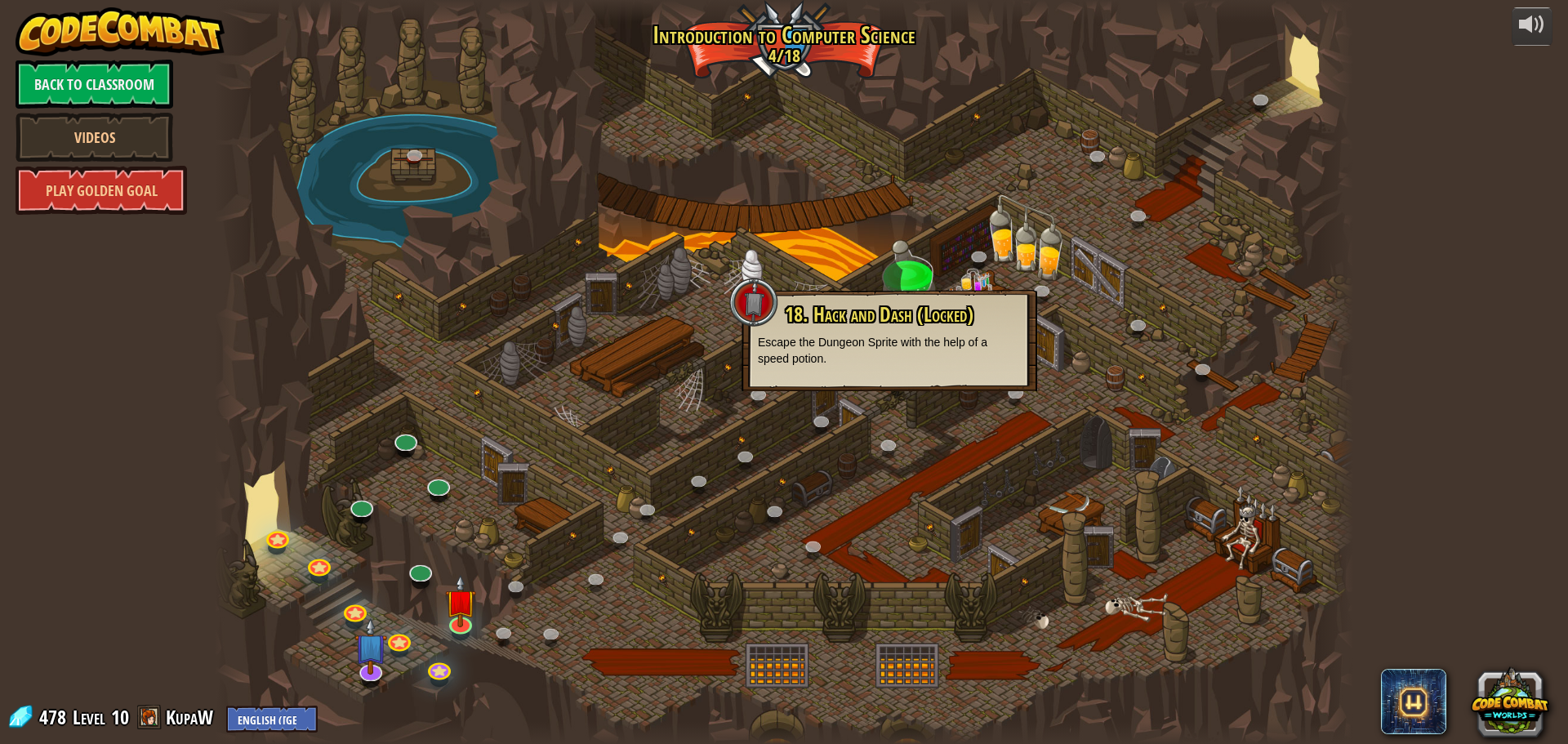
click at [1174, 344] on div at bounding box center [784, 372] width 1139 height 744
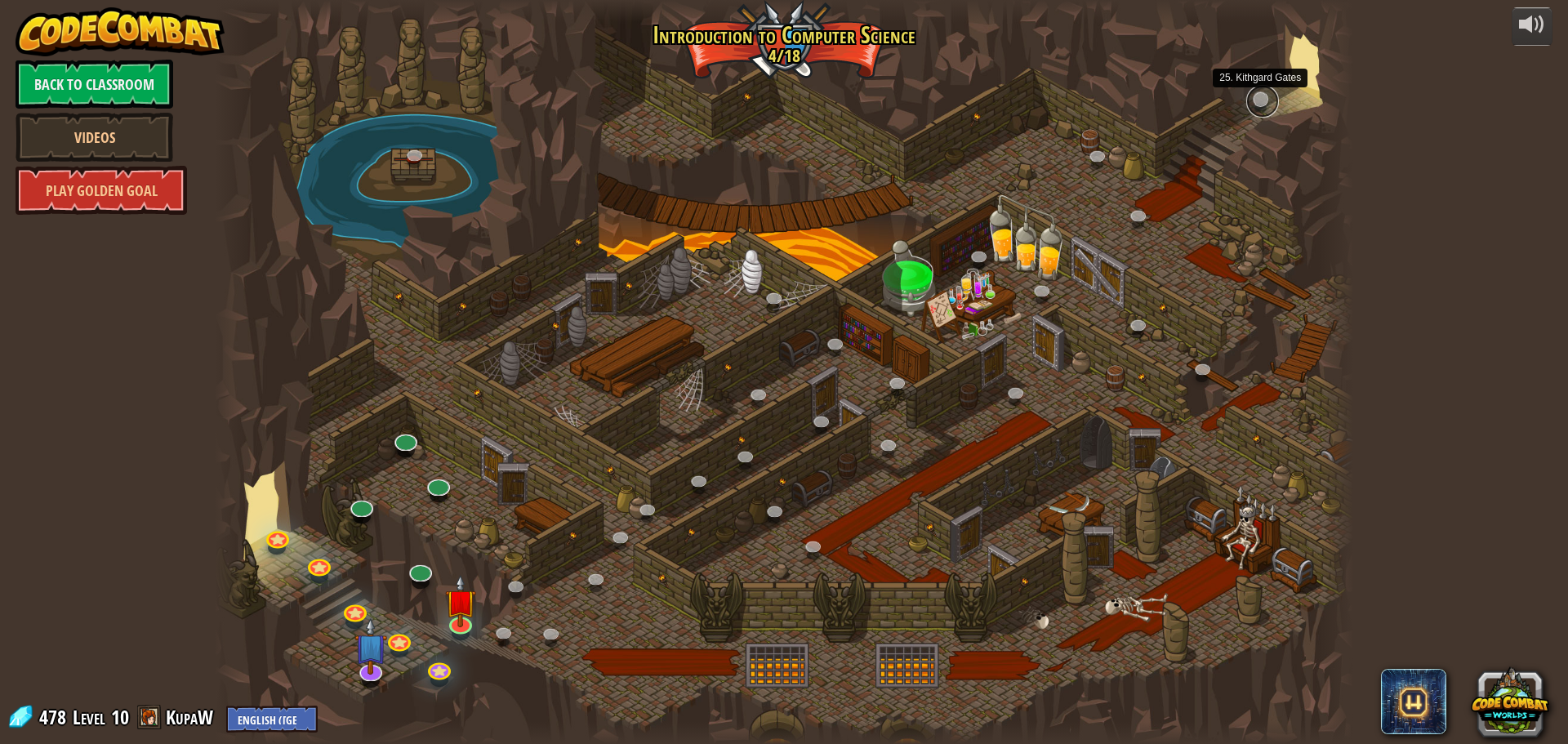
click at [1267, 102] on link at bounding box center [1263, 102] width 33 height 33
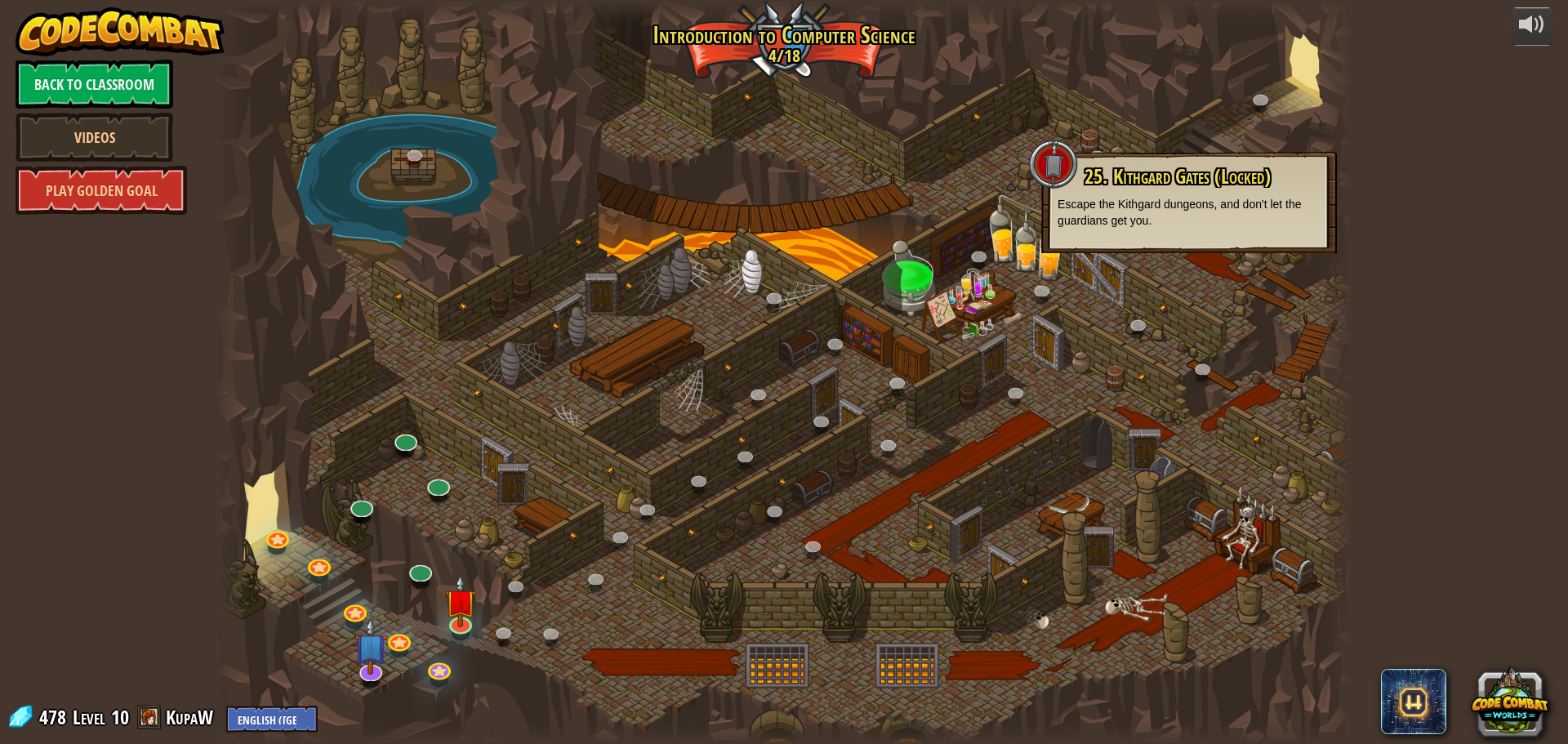
click at [1073, 467] on div at bounding box center [784, 372] width 1139 height 744
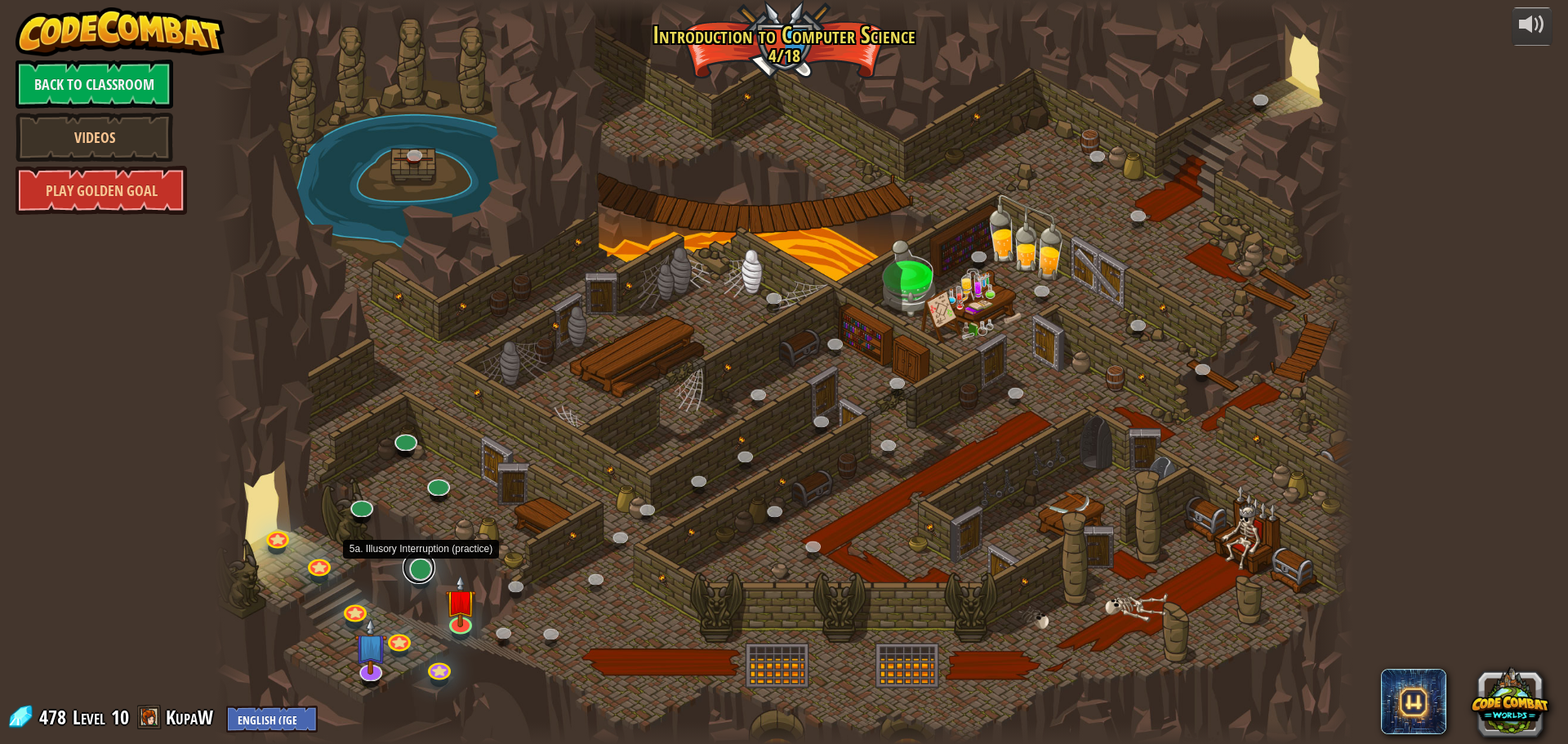
click at [413, 569] on link at bounding box center [419, 567] width 33 height 33
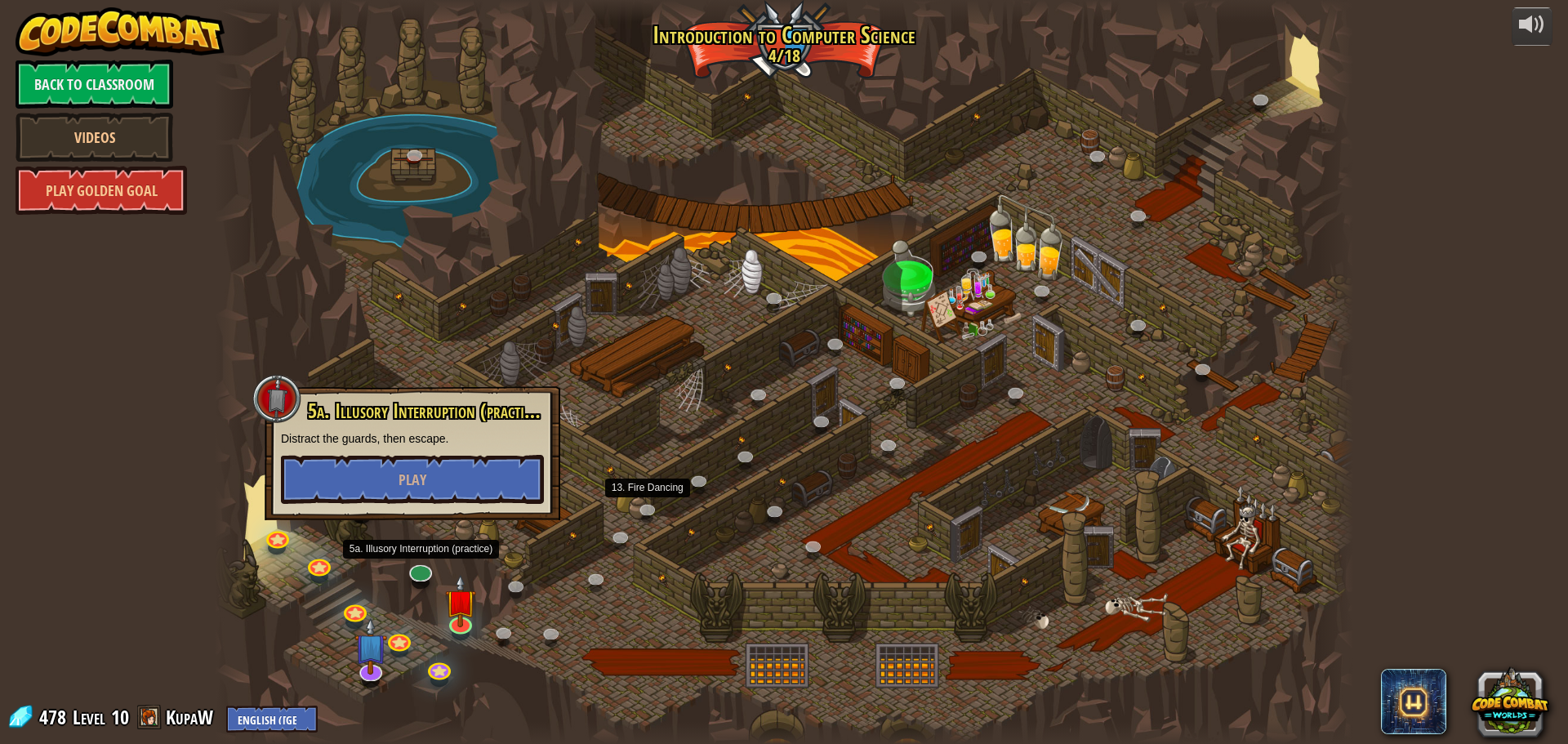
click at [695, 496] on div at bounding box center [784, 372] width 1139 height 744
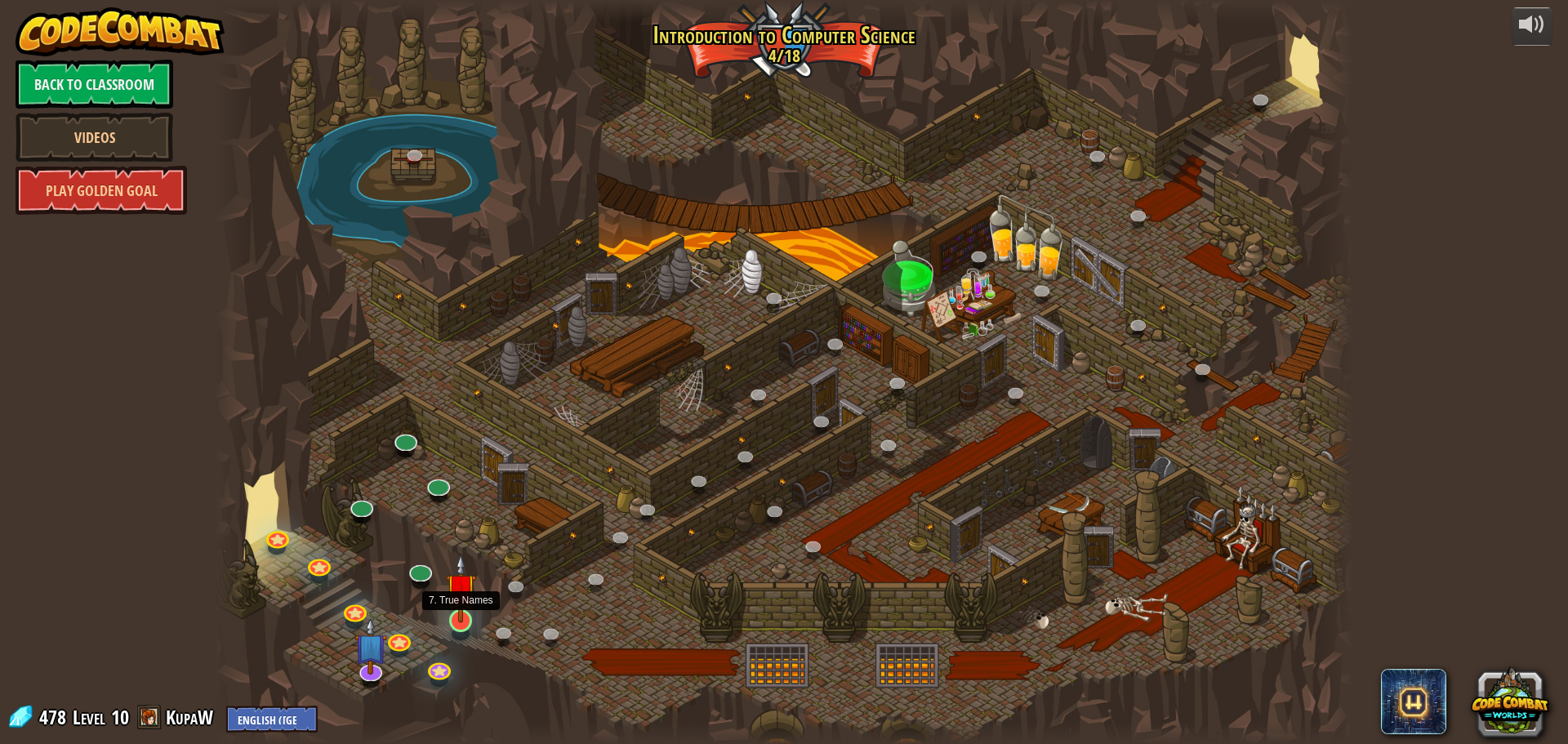
click at [468, 597] on img at bounding box center [461, 588] width 30 height 70
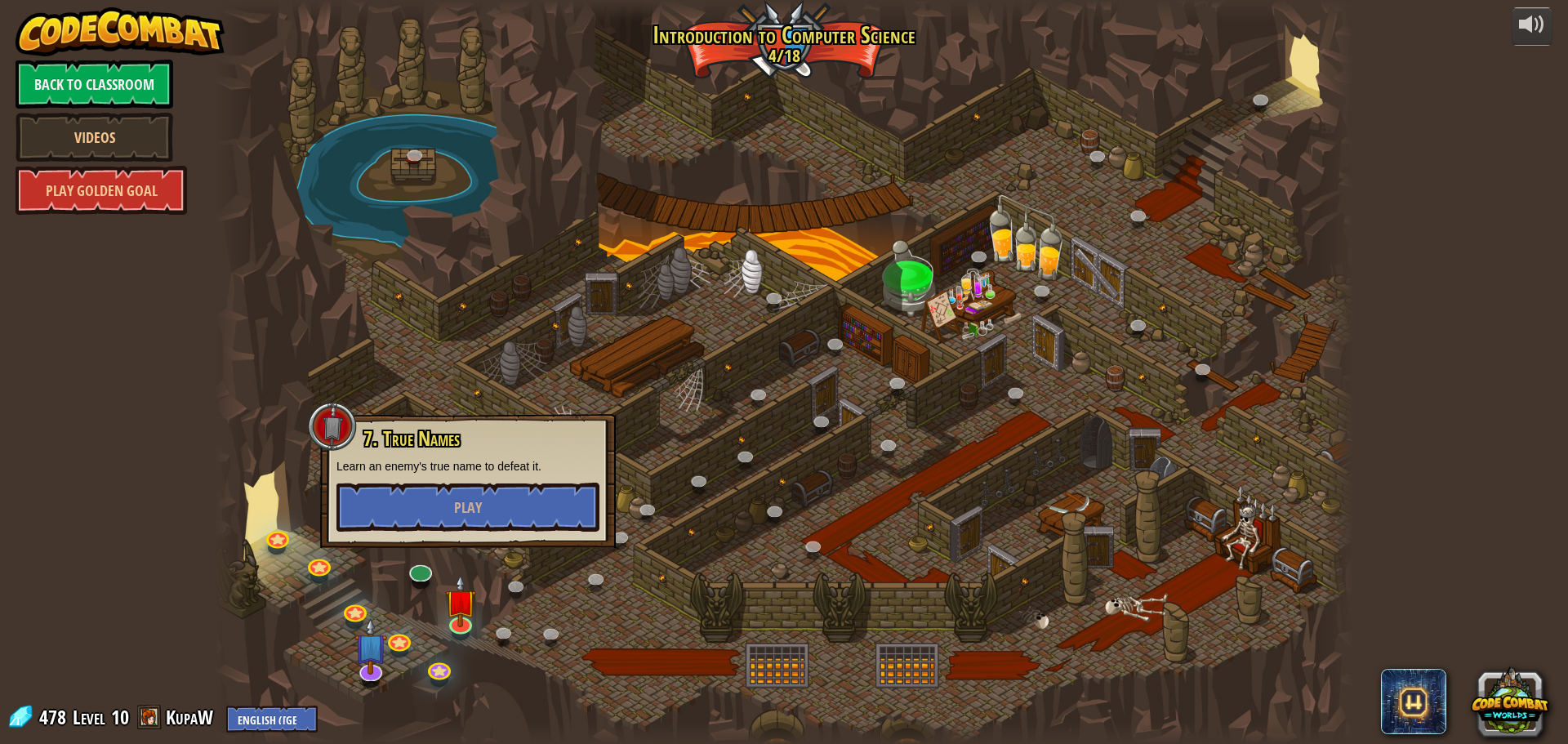
click at [756, 416] on div at bounding box center [784, 372] width 1139 height 744
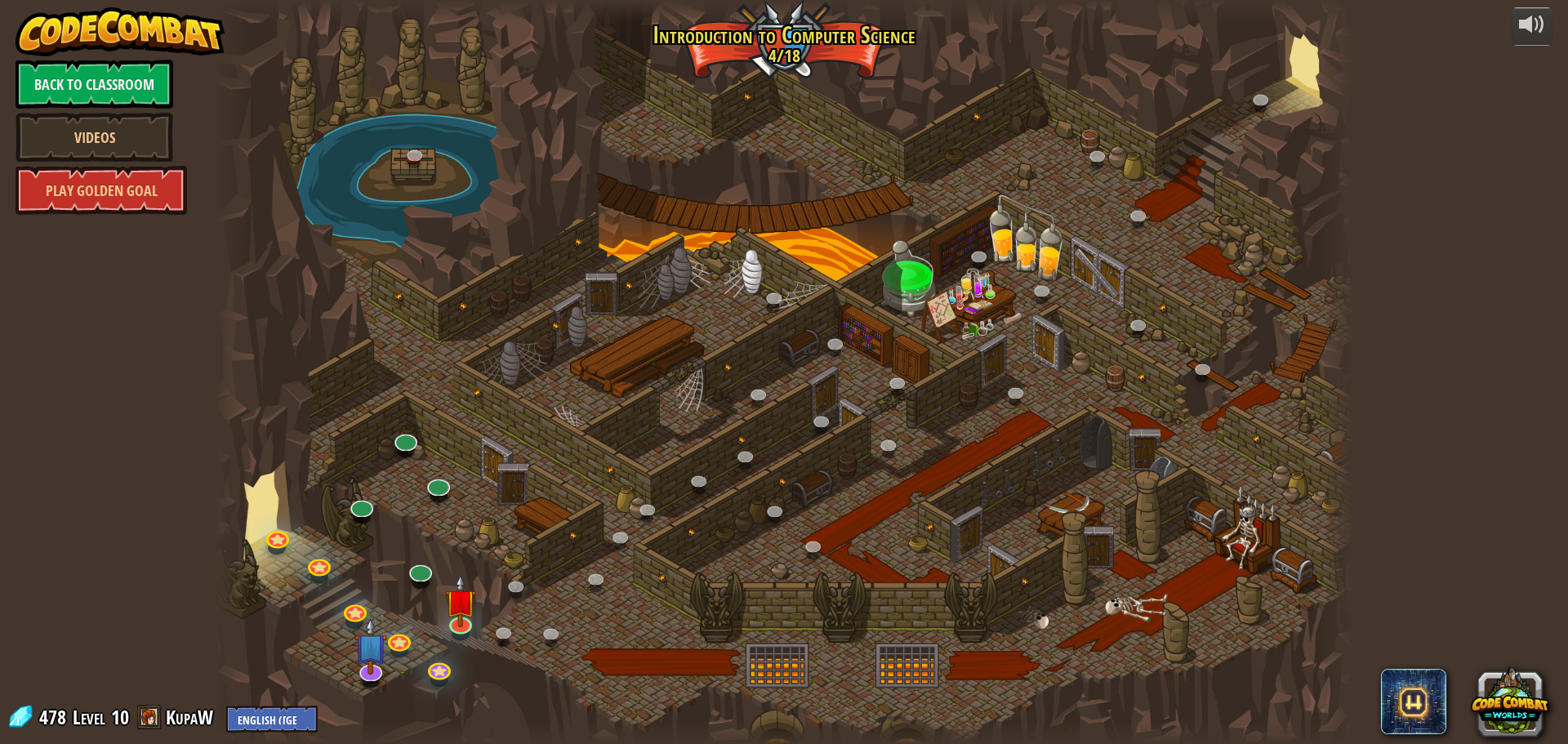
click at [137, 705] on span at bounding box center [149, 716] width 24 height 24
click at [160, 716] on span at bounding box center [149, 716] width 24 height 24
click at [213, 711] on link "KupaW" at bounding box center [191, 716] width 53 height 26
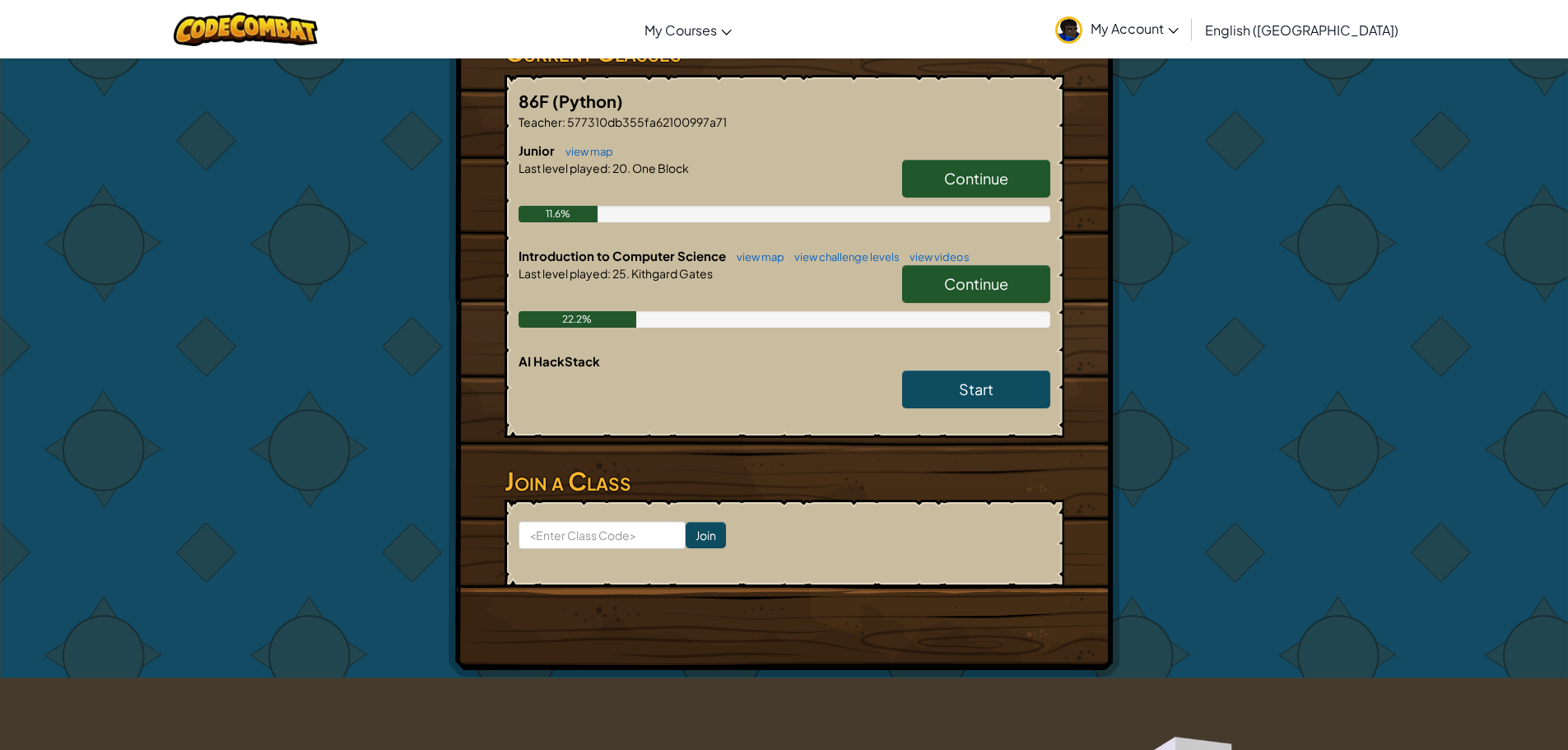
scroll to position [247, 0]
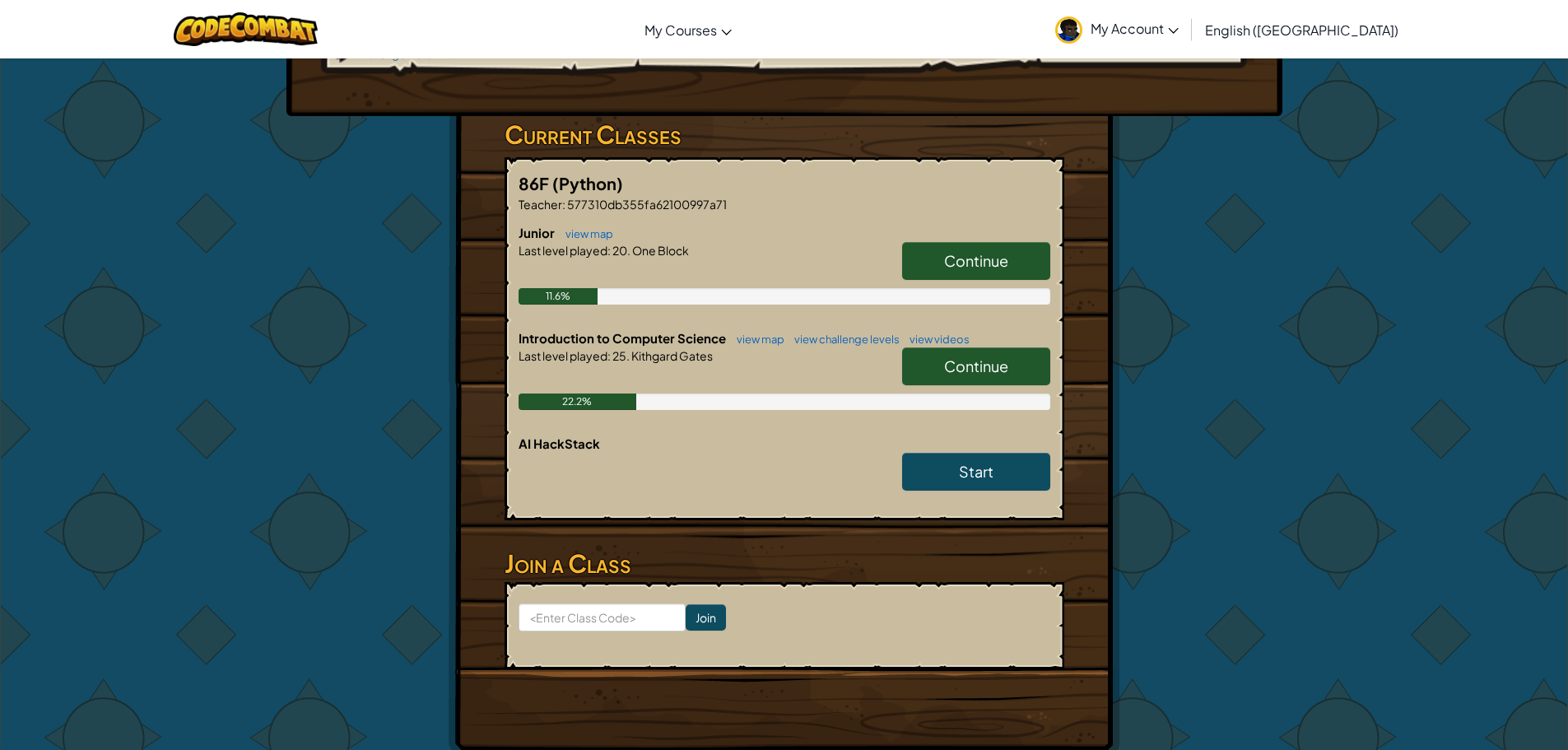
click at [866, 364] on div at bounding box center [784, 378] width 531 height 30
click at [1567, 749] on html "Toggle navigation My Courses CodeCombat Classroom Ozaria Classroom AI League Es…" at bounding box center [784, 702] width 1568 height 1898
click at [176, 626] on div "Hero : [PERSON_NAME] Change Hero Player : Kupa W JR Level 21: Knock Knock Level…" at bounding box center [784, 286] width 1568 height 950
click at [1263, 704] on div "Hero : [PERSON_NAME] Change Hero Player : Kupa W JR Level 21: Knock Knock Level…" at bounding box center [784, 286] width 963 height 948
